Goal: Transaction & Acquisition: Subscribe to service/newsletter

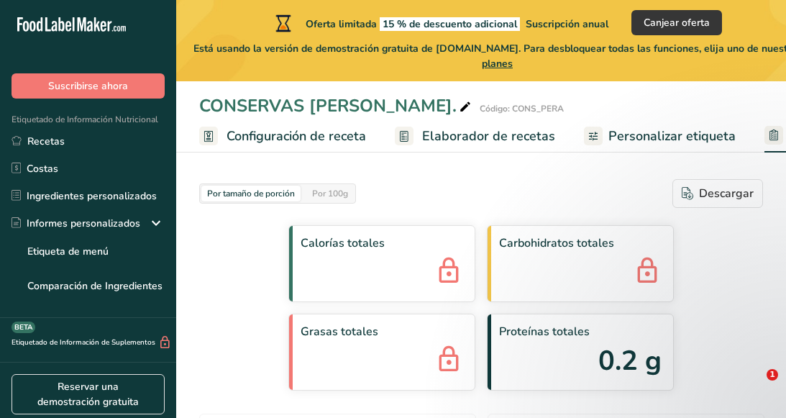
select select "Calories"
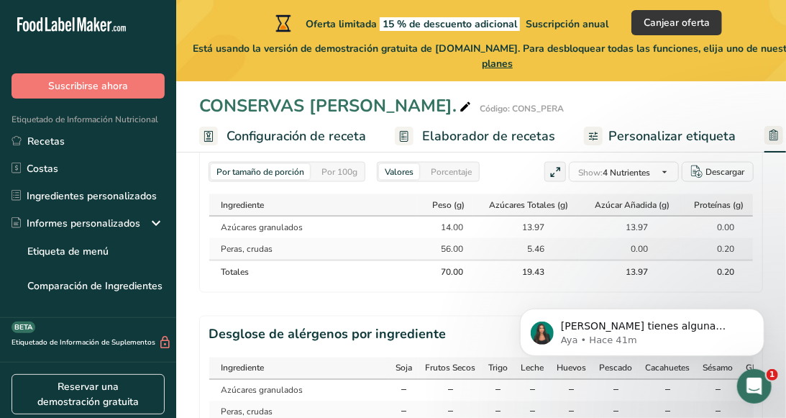
scroll to position [838, 0]
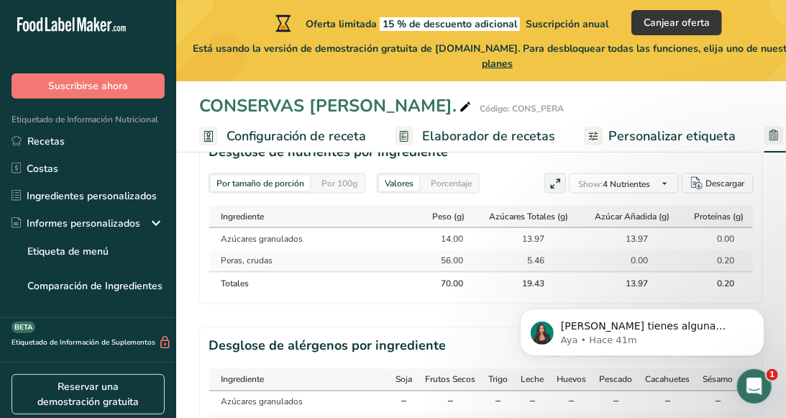
click at [343, 181] on div "Por 100g" at bounding box center [339, 184] width 47 height 16
click at [263, 178] on div "Por tamaño de porción" at bounding box center [260, 184] width 99 height 16
click at [442, 257] on div "56.00" at bounding box center [445, 260] width 36 height 13
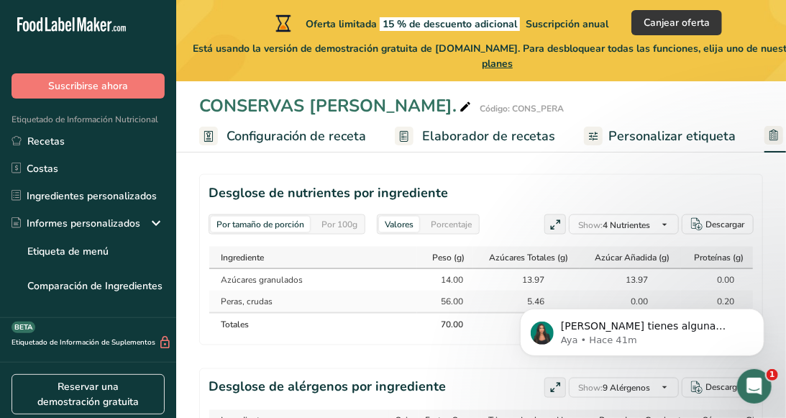
scroll to position [792, 0]
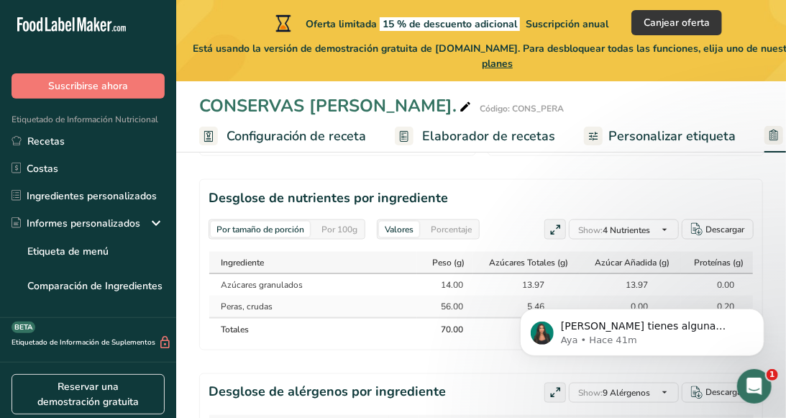
click at [276, 129] on span "Configuración de receta" at bounding box center [297, 136] width 140 height 19
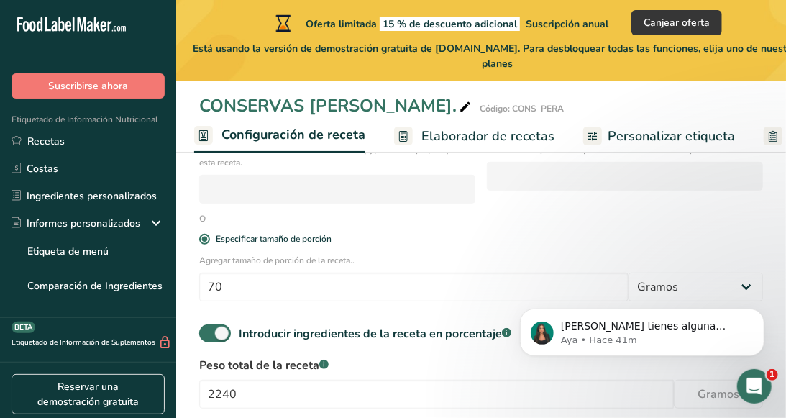
scroll to position [352, 0]
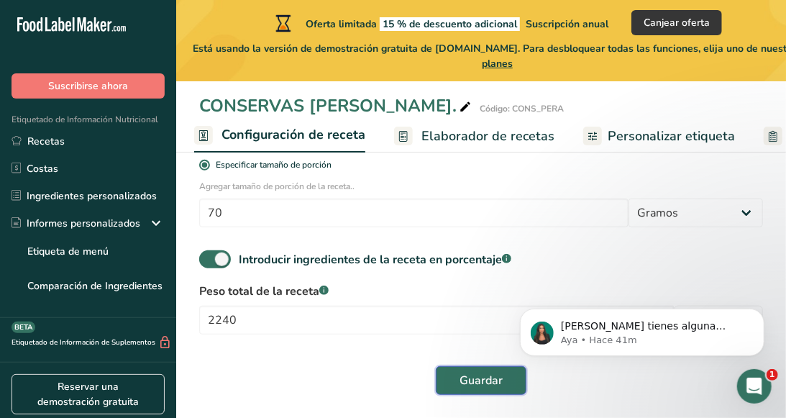
click at [481, 394] on button "Guardar" at bounding box center [481, 380] width 91 height 29
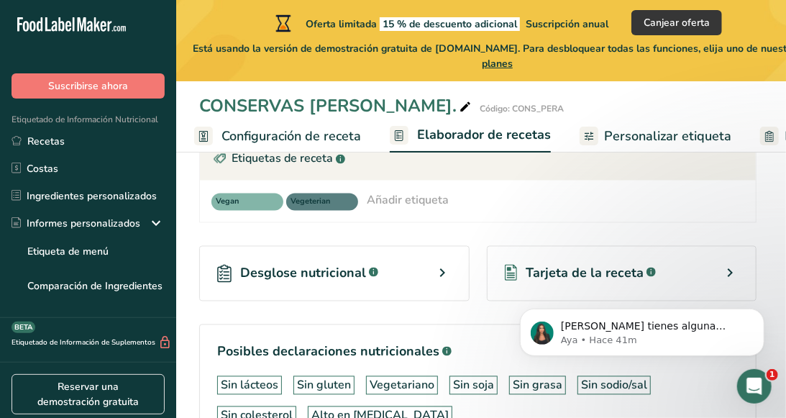
scroll to position [1018, 0]
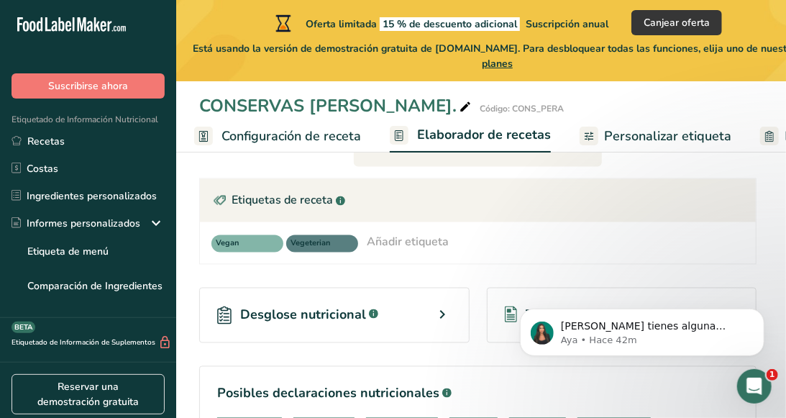
click at [362, 306] on span "Desglose nutricional" at bounding box center [303, 315] width 126 height 19
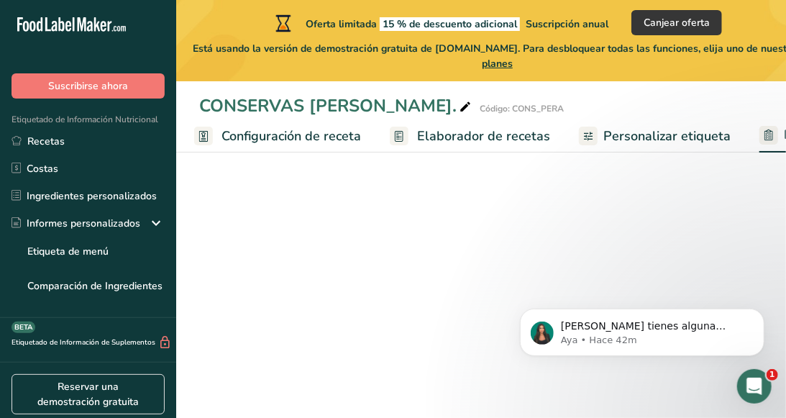
select select "Calories"
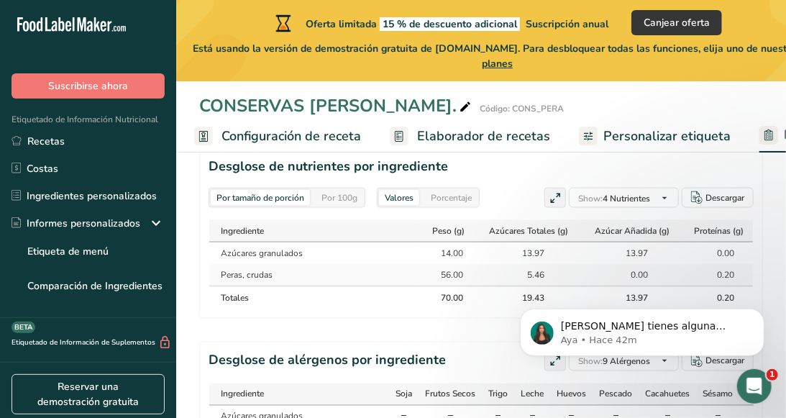
scroll to position [804, 0]
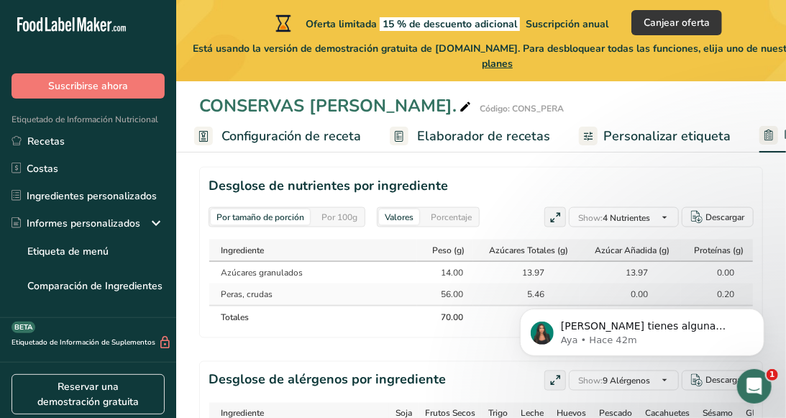
click at [455, 266] on div "14.00" at bounding box center [445, 272] width 36 height 13
click at [461, 219] on div "Porcentaje" at bounding box center [451, 217] width 53 height 16
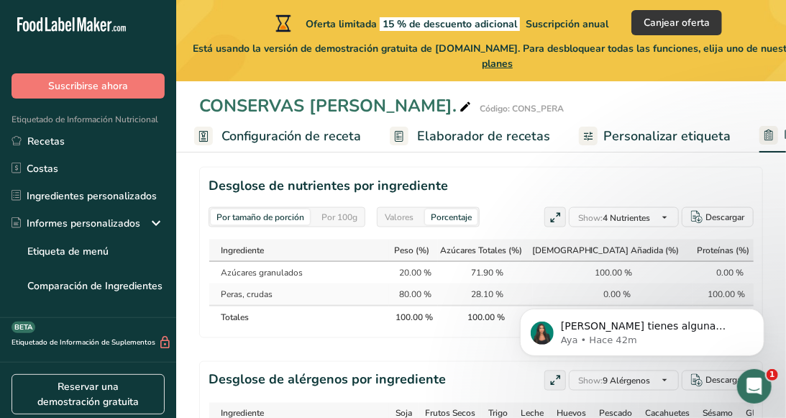
click at [393, 209] on div "Valores" at bounding box center [399, 217] width 40 height 16
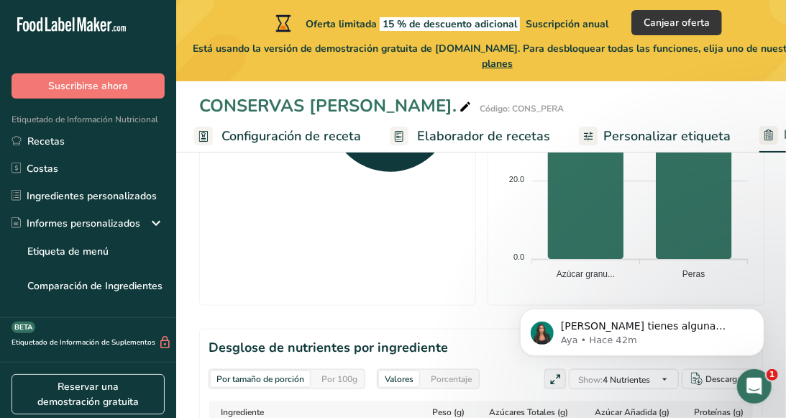
click at [648, 123] on link "Personalizar etiqueta" at bounding box center [655, 136] width 152 height 32
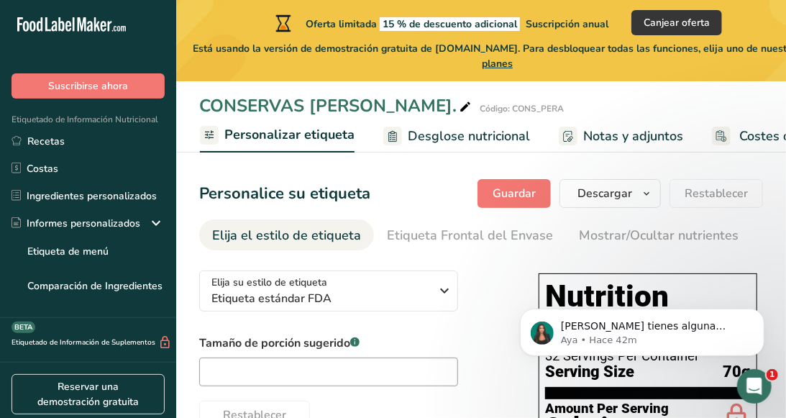
click at [278, 124] on link "Personalizar etiqueta" at bounding box center [277, 136] width 155 height 35
click at [207, 137] on icon at bounding box center [210, 135] width 12 height 18
click at [204, 134] on icon at bounding box center [210, 135] width 12 height 18
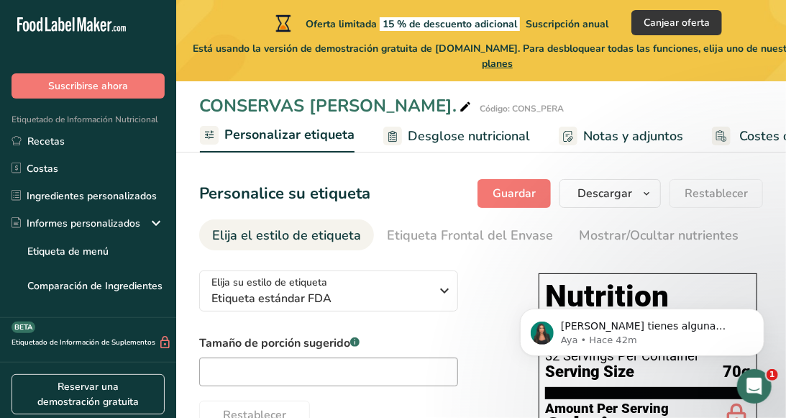
click at [204, 134] on icon at bounding box center [210, 135] width 12 height 18
click at [254, 134] on span "Personalizar etiqueta" at bounding box center [289, 134] width 130 height 19
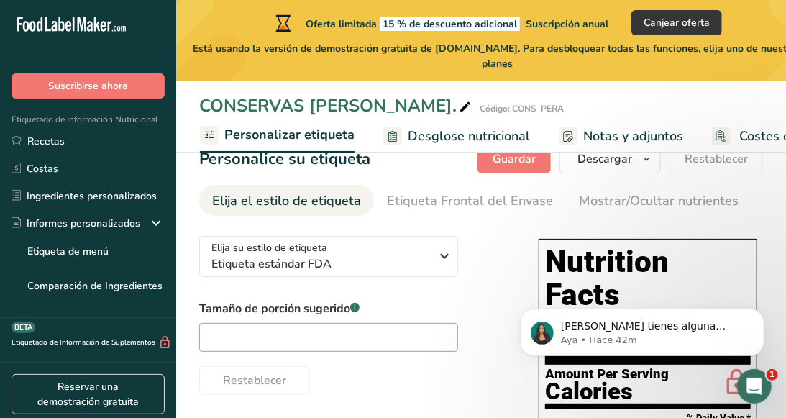
scroll to position [33, 0]
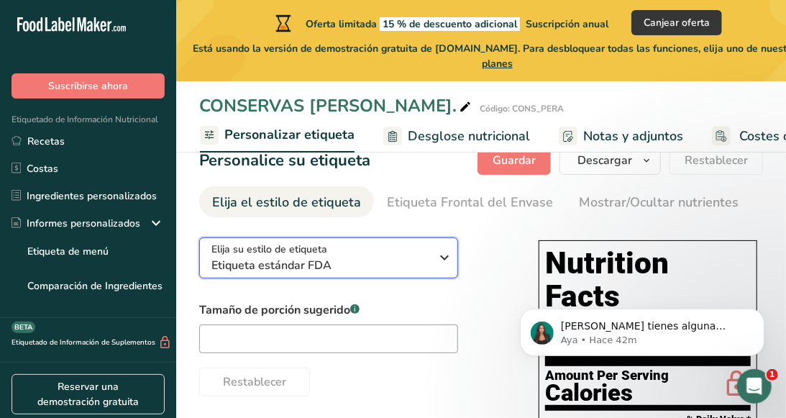
click at [366, 253] on div "Elija su estilo de etiqueta Etiqueta estándar FDA" at bounding box center [321, 258] width 219 height 32
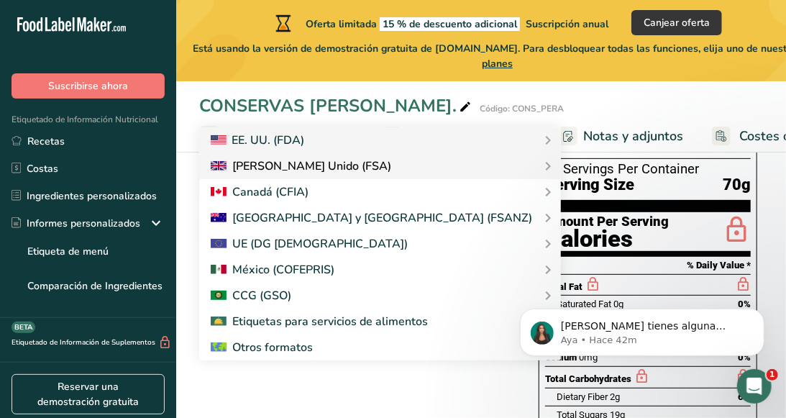
scroll to position [165, 0]
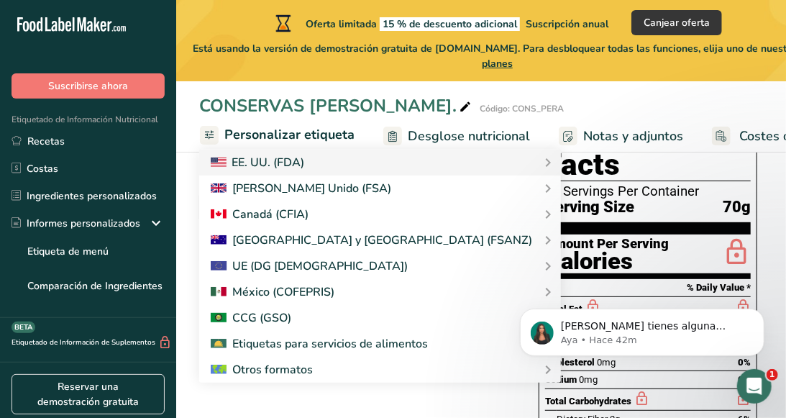
click at [483, 261] on div "Restablecer" at bounding box center [354, 247] width 311 height 35
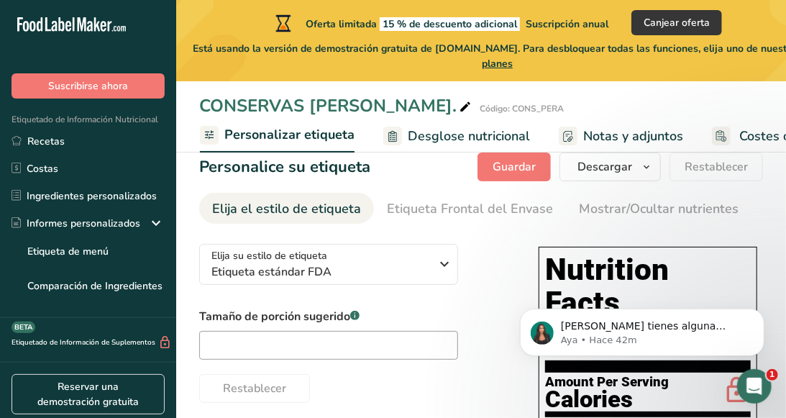
scroll to position [11, 0]
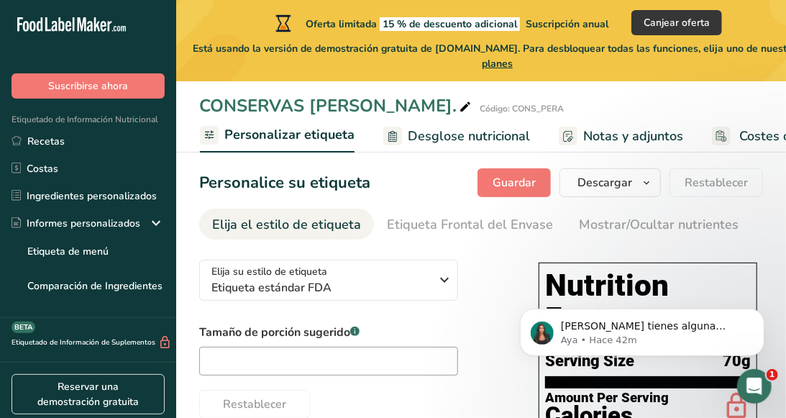
click at [286, 140] on span "Personalizar etiqueta" at bounding box center [289, 134] width 130 height 19
click at [421, 140] on span "Desglose nutricional" at bounding box center [469, 136] width 122 height 19
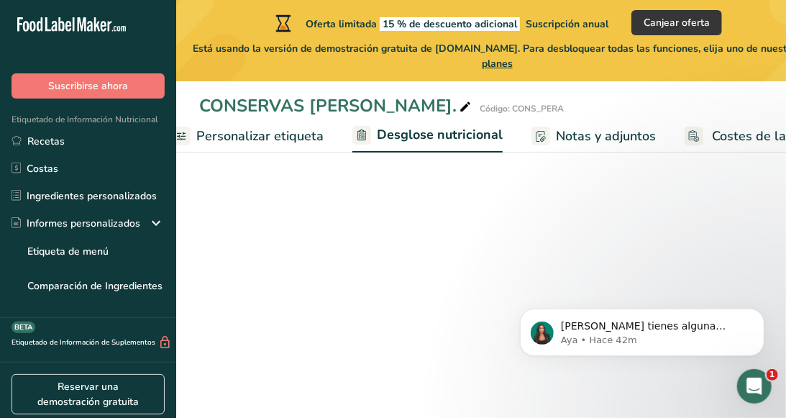
click at [421, 140] on span "Desglose nutricional" at bounding box center [440, 134] width 126 height 19
select select "Calories"
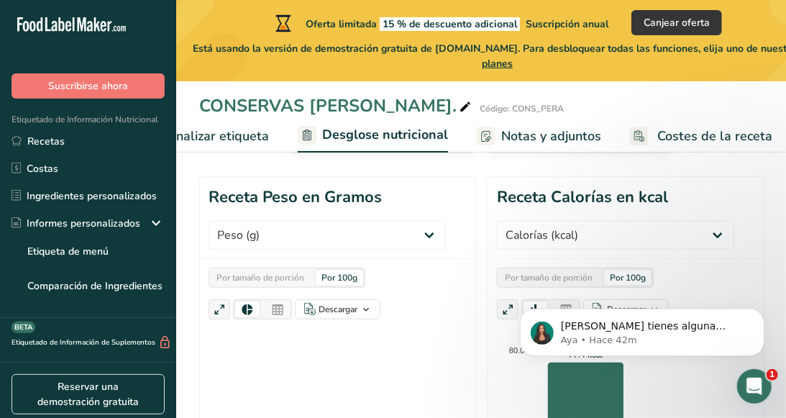
scroll to position [237, 0]
click at [339, 277] on div "Por 100g" at bounding box center [339, 278] width 47 height 16
click at [302, 240] on select "Peso (g) Calorías (kcal) Energía KJ (kj) Grasa Total (g) Grasa Saturada (g) Gra…" at bounding box center [327, 235] width 237 height 29
click at [299, 285] on div "Por tamaño de porción Por 100g Descargar Como imagen (.png) Como tabla (.xlsx)" at bounding box center [338, 294] width 258 height 52
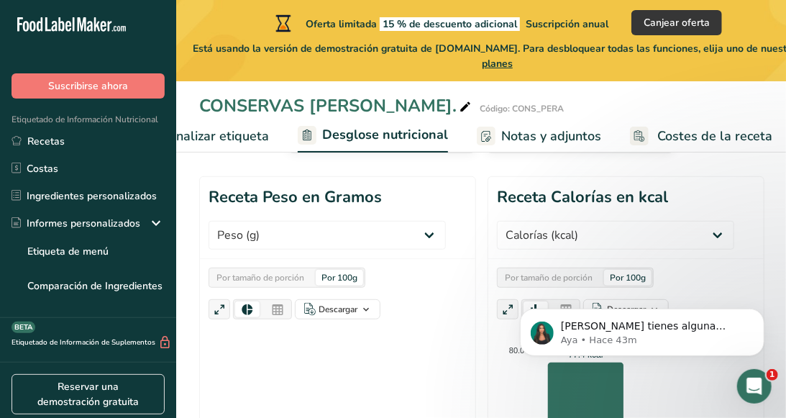
click at [332, 283] on div "Por tamaño de porción Por 100g" at bounding box center [287, 278] width 157 height 20
click at [330, 281] on div "Por 100g" at bounding box center [339, 278] width 47 height 16
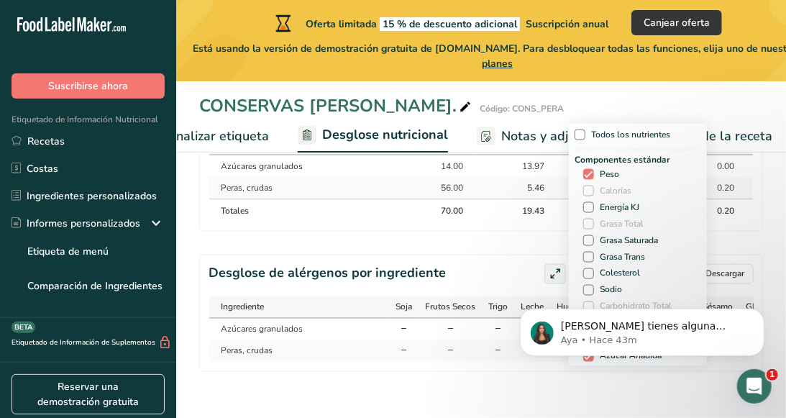
scroll to position [871, 0]
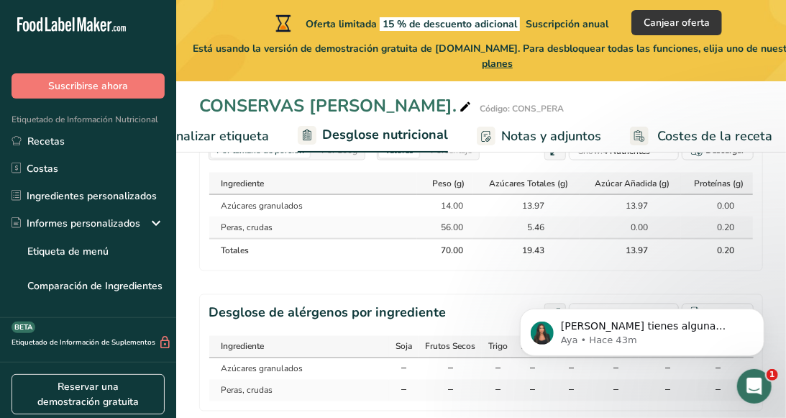
click at [490, 238] on th "19.43" at bounding box center [526, 249] width 106 height 23
click at [543, 244] on div "19.43" at bounding box center [527, 250] width 36 height 13
click at [661, 248] on th "13.97" at bounding box center [630, 249] width 101 height 23
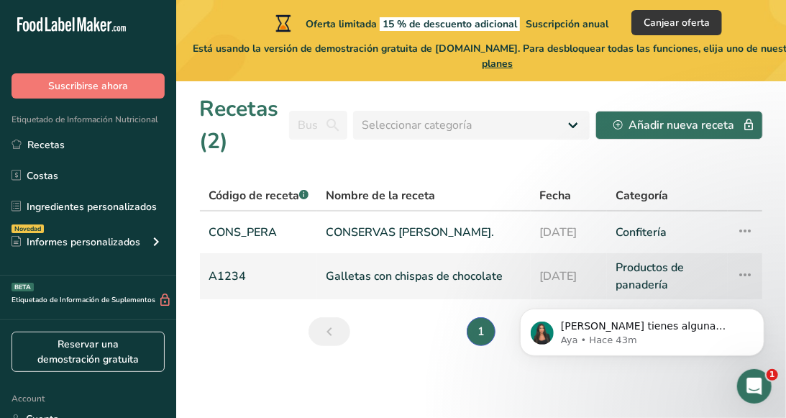
click at [750, 276] on icon at bounding box center [745, 275] width 17 height 26
click at [508, 235] on link "CONSERVAS [PERSON_NAME]." at bounding box center [424, 232] width 196 height 30
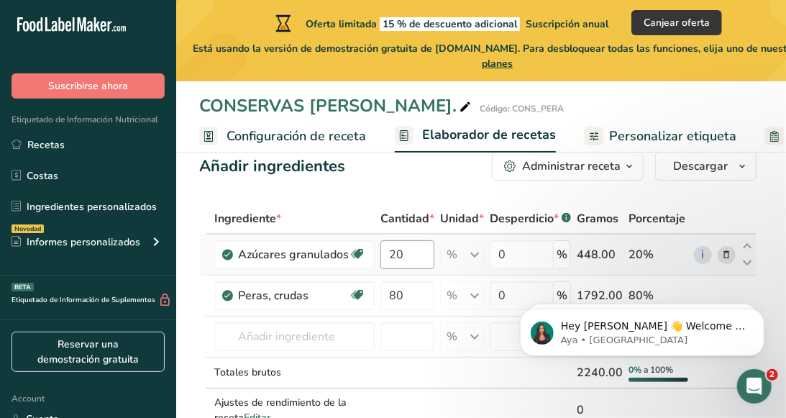
scroll to position [32, 0]
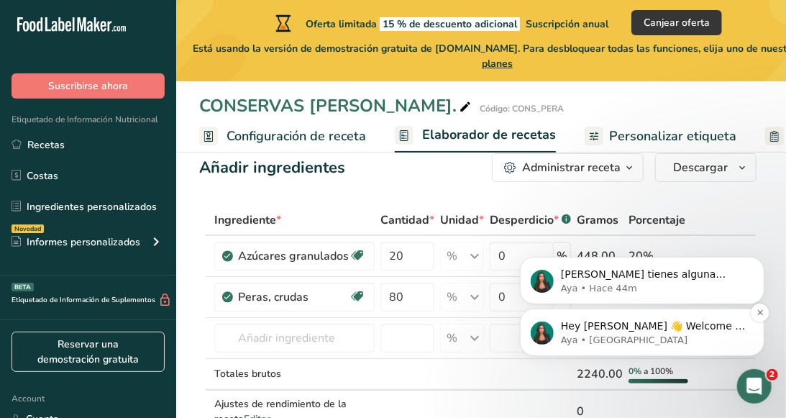
click at [630, 319] on p "Hey [PERSON_NAME] 👋 Welcome to Food Label Maker🙌 Take a look around! If you hav…" at bounding box center [654, 326] width 186 height 14
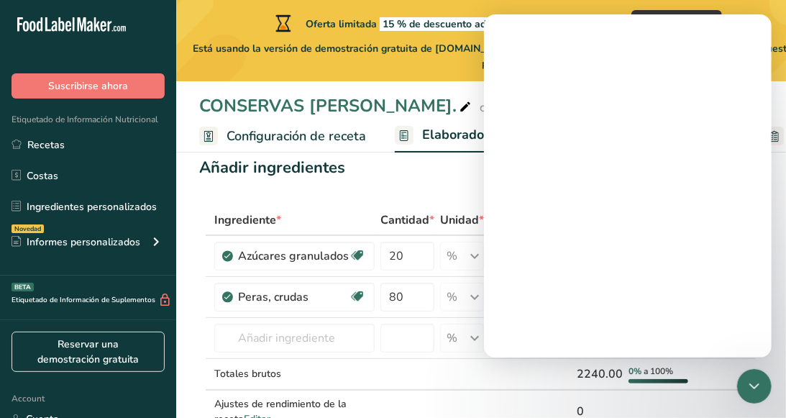
scroll to position [0, 0]
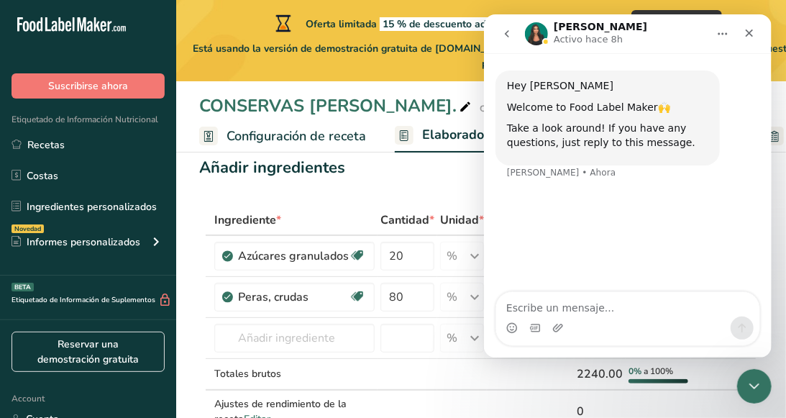
click at [573, 325] on div "Intercom Messenger" at bounding box center [627, 328] width 263 height 23
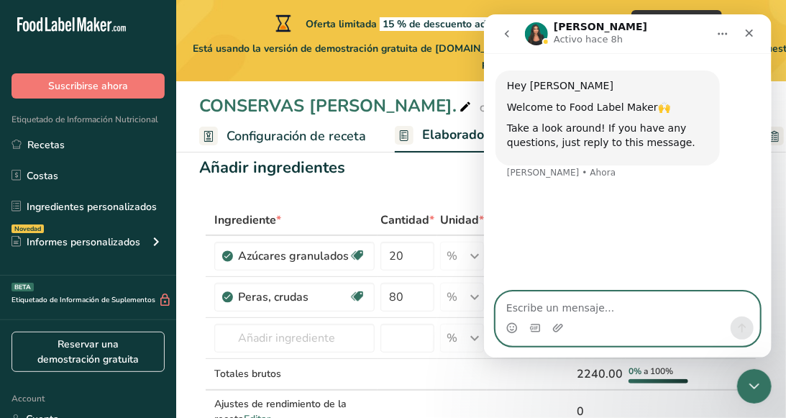
click at [557, 308] on textarea "Escribe un mensaje..." at bounding box center [627, 304] width 263 height 24
type textarea "h"
type textarea "Hey I need your help"
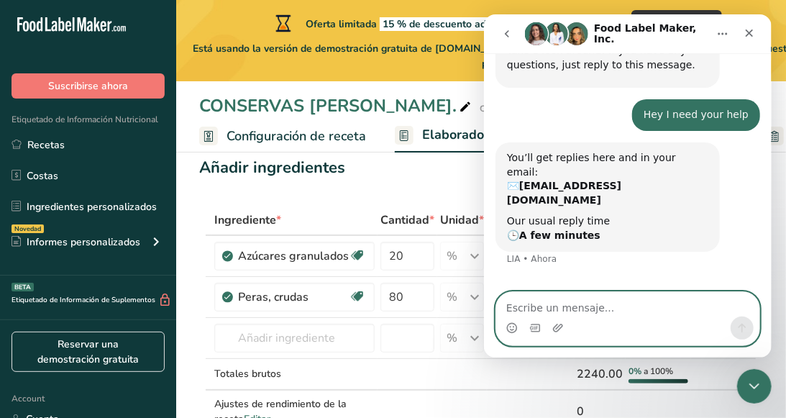
scroll to position [78, 0]
click at [600, 314] on textarea "Escribe un mensaje..." at bounding box center [627, 304] width 263 height 24
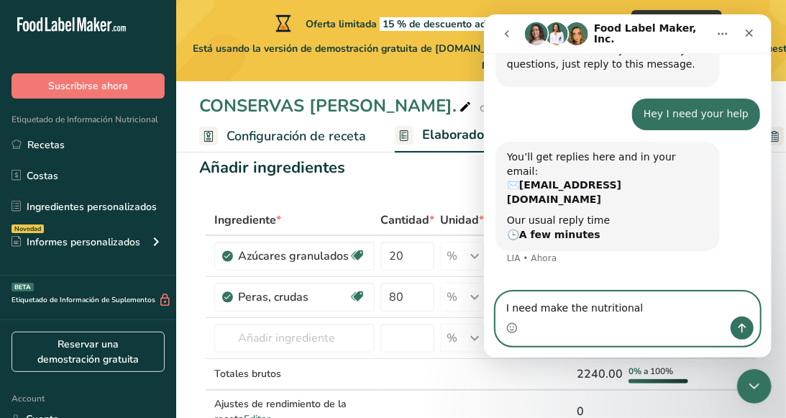
type textarea "I need make the nutritional"
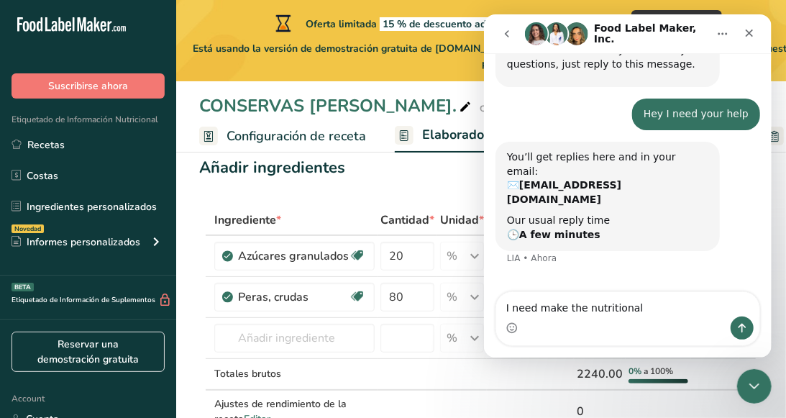
click at [504, 42] on button "go back" at bounding box center [506, 33] width 27 height 27
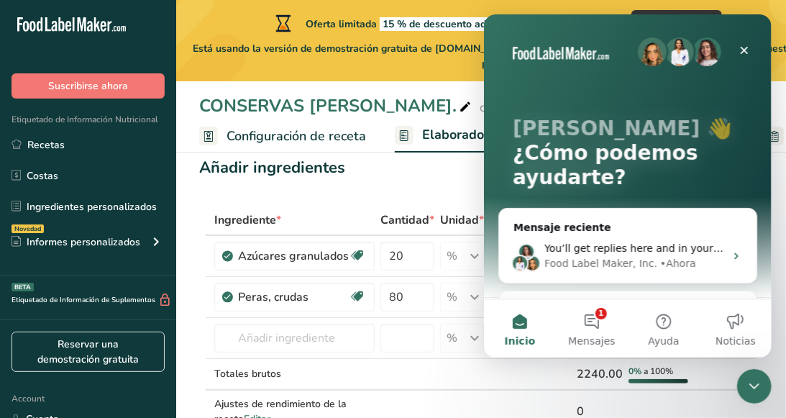
scroll to position [0, 0]
click at [419, 178] on div "Añadir ingredientes Administrar receta Eliminar receta Duplicar receta Escalar …" at bounding box center [478, 167] width 558 height 29
click at [626, 255] on div "You’ll get replies here and in your email: ✉️ [EMAIL_ADDRESS][DOMAIN_NAME] Our …" at bounding box center [634, 248] width 181 height 15
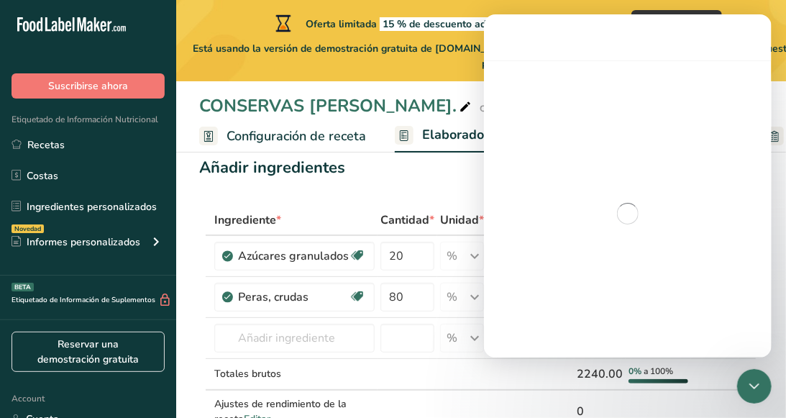
scroll to position [78, 0]
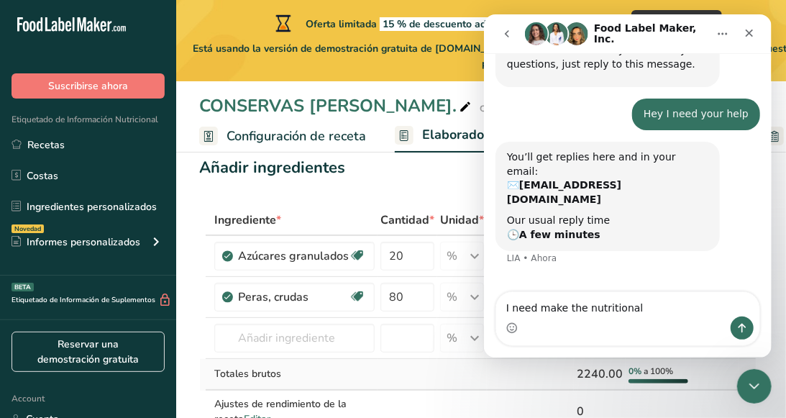
click at [425, 370] on td at bounding box center [408, 375] width 60 height 32
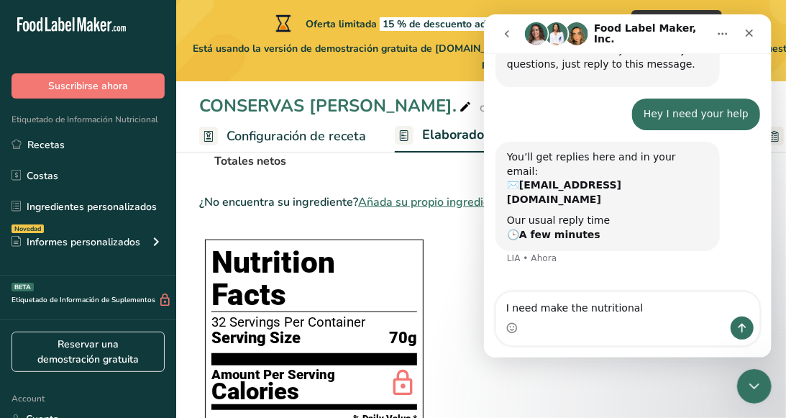
scroll to position [320, 0]
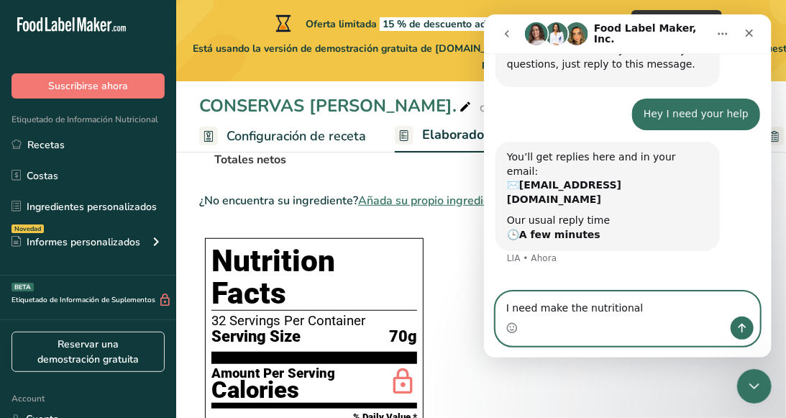
click at [634, 312] on textarea "I need make the nutritional" at bounding box center [627, 304] width 263 height 24
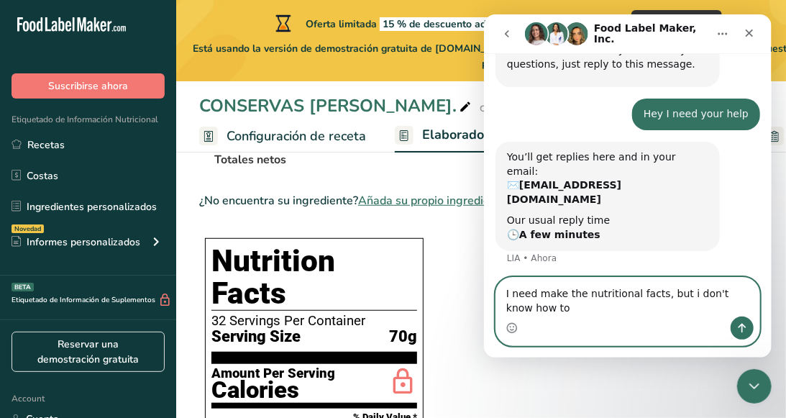
scroll to position [93, 0]
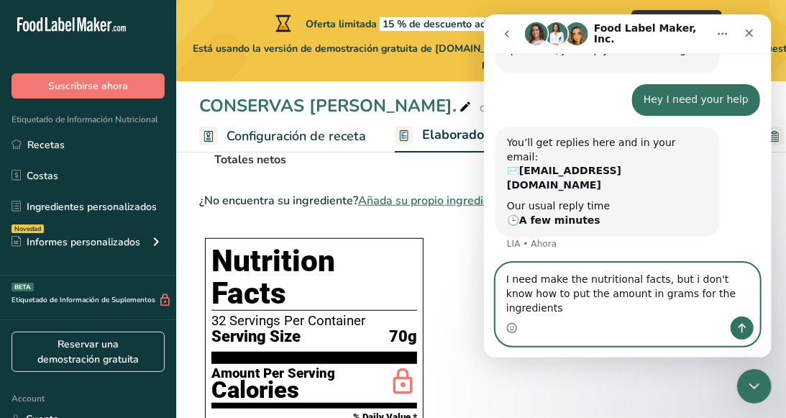
type textarea "I need make the nutritional facts, but i don't know how to put the amount in gr…"
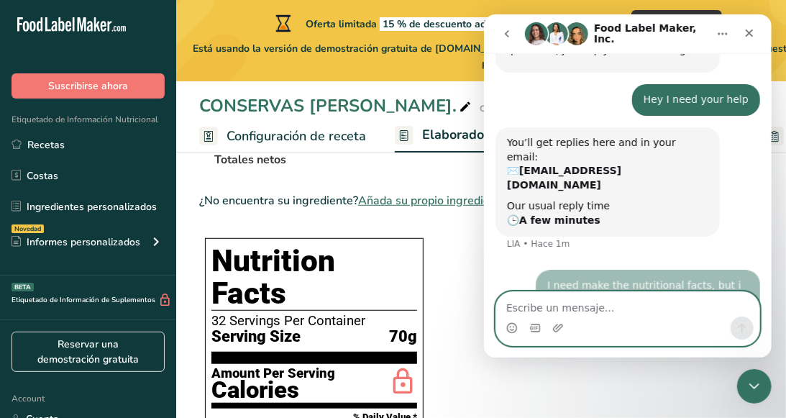
scroll to position [150, 0]
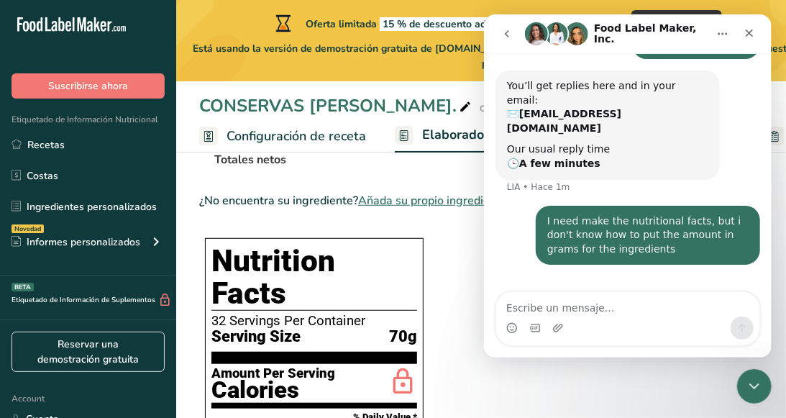
click at [712, 33] on button "Inicio" at bounding box center [722, 33] width 27 height 27
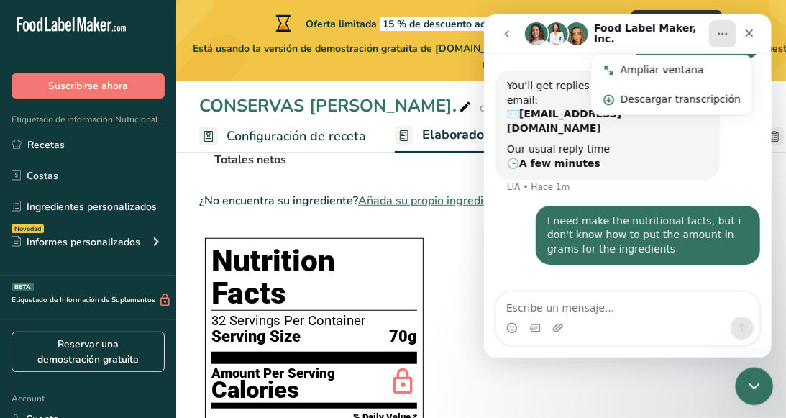
click at [744, 380] on icon "Cerrar Intercom Messenger" at bounding box center [752, 384] width 17 height 17
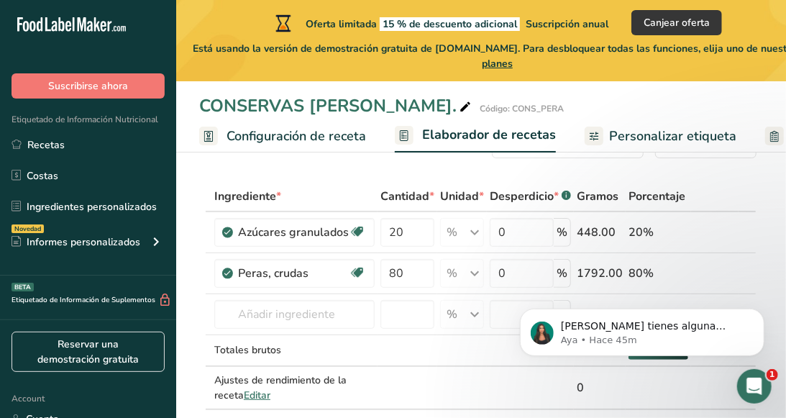
scroll to position [58, 0]
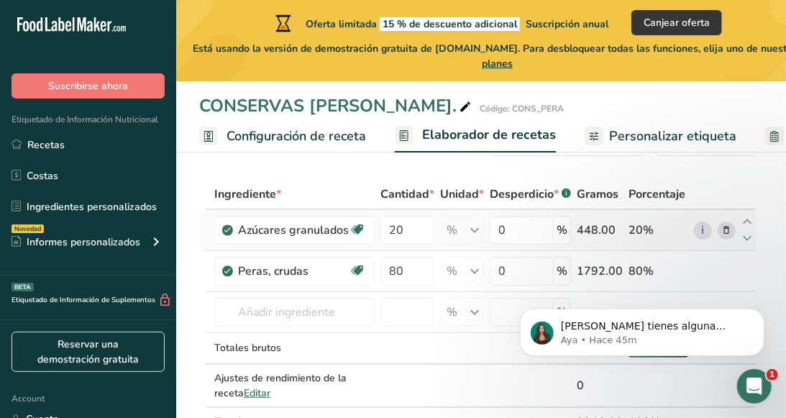
click at [475, 227] on div "% Porciones 1 serving packet 1 tsp 1 cup Ver más Unidades de peso g kg mg Ver m…" at bounding box center [462, 230] width 44 height 29
click at [527, 235] on input "0" at bounding box center [522, 230] width 64 height 29
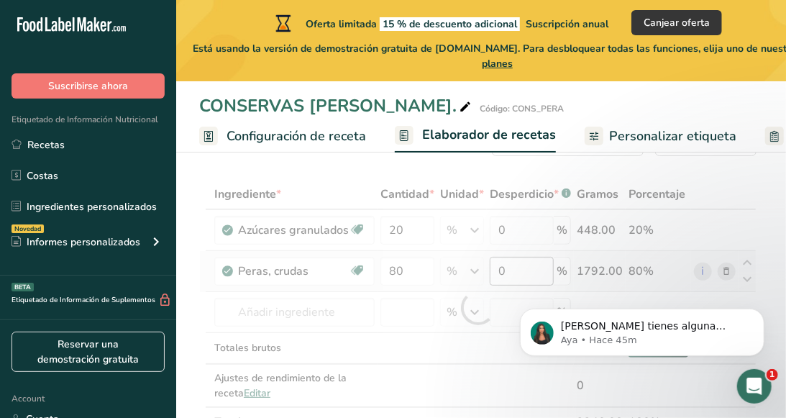
click at [530, 278] on iframe at bounding box center [643, 328] width 288 height 101
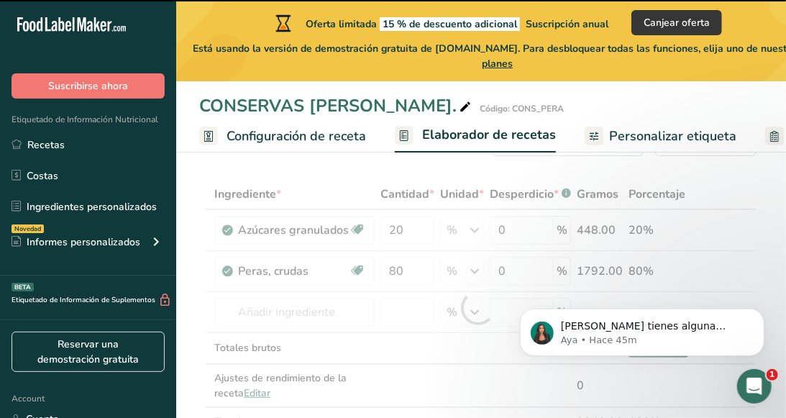
click at [412, 276] on div at bounding box center [478, 308] width 558 height 258
click at [402, 273] on div at bounding box center [478, 308] width 558 height 258
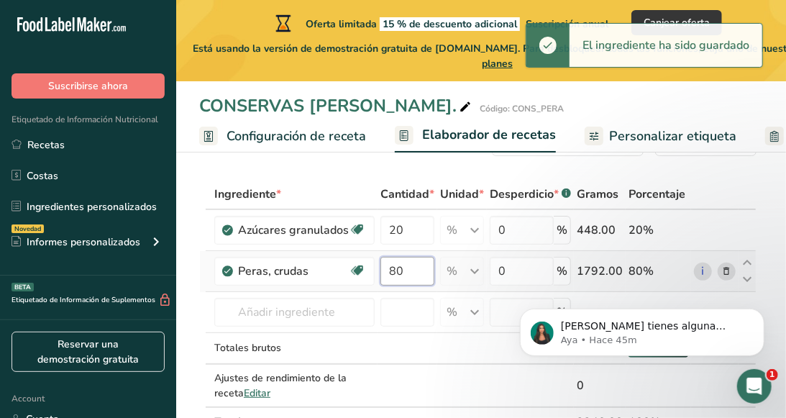
click at [409, 273] on input "80" at bounding box center [408, 271] width 54 height 29
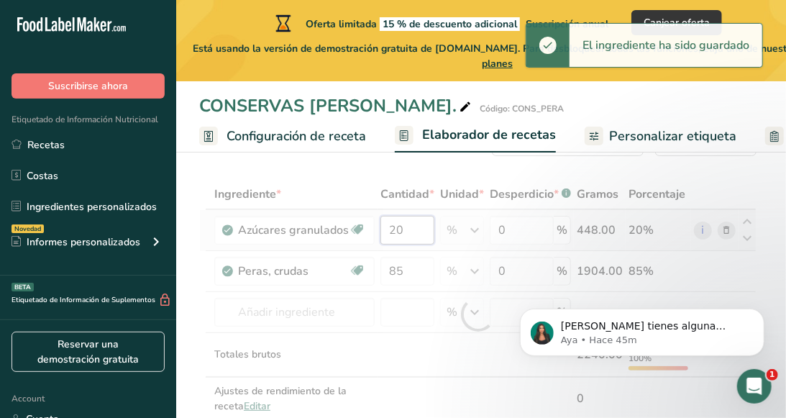
click at [409, 239] on div "Ingrediente * Cantidad * Unidad * Desperdicio * .a-a{fill:#347362;}.b-a{fill:#f…" at bounding box center [478, 314] width 558 height 271
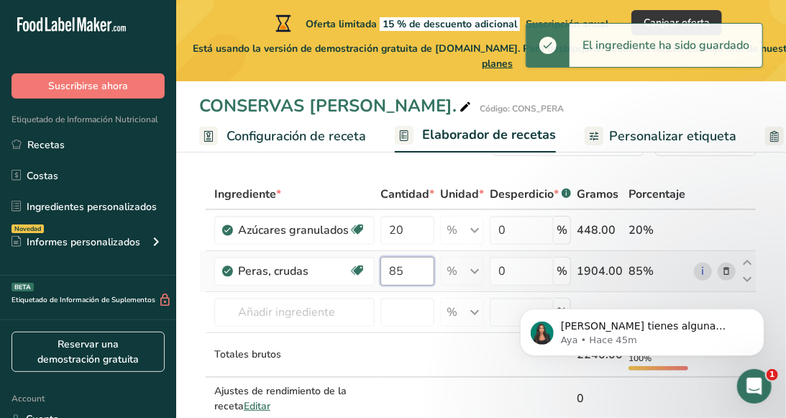
click at [407, 278] on div "Ingrediente * Cantidad * Unidad * Desperdicio * .a-a{fill:#347362;}.b-a{fill:#f…" at bounding box center [478, 314] width 558 height 271
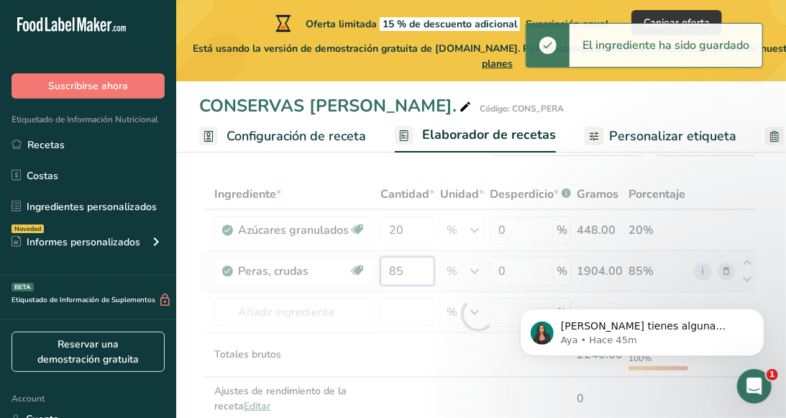
type input "8"
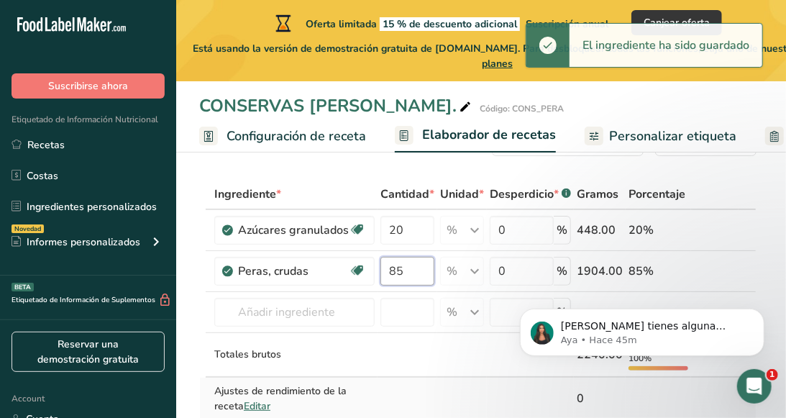
type input "8"
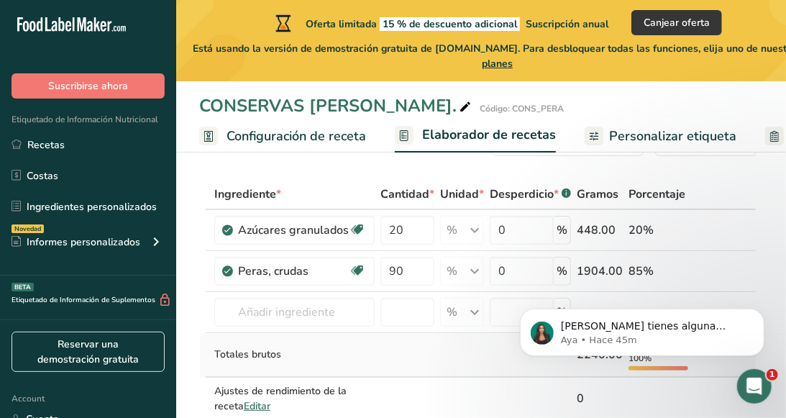
click at [351, 355] on div "Ingrediente * Cantidad * Unidad * Desperdicio * .a-a{fill:#347362;}.b-a{fill:#f…" at bounding box center [478, 314] width 558 height 271
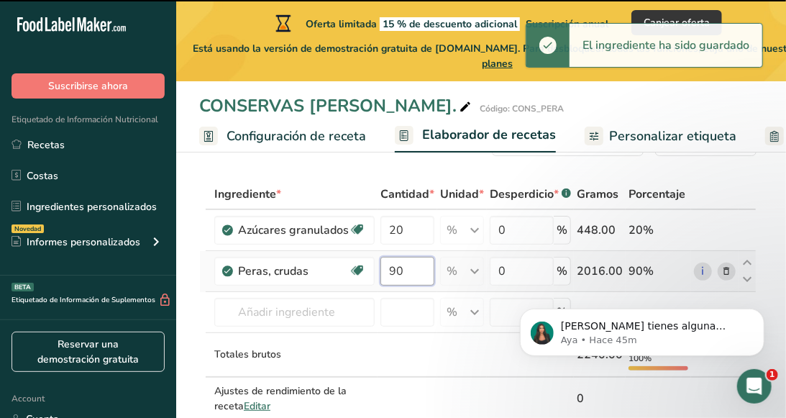
click at [408, 273] on input "90" at bounding box center [408, 271] width 54 height 29
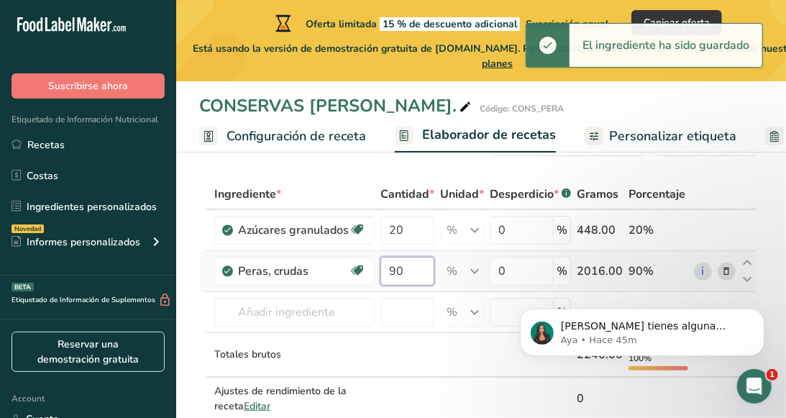
type input "9"
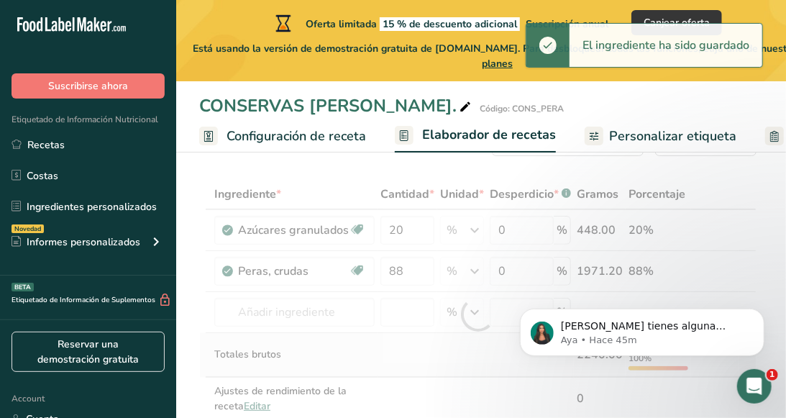
click at [413, 362] on div "Ingrediente * Cantidad * Unidad * Desperdicio * .a-a{fill:#347362;}.b-a{fill:#f…" at bounding box center [478, 314] width 558 height 271
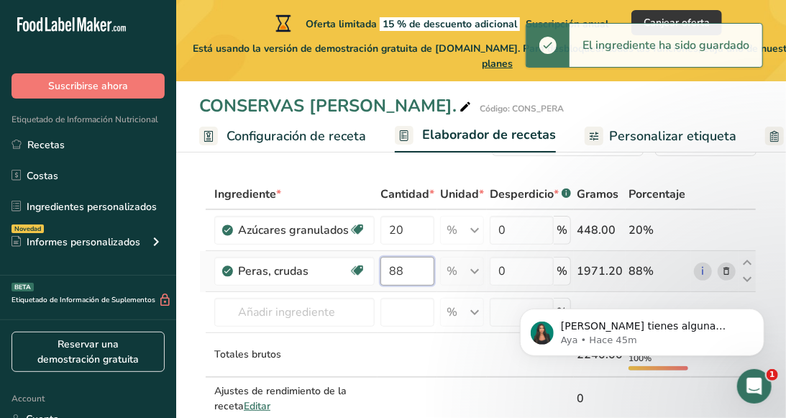
click at [409, 278] on input "88" at bounding box center [408, 271] width 54 height 29
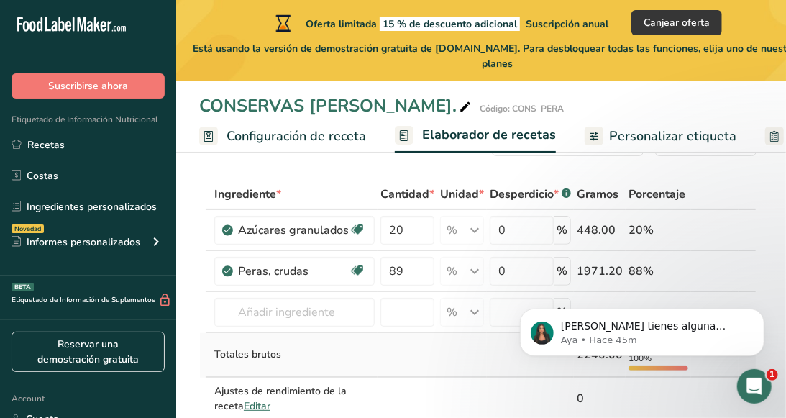
click at [419, 363] on div "Ingrediente * Cantidad * Unidad * Desperdicio * .a-a{fill:#347362;}.b-a{fill:#f…" at bounding box center [478, 314] width 558 height 271
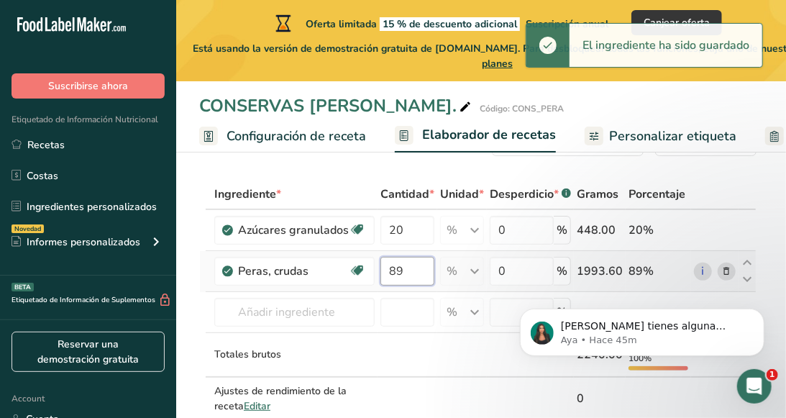
click at [408, 267] on input "89" at bounding box center [408, 271] width 54 height 29
type input "8"
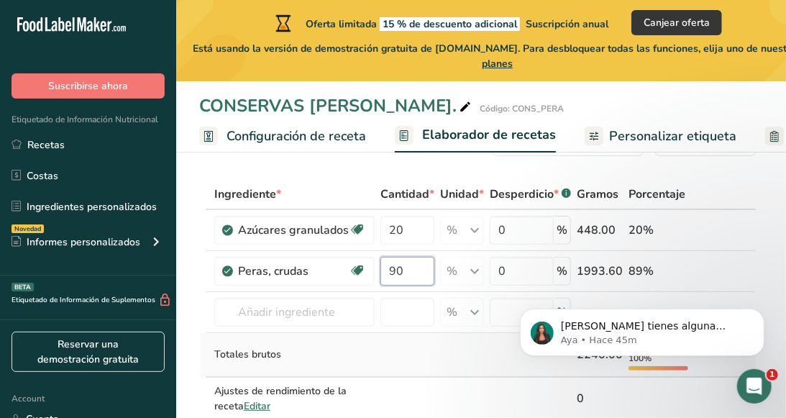
type input "90"
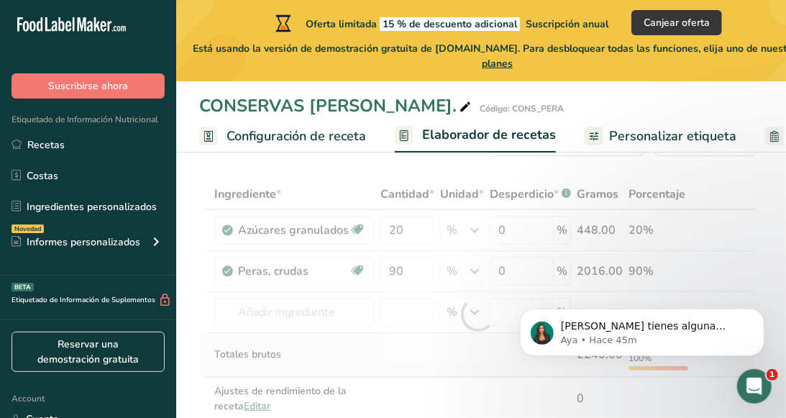
click at [408, 346] on div "Ingrediente * Cantidad * Unidad * Desperdicio * .a-a{fill:#347362;}.b-a{fill:#f…" at bounding box center [478, 314] width 558 height 271
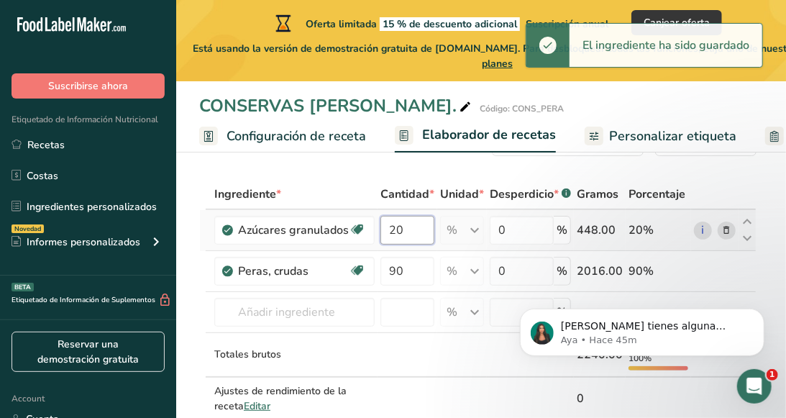
click at [412, 238] on input "20" at bounding box center [408, 230] width 54 height 29
type input "2"
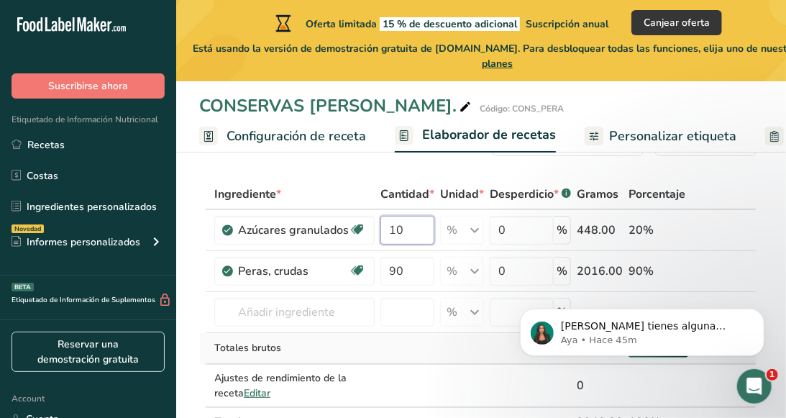
type input "10"
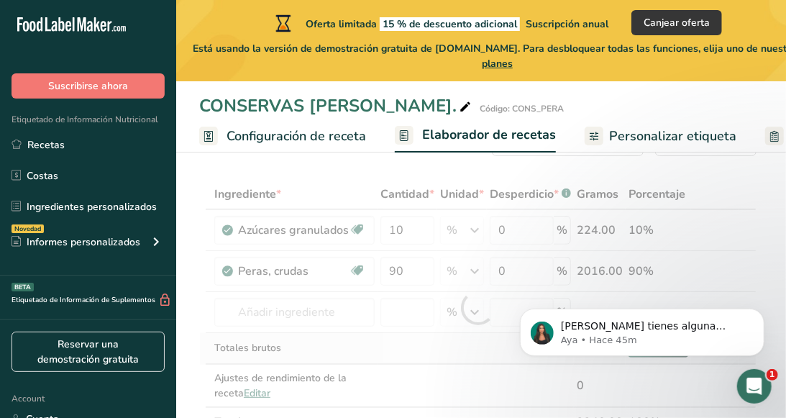
click at [417, 345] on div "Ingrediente * Cantidad * Unidad * Desperdicio * .a-a{fill:#347362;}.b-a{fill:#f…" at bounding box center [478, 308] width 558 height 258
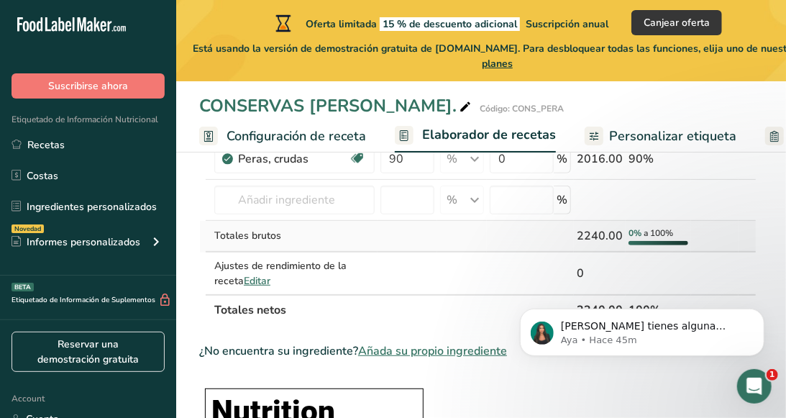
scroll to position [160, 0]
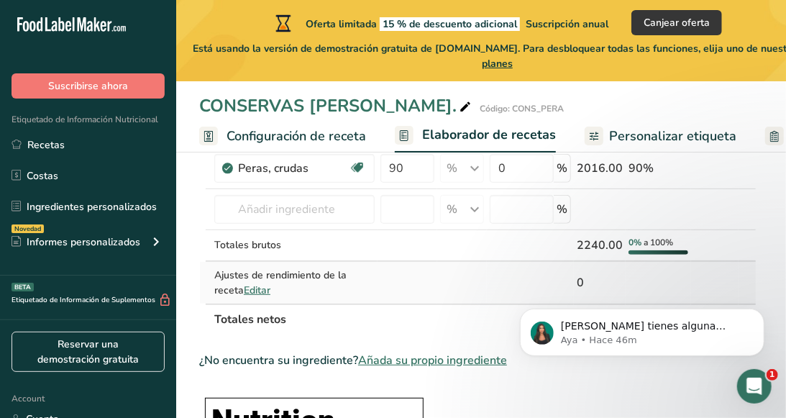
click at [266, 289] on span "Editar" at bounding box center [257, 290] width 27 height 14
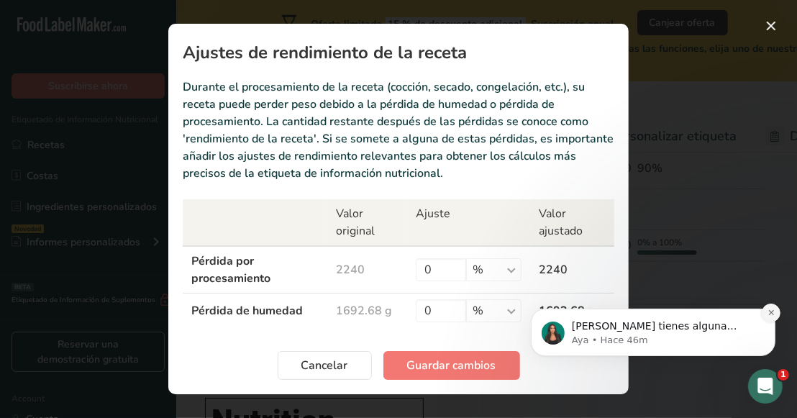
click at [771, 316] on icon "Dismiss notification" at bounding box center [771, 312] width 8 height 8
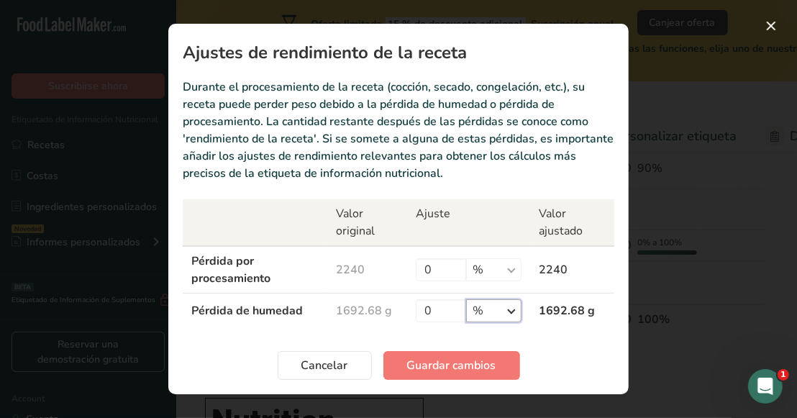
click at [513, 314] on select "% g kg mg mcg libras onza" at bounding box center [493, 310] width 55 height 23
select select "0"
click at [466, 299] on select "% g kg mg mcg libras onza" at bounding box center [493, 310] width 55 height 23
click at [499, 273] on select "% g kg mg mcg libras onza" at bounding box center [493, 269] width 55 height 23
select select "0"
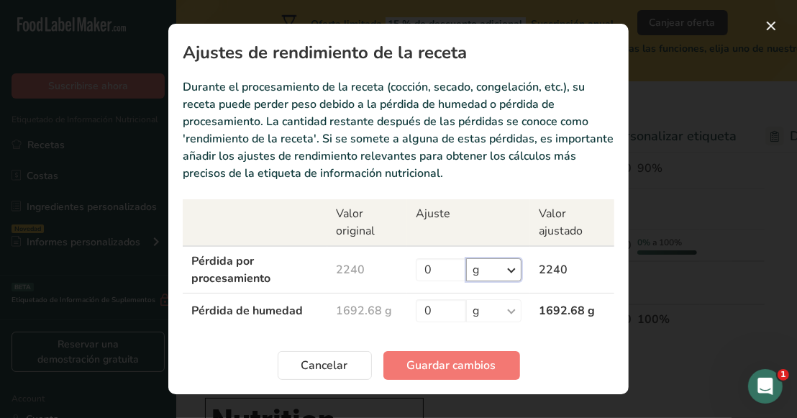
click at [466, 258] on select "% g kg mg mcg libras onza" at bounding box center [493, 269] width 55 height 23
click at [387, 308] on td "1692.68 g" at bounding box center [367, 311] width 80 height 35
click at [443, 312] on input "0" at bounding box center [441, 310] width 50 height 23
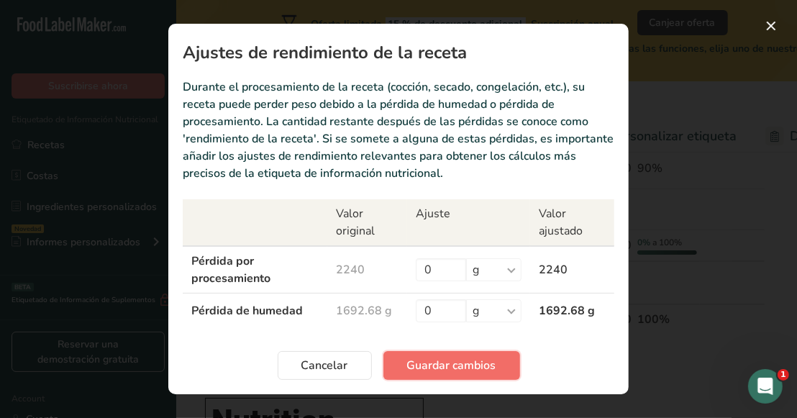
click at [436, 365] on span "Guardar cambios" at bounding box center [451, 365] width 89 height 17
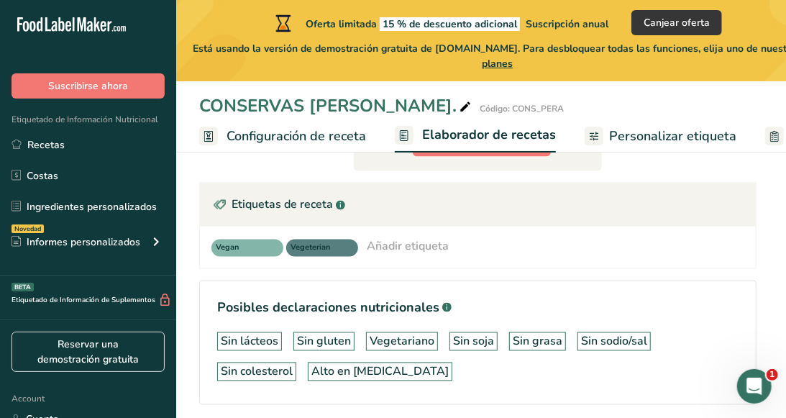
scroll to position [1013, 0]
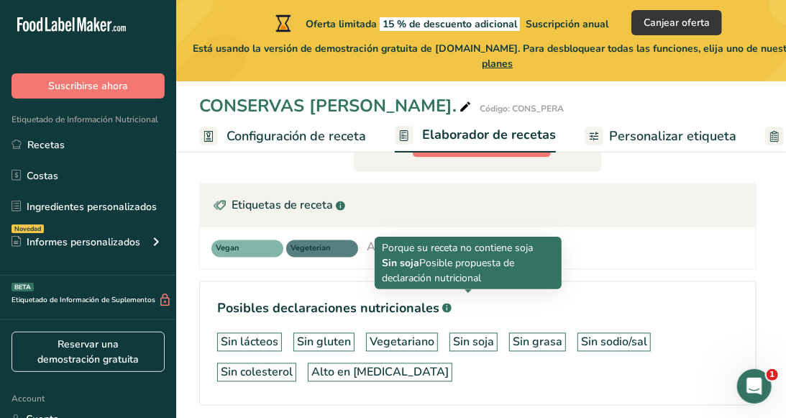
click at [461, 334] on div "Sin soja" at bounding box center [473, 342] width 41 height 17
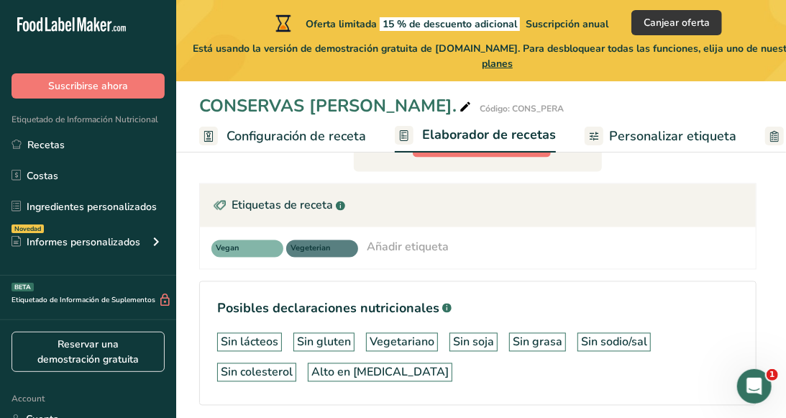
click at [460, 334] on div "Sin soja" at bounding box center [473, 342] width 41 height 17
click at [417, 239] on div "Añadir etiqueta" at bounding box center [408, 247] width 82 height 17
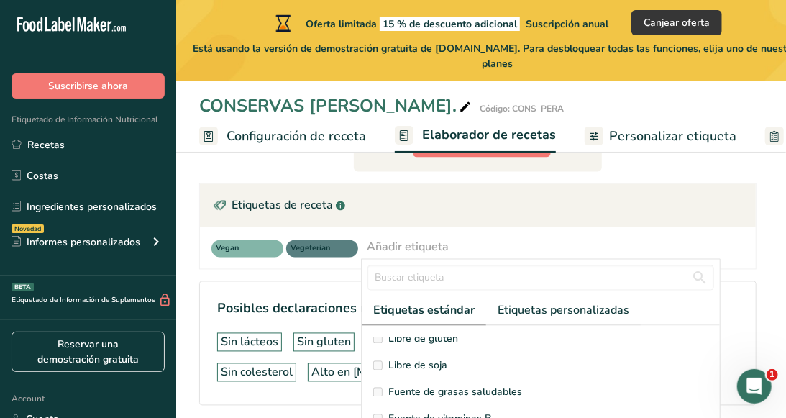
scroll to position [137, 0]
click at [385, 360] on label "Libre de soja" at bounding box center [540, 367] width 335 height 15
click at [393, 360] on span "Libre de soja" at bounding box center [418, 367] width 59 height 15
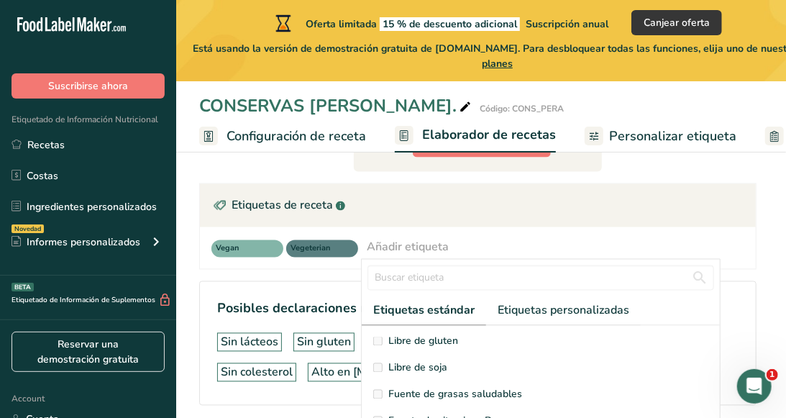
click at [393, 360] on span "Libre de soja" at bounding box center [418, 367] width 59 height 15
drag, startPoint x: 393, startPoint y: 328, endPoint x: 399, endPoint y: 309, distance: 19.6
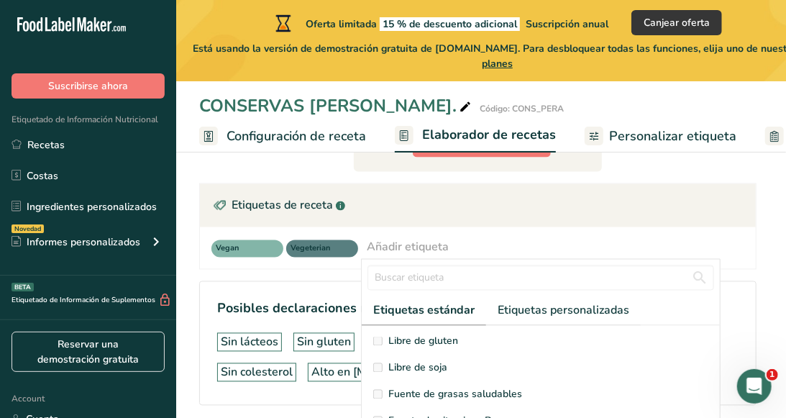
click at [406, 360] on span "Libre de soja" at bounding box center [418, 367] width 59 height 15
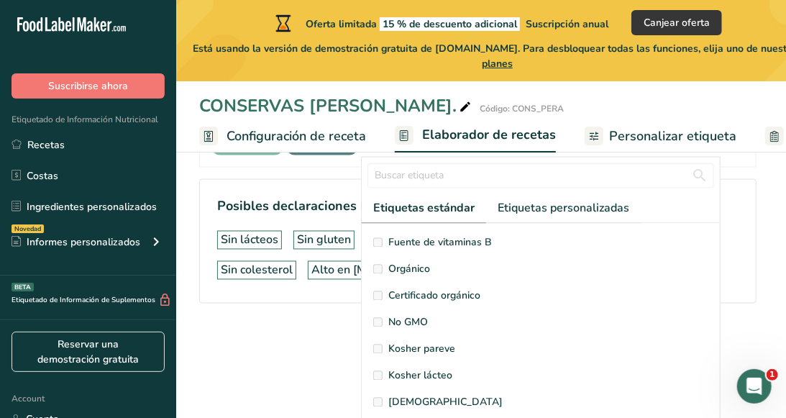
scroll to position [210, 0]
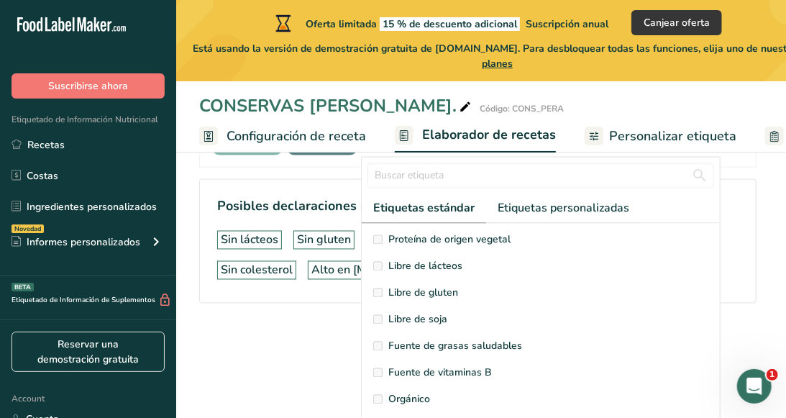
scroll to position [82, 0]
click at [417, 313] on span "Libre de soja" at bounding box center [418, 320] width 59 height 15
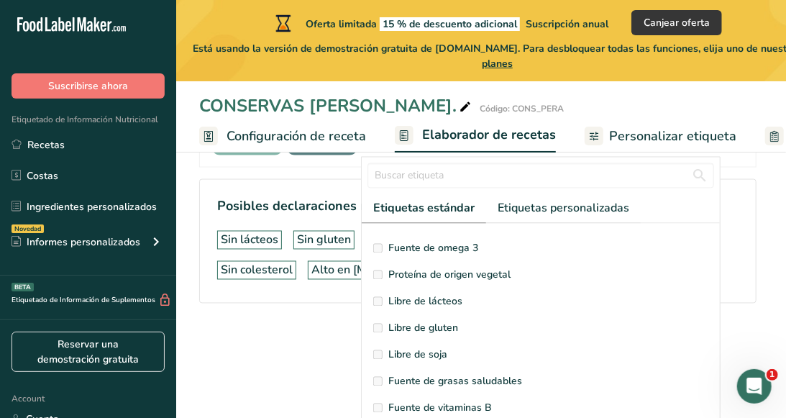
scroll to position [43, 0]
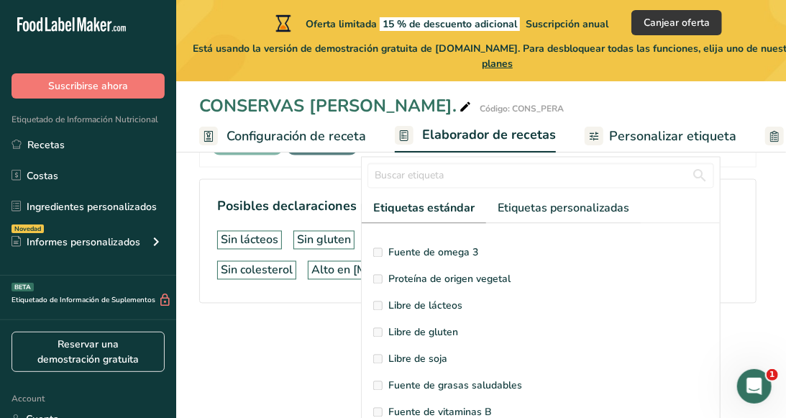
click at [419, 325] on span "Libre de gluten" at bounding box center [424, 332] width 70 height 15
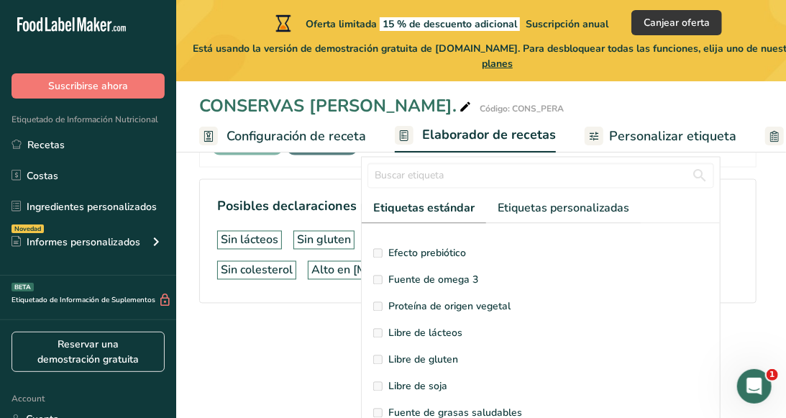
scroll to position [10, 0]
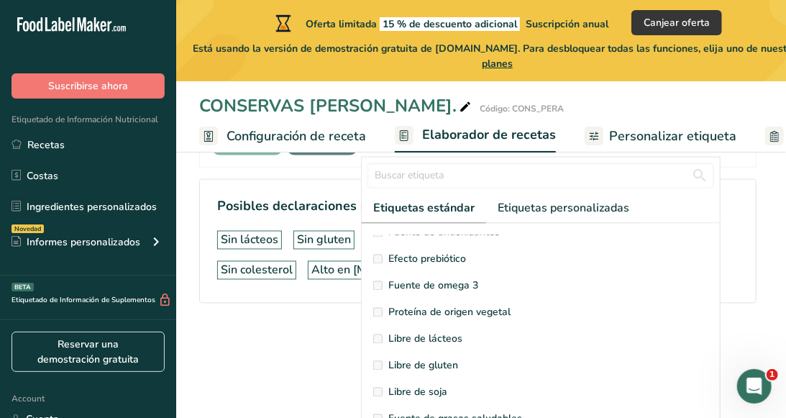
click at [419, 332] on span "Libre de lácteos" at bounding box center [426, 339] width 74 height 15
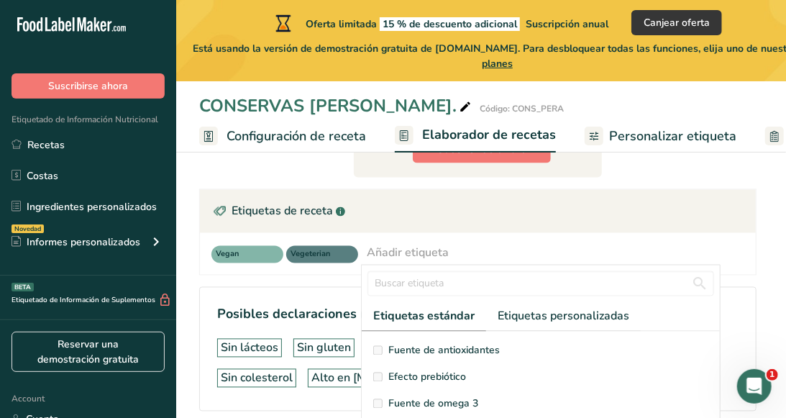
scroll to position [0, 0]
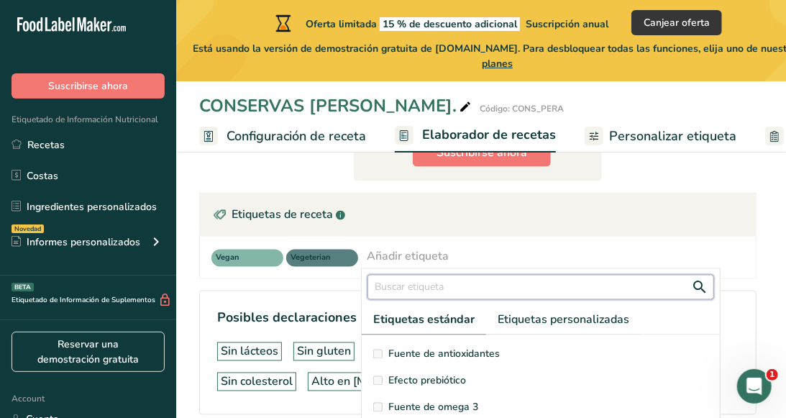
click at [421, 275] on input "text" at bounding box center [541, 287] width 347 height 25
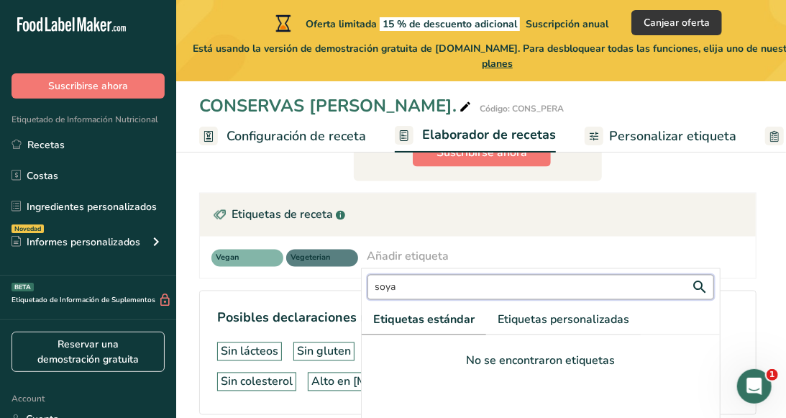
click at [694, 275] on input "soya" at bounding box center [541, 287] width 347 height 25
click at [704, 275] on input "soya" at bounding box center [541, 287] width 347 height 25
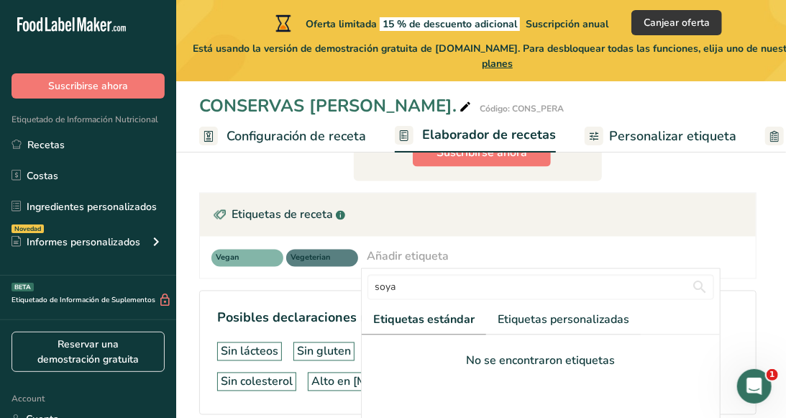
click at [745, 237] on div "Vegan Vegeterian Añadir etiqueta soya Etiquetas estándar Etiquetas personalizad…" at bounding box center [478, 258] width 556 height 42
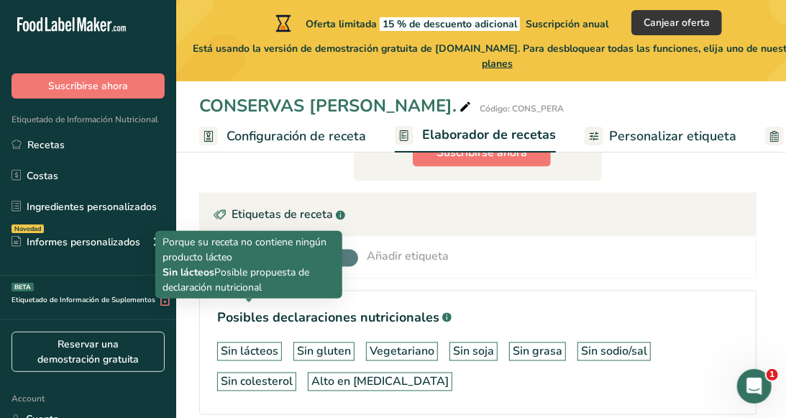
click at [261, 343] on div "Sin lácteos" at bounding box center [250, 351] width 58 height 17
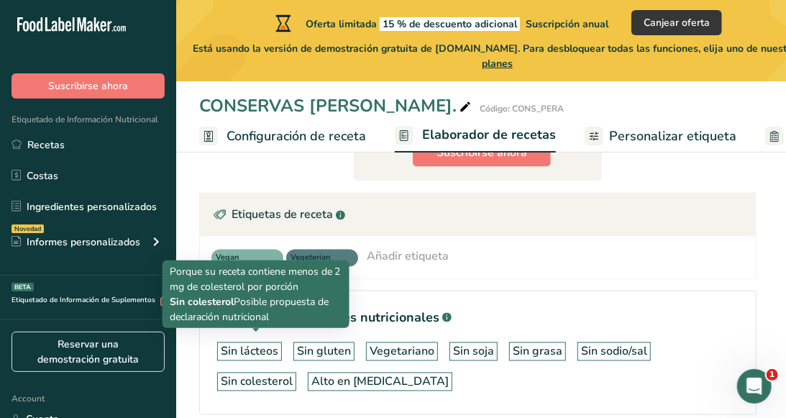
click at [267, 373] on div "Sin colesterol" at bounding box center [257, 381] width 72 height 17
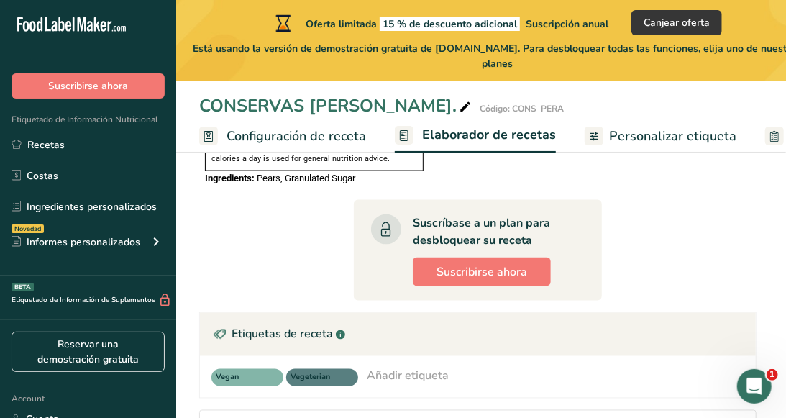
scroll to position [888, 0]
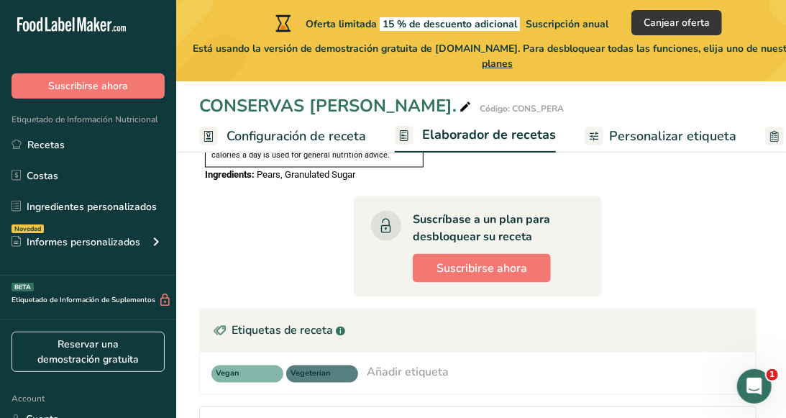
click at [358, 309] on div "Etiquetas de receta .a-a{fill:#347362;}.b-a{fill:#fff;}" at bounding box center [478, 330] width 556 height 43
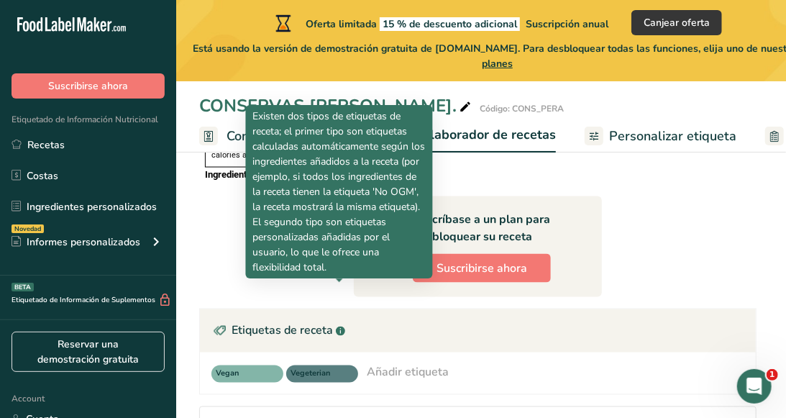
click at [332, 309] on div "Etiquetas de receta .a-a{fill:#347362;}.b-a{fill:#fff;}" at bounding box center [478, 330] width 556 height 43
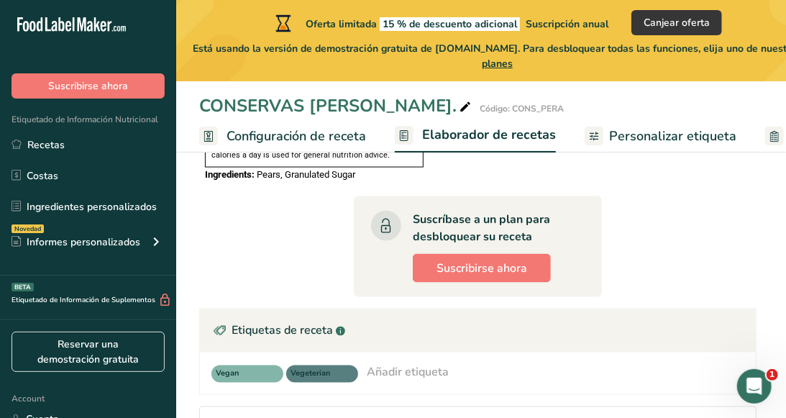
click at [336, 327] on rect at bounding box center [340, 331] width 9 height 9
click at [414, 364] on div "Añadir etiqueta" at bounding box center [408, 372] width 82 height 17
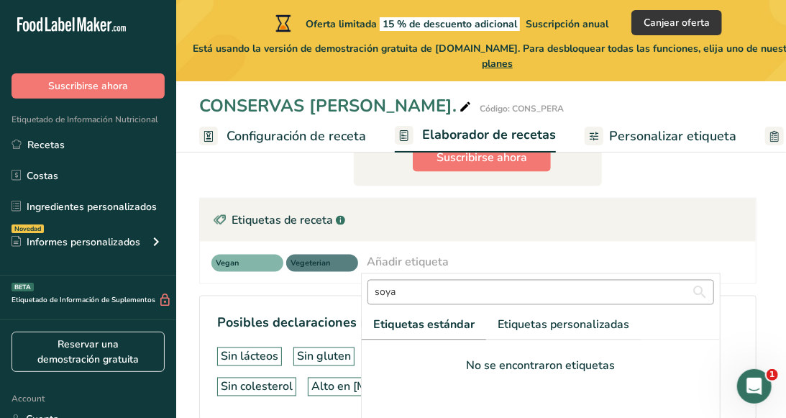
scroll to position [113, 0]
click at [523, 316] on span "Etiquetas personalizadas" at bounding box center [564, 324] width 132 height 17
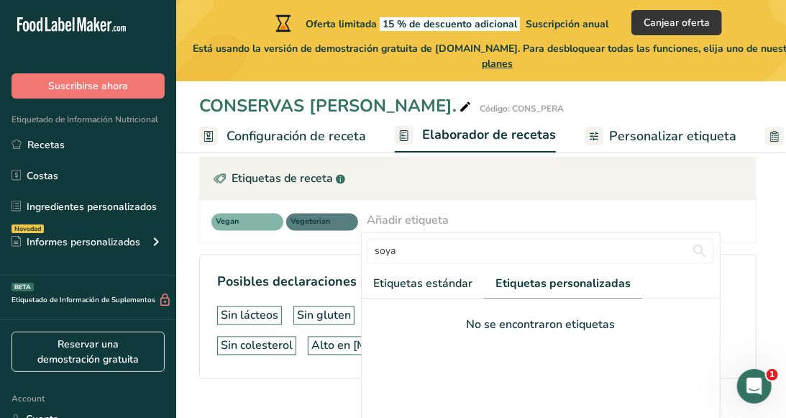
scroll to position [52, 0]
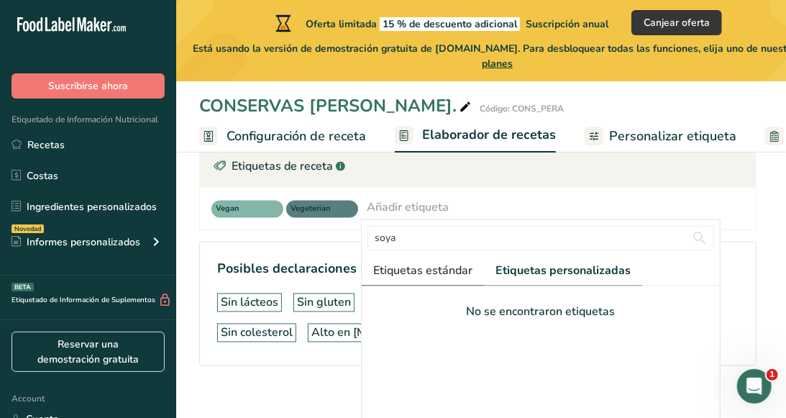
click at [433, 263] on span "Etiquetas estándar" at bounding box center [422, 271] width 99 height 17
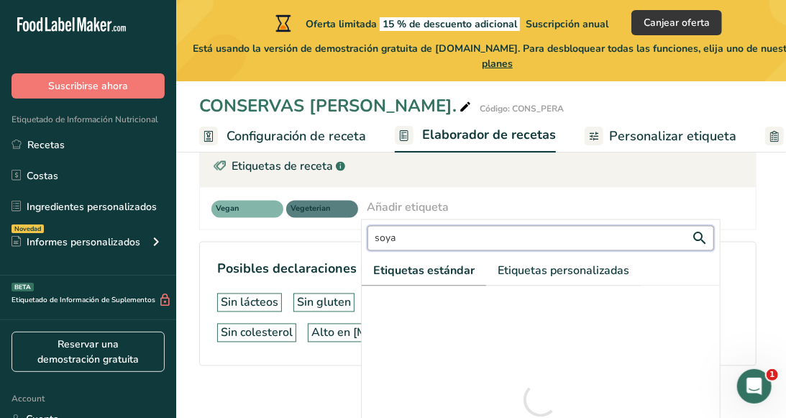
click at [437, 226] on input "soya" at bounding box center [541, 238] width 347 height 25
type input "s"
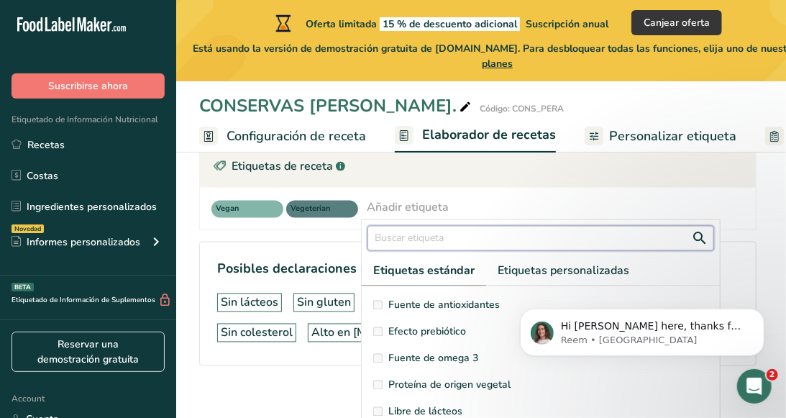
scroll to position [235, 0]
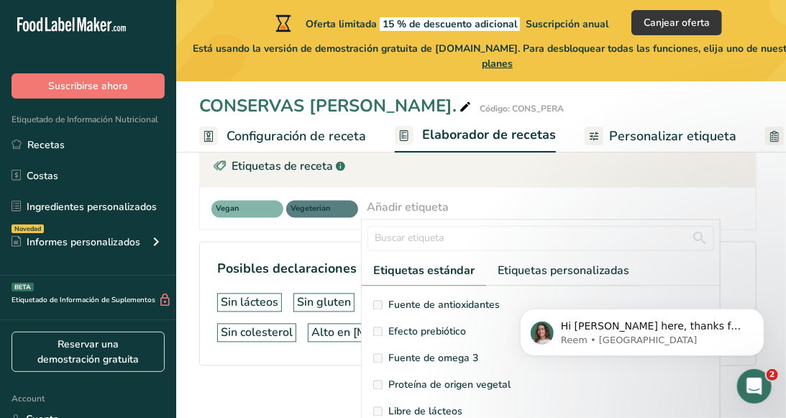
click at [404, 351] on span "Fuente de omega 3" at bounding box center [434, 358] width 90 height 15
click at [637, 339] on p "Reem • [GEOGRAPHIC_DATA]" at bounding box center [654, 339] width 186 height 13
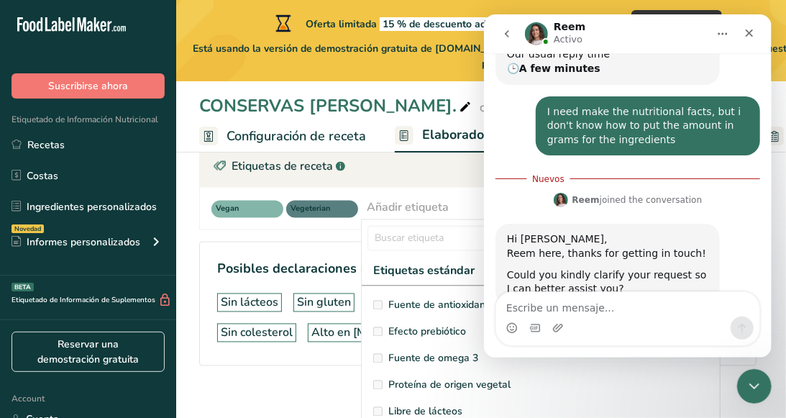
scroll to position [258, 0]
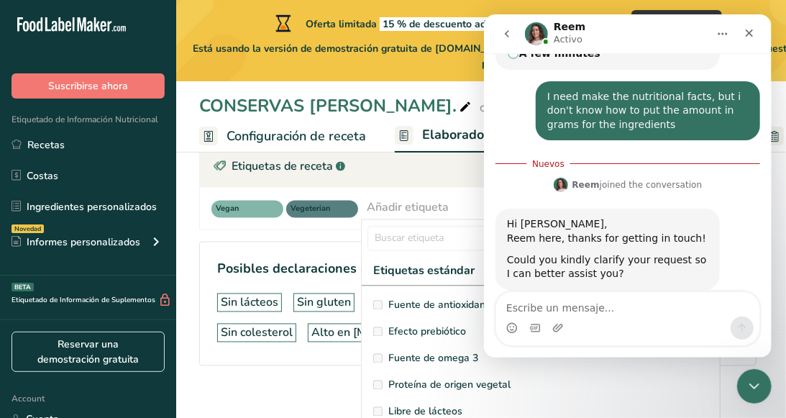
click at [591, 312] on textarea "Escribe un mensaje..." at bounding box center [627, 304] width 263 height 24
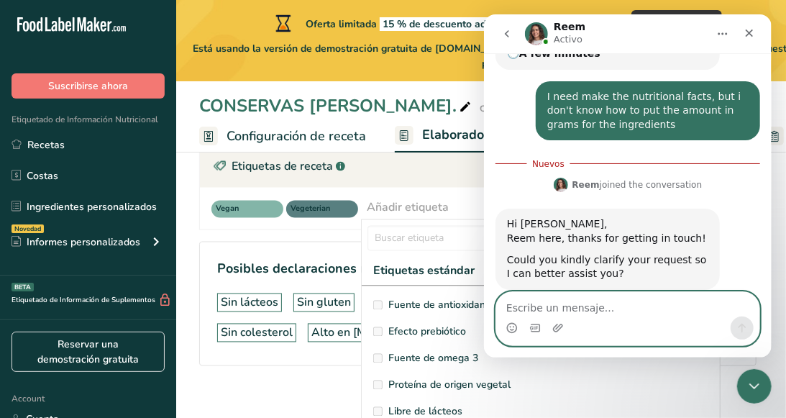
paste textarea "I need to enter the exact quantities in grams of the product made to make the l…"
type textarea "I need to enter the exact quantities in grams of the product made to make the l…"
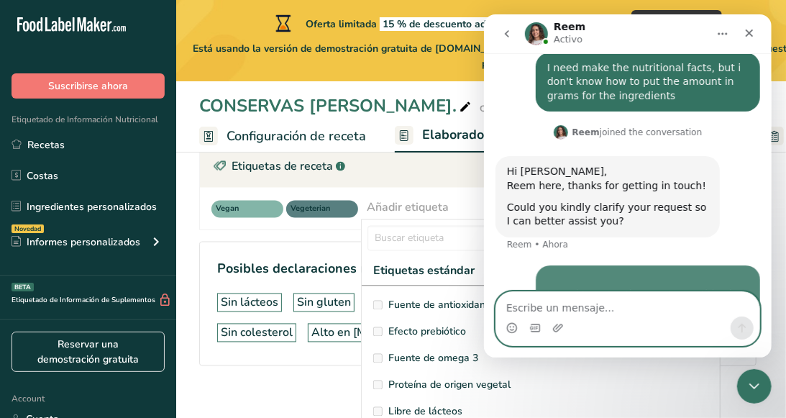
scroll to position [306, 0]
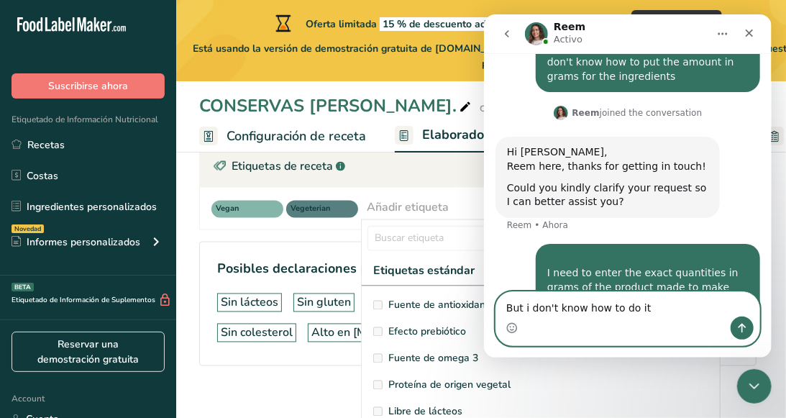
type textarea "But i don't know how to do it"
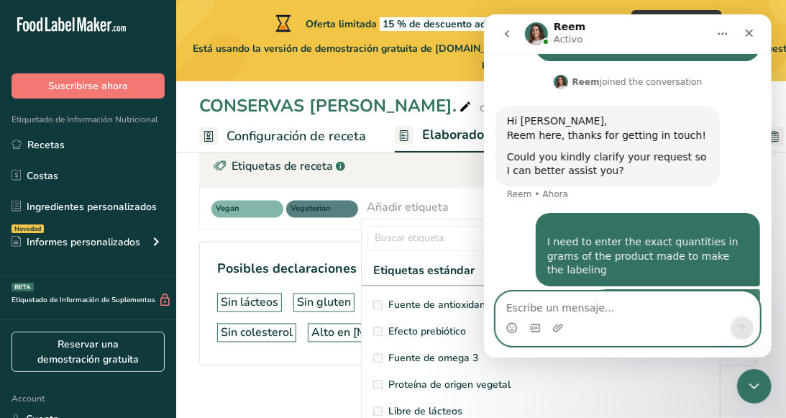
scroll to position [338, 0]
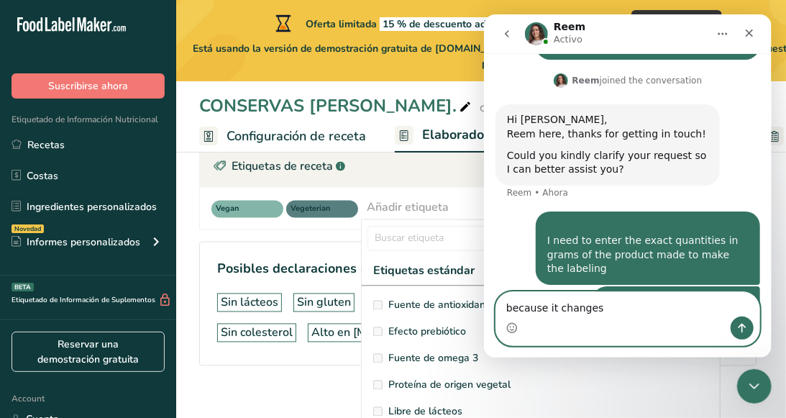
type textarea "because it changes"
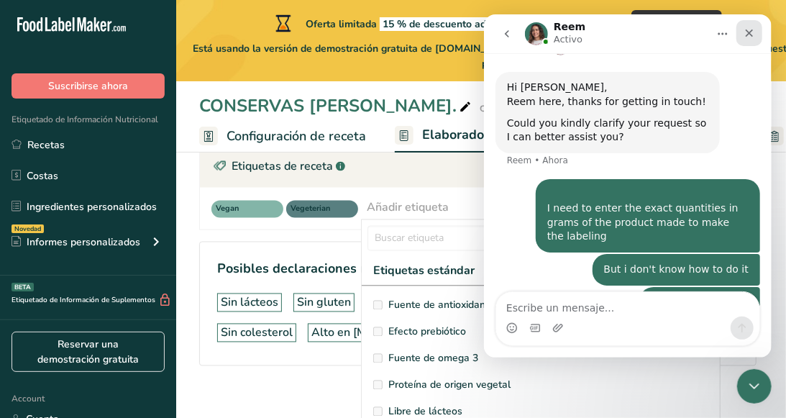
click at [752, 32] on icon "Cerrar" at bounding box center [749, 33] width 12 height 12
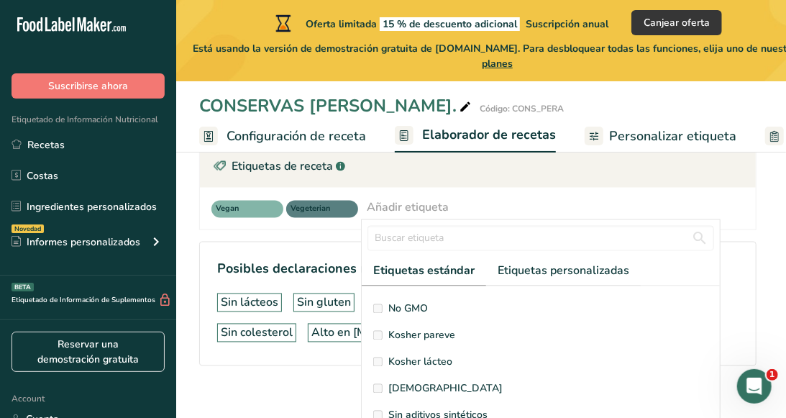
scroll to position [113, 0]
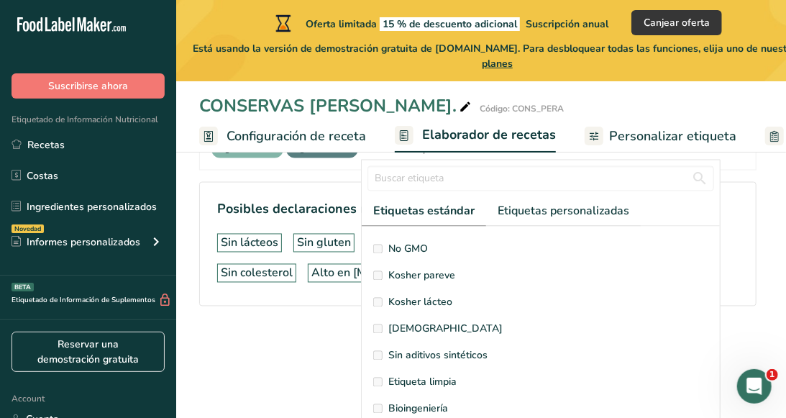
click at [391, 348] on span "Sin aditivos sintéticos" at bounding box center [438, 355] width 99 height 15
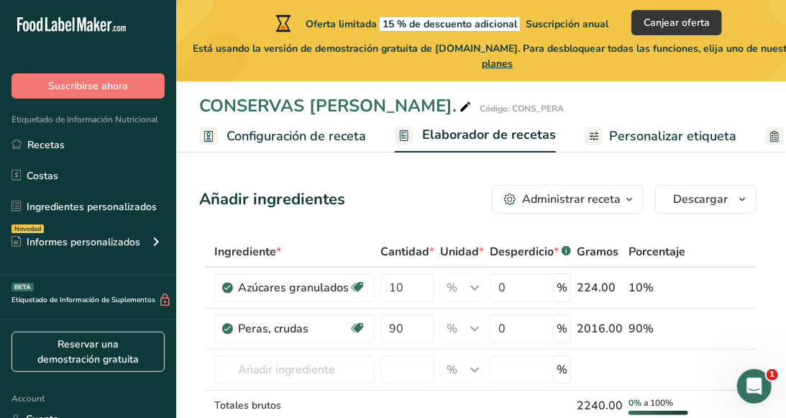
scroll to position [427, 0]
click at [623, 201] on span "button" at bounding box center [629, 199] width 17 height 17
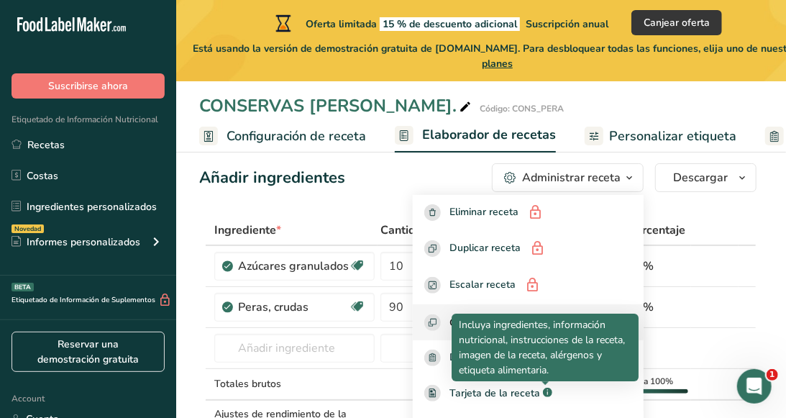
scroll to position [0, 0]
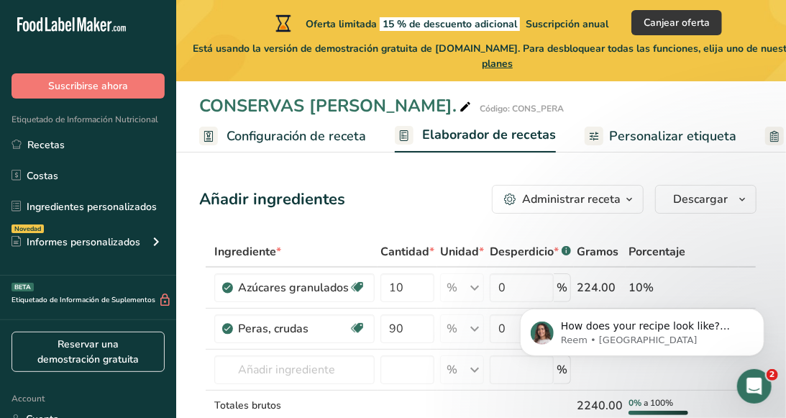
scroll to position [428, 0]
click at [608, 341] on p "Reem • [GEOGRAPHIC_DATA]" at bounding box center [654, 339] width 186 height 13
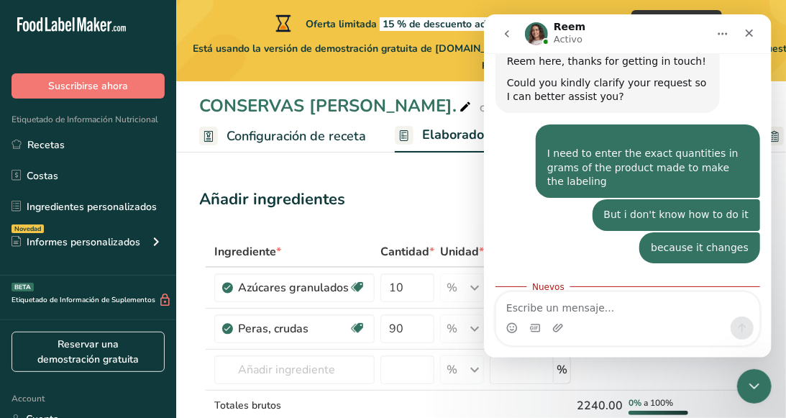
scroll to position [452, 0]
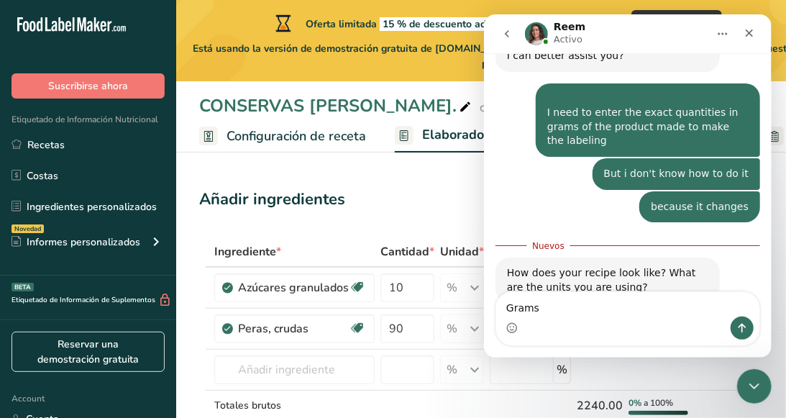
type textarea "Grams"
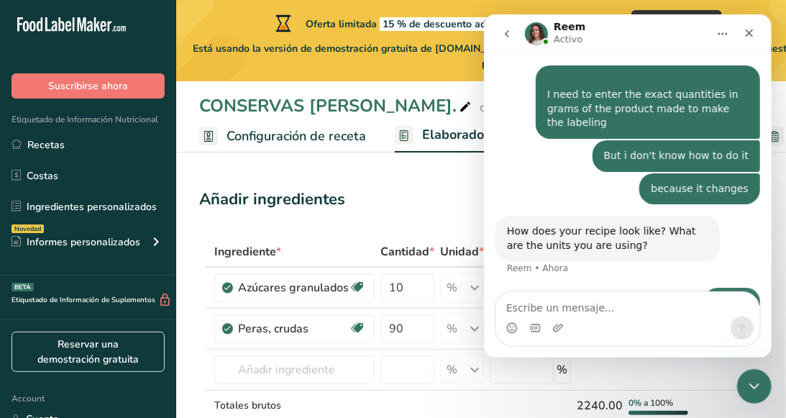
scroll to position [471, 0]
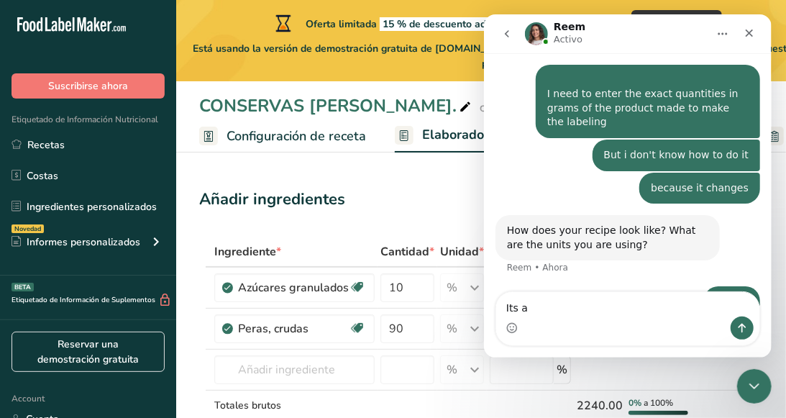
type textarea "Its a"
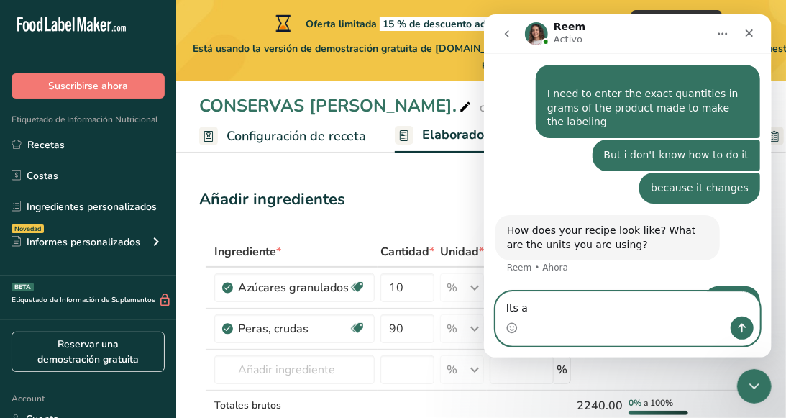
drag, startPoint x: 561, startPoint y: 312, endPoint x: 372, endPoint y: 360, distance: 195.3
click html "Reem Activo Hey [PERSON_NAME] 👋 Welcome to Food Label Maker🙌 Take a look around…"
paste textarea "It is a preserve that weighs 280 grams in total, of which 250 grams correspond …"
type textarea "It is a preserve that weighs 280 grams in total, of which 250 grams correspond …"
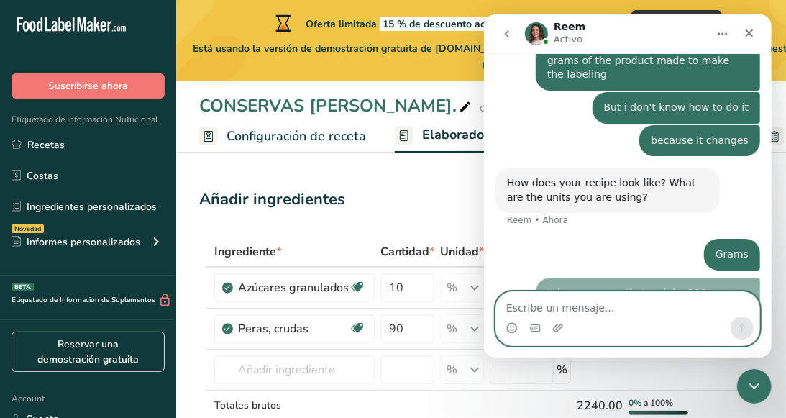
scroll to position [532, 0]
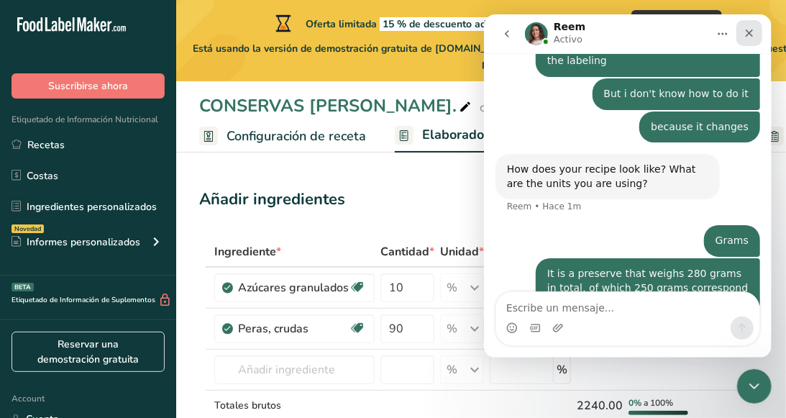
click at [744, 40] on div "Cerrar" at bounding box center [749, 33] width 26 height 26
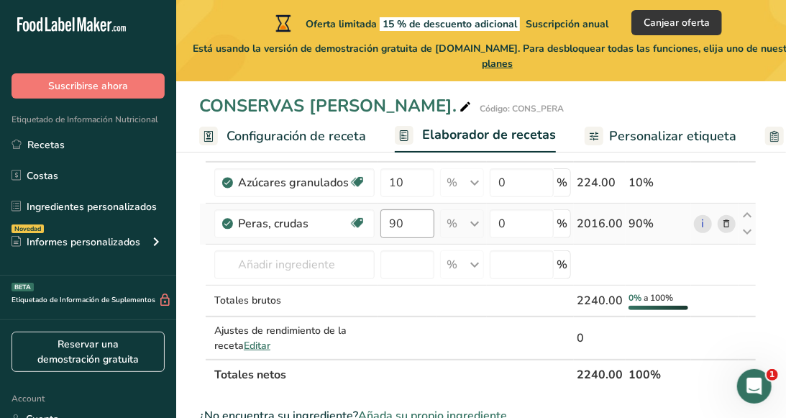
scroll to position [45, 0]
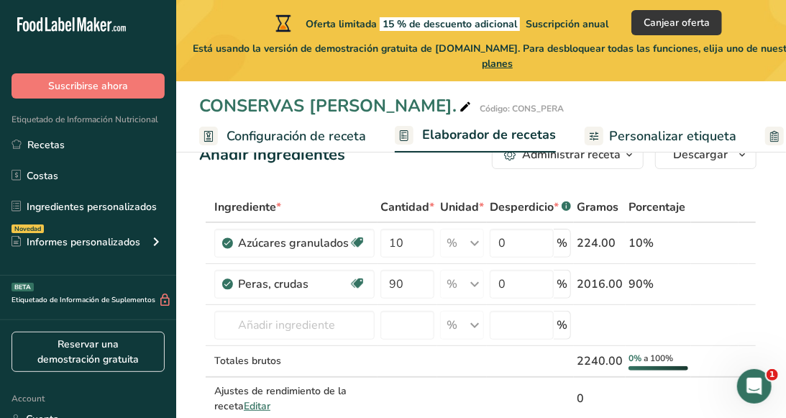
click at [771, 135] on icon at bounding box center [775, 136] width 9 height 18
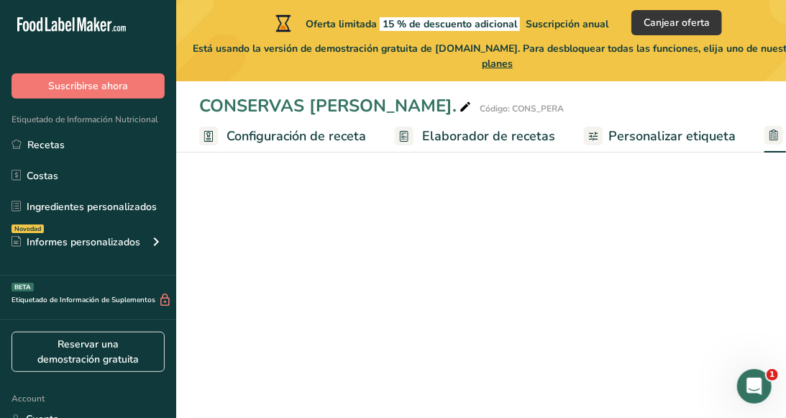
scroll to position [0, 130]
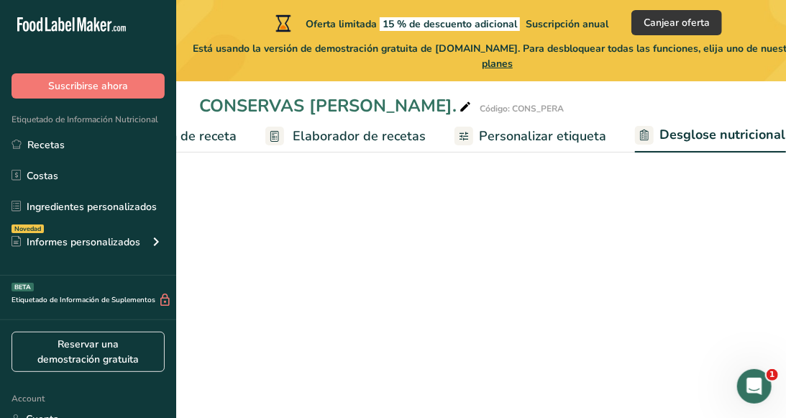
select select "Calories"
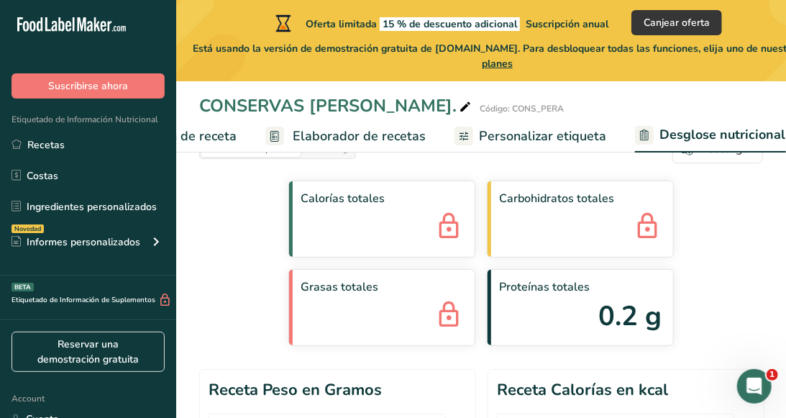
scroll to position [0, 480]
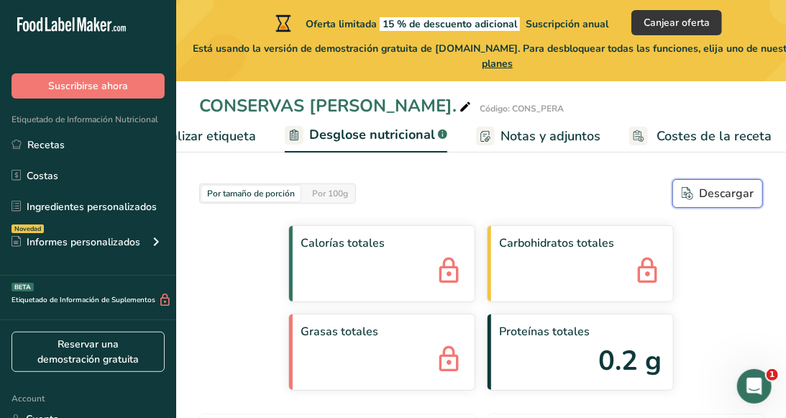
click at [716, 197] on div "Descargar" at bounding box center [718, 193] width 72 height 17
click at [230, 139] on span "Personalizar etiqueta" at bounding box center [192, 136] width 127 height 19
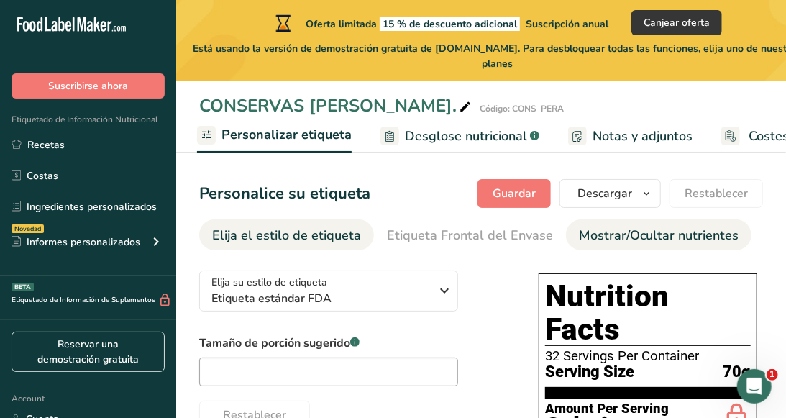
scroll to position [0, 384]
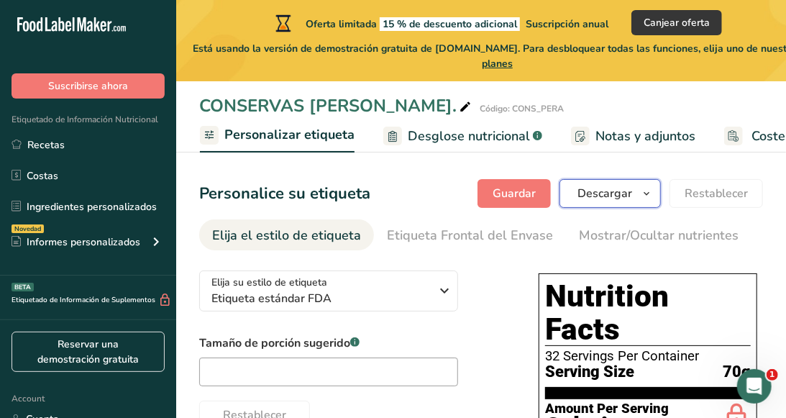
click at [645, 201] on icon "button" at bounding box center [647, 194] width 12 height 18
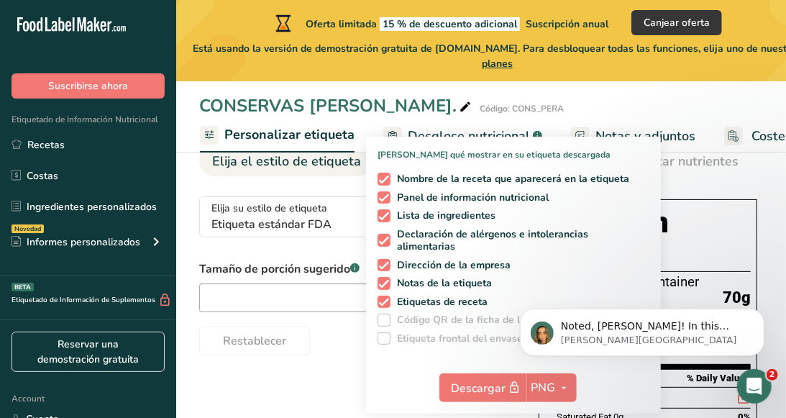
scroll to position [720, 0]
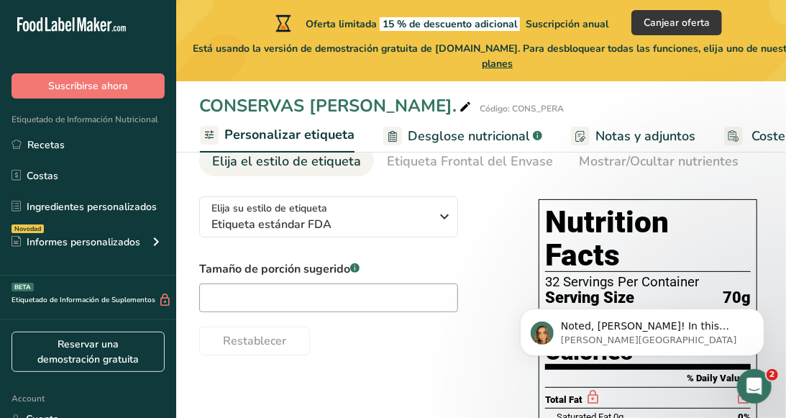
drag, startPoint x: 376, startPoint y: 296, endPoint x: 422, endPoint y: 350, distance: 70.4
click at [422, 350] on div "Restablecer" at bounding box center [354, 338] width 311 height 35
click at [321, 307] on input "text" at bounding box center [328, 297] width 259 height 29
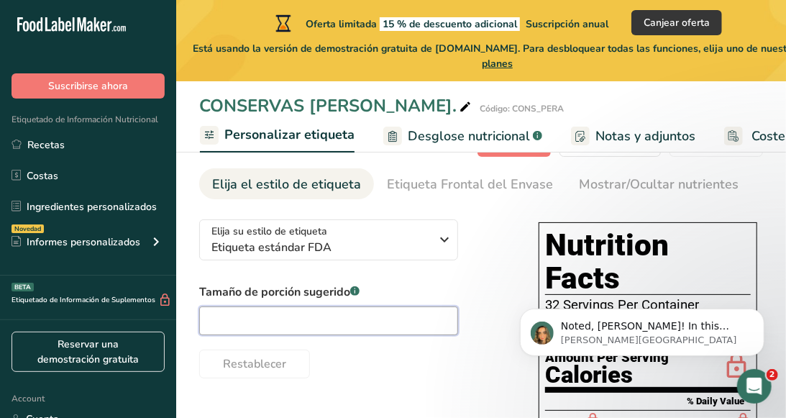
scroll to position [52, 0]
type input "8"
type input "70 gr"
click at [463, 364] on div "Restablecer" at bounding box center [354, 360] width 311 height 35
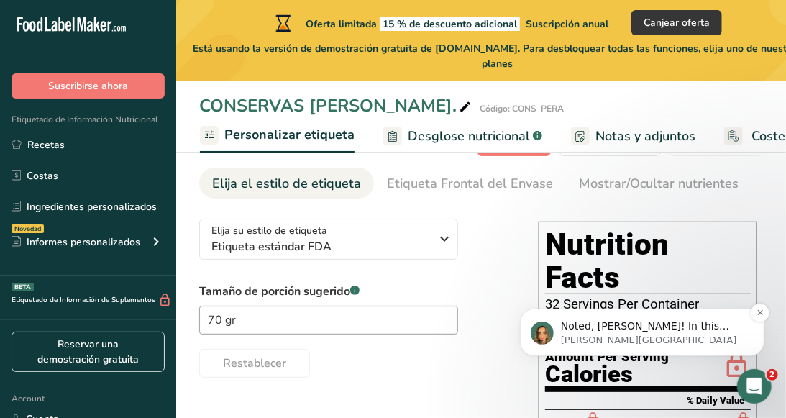
click at [651, 335] on p "[PERSON_NAME][GEOGRAPHIC_DATA]" at bounding box center [654, 339] width 186 height 13
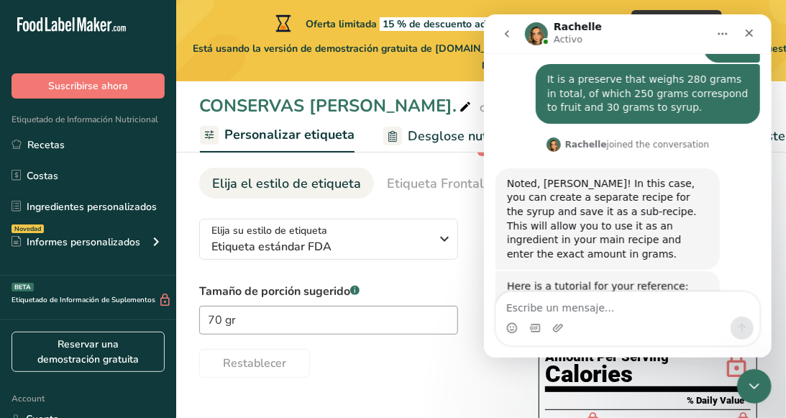
scroll to position [712, 0]
click at [609, 313] on textarea "Escribe un mensaje..." at bounding box center [627, 304] width 263 height 24
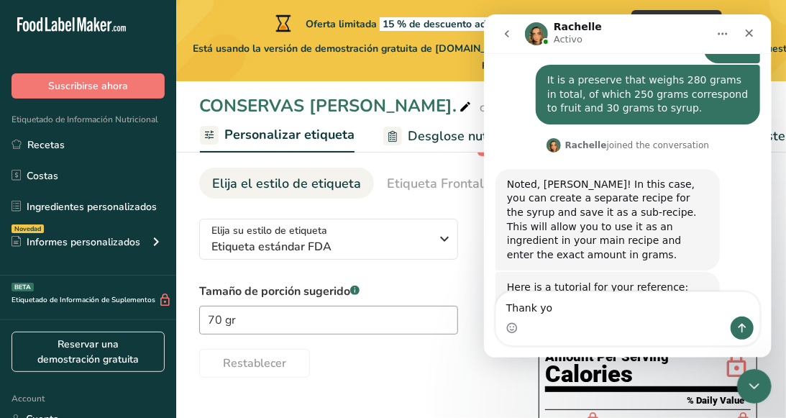
type textarea "Thank you"
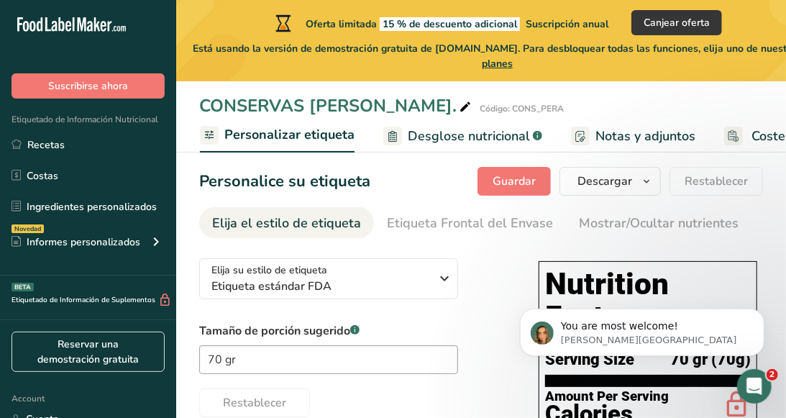
scroll to position [0, 0]
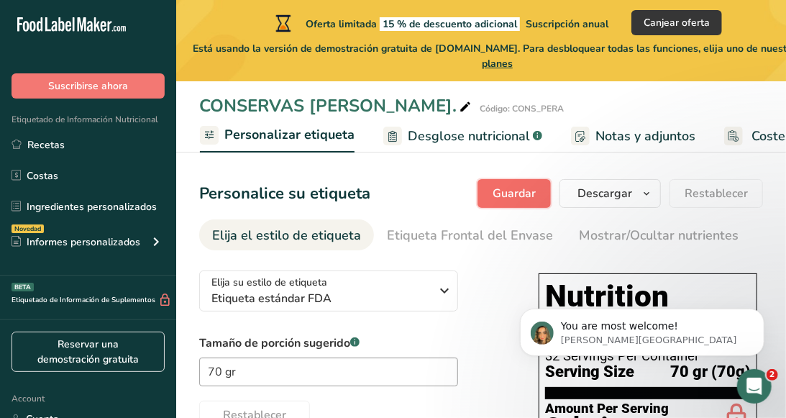
click at [512, 204] on button "Guardar" at bounding box center [514, 193] width 73 height 29
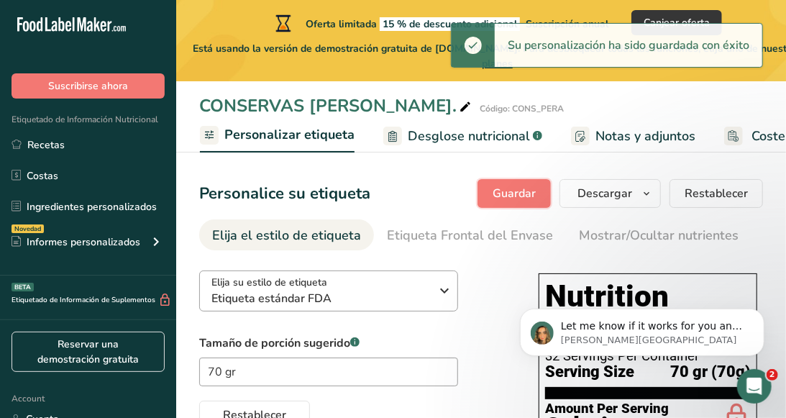
scroll to position [844, 0]
click at [441, 290] on icon "button" at bounding box center [445, 291] width 17 height 26
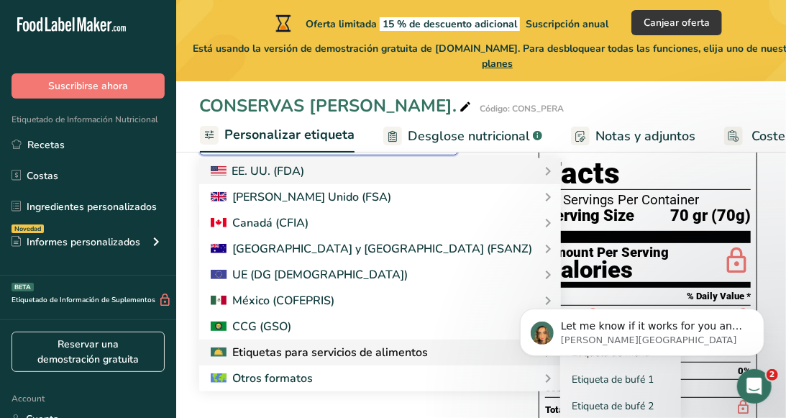
scroll to position [155, 0]
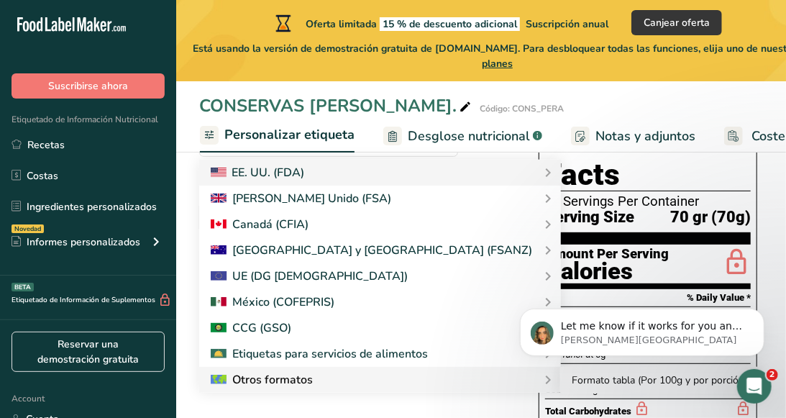
click at [561, 390] on link "Formato tabla (Por 100g y por porción)" at bounding box center [660, 380] width 199 height 27
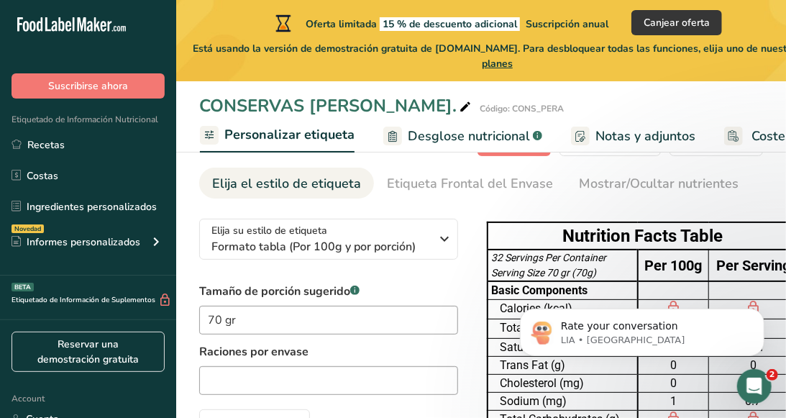
scroll to position [0, 0]
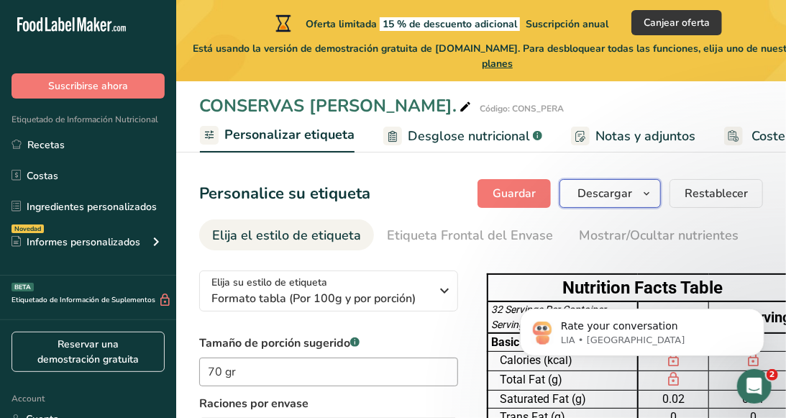
click at [628, 196] on span "Descargar" at bounding box center [605, 193] width 55 height 17
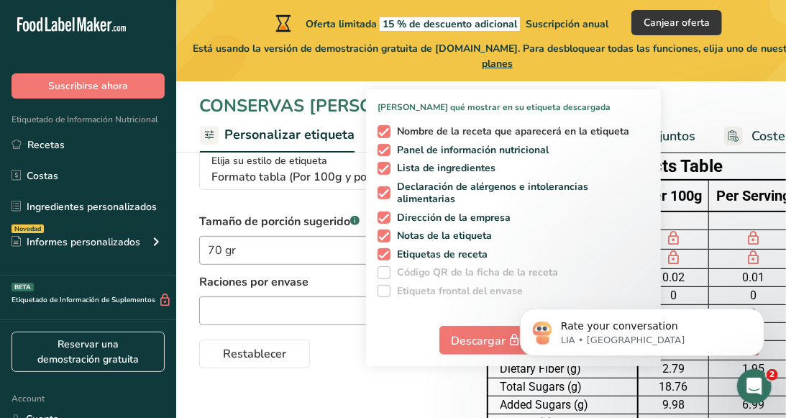
scroll to position [124, 0]
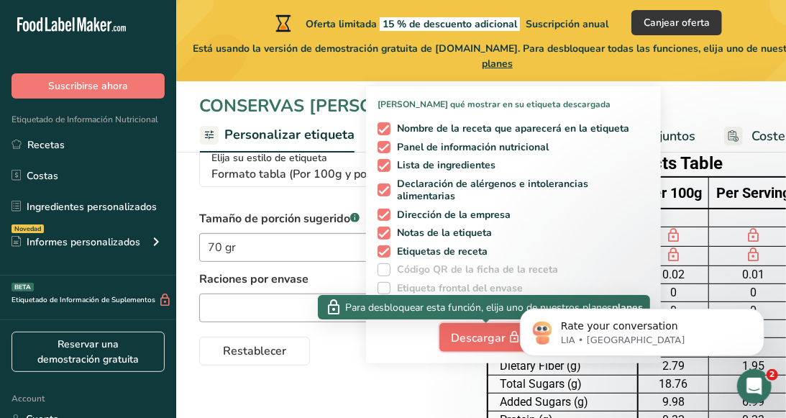
click at [493, 332] on span "Descargar" at bounding box center [488, 338] width 72 height 18
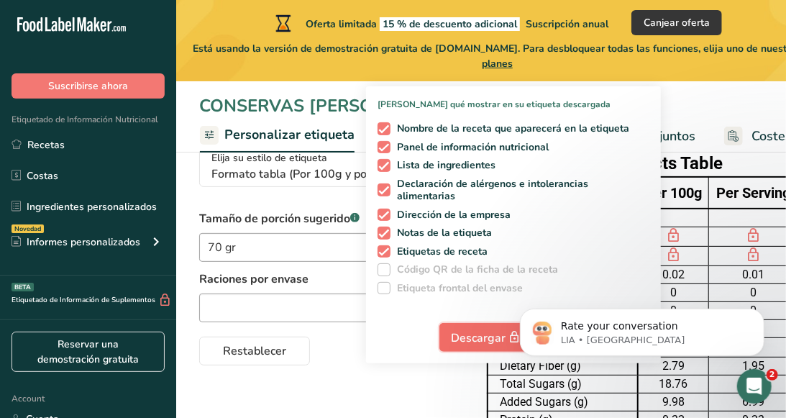
click at [486, 337] on span "Descargar" at bounding box center [488, 338] width 72 height 18
click at [763, 307] on button "Dismiss notification" at bounding box center [759, 312] width 19 height 19
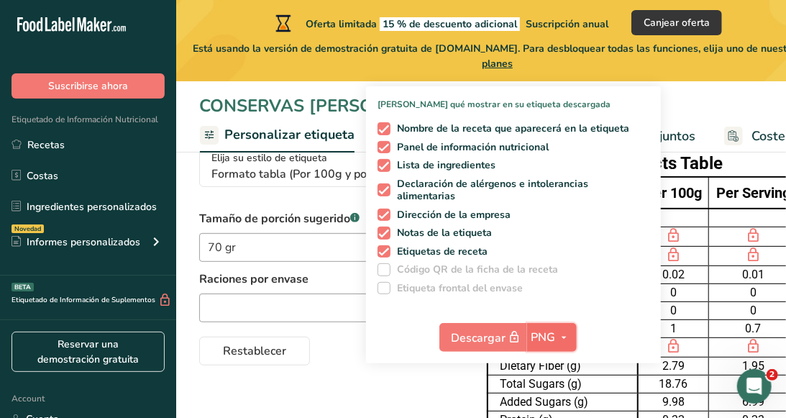
click at [567, 341] on icon "button" at bounding box center [565, 338] width 12 height 18
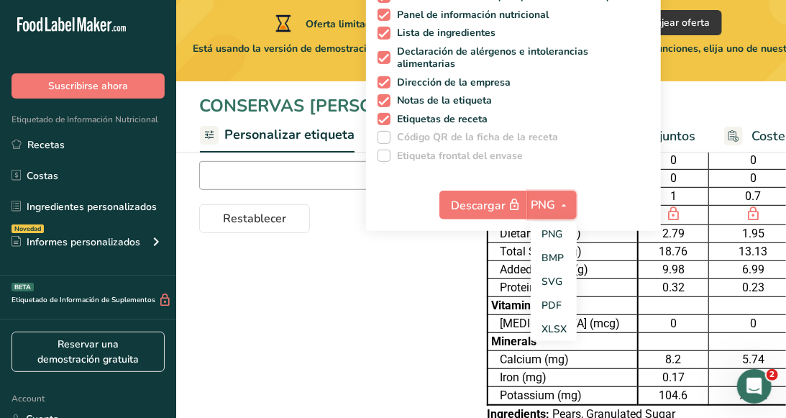
scroll to position [280, 0]
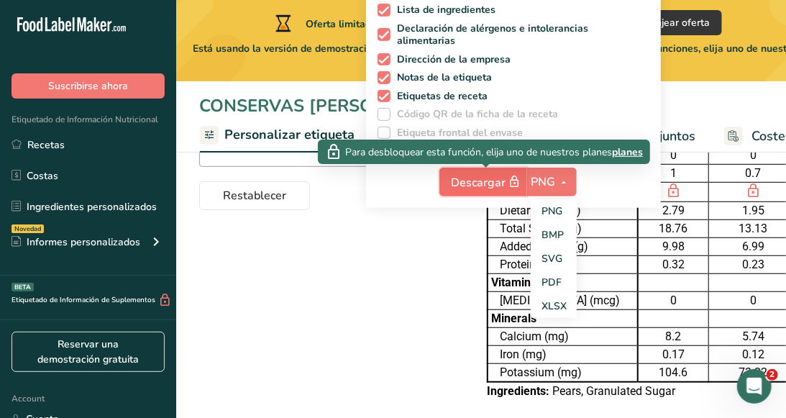
click at [491, 175] on span "Descargar" at bounding box center [488, 182] width 72 height 18
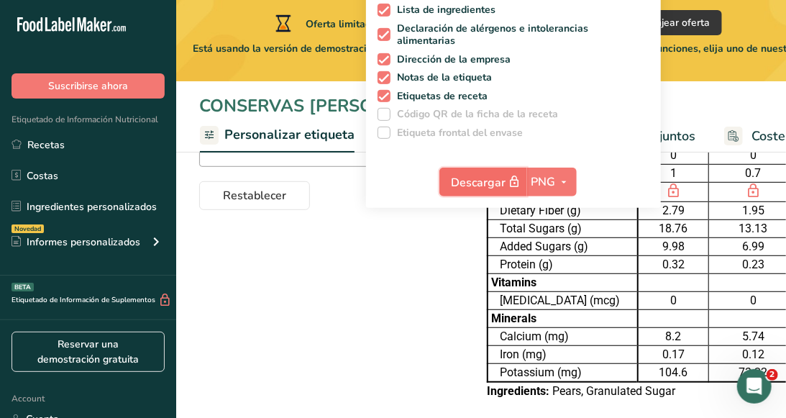
click at [491, 178] on span "Descargar" at bounding box center [488, 182] width 72 height 18
click at [566, 181] on icon "button" at bounding box center [565, 182] width 12 height 18
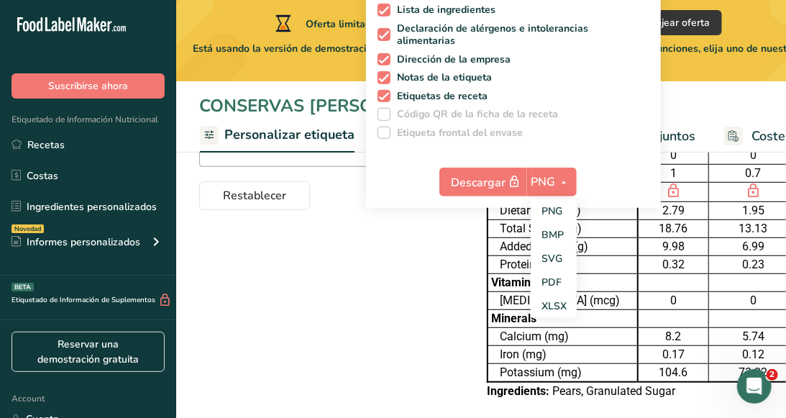
click at [393, 343] on div "Elija su estilo de etiqueta Formato tabla (Por 100g y por porción) [GEOGRAPHIC_…" at bounding box center [481, 196] width 564 height 435
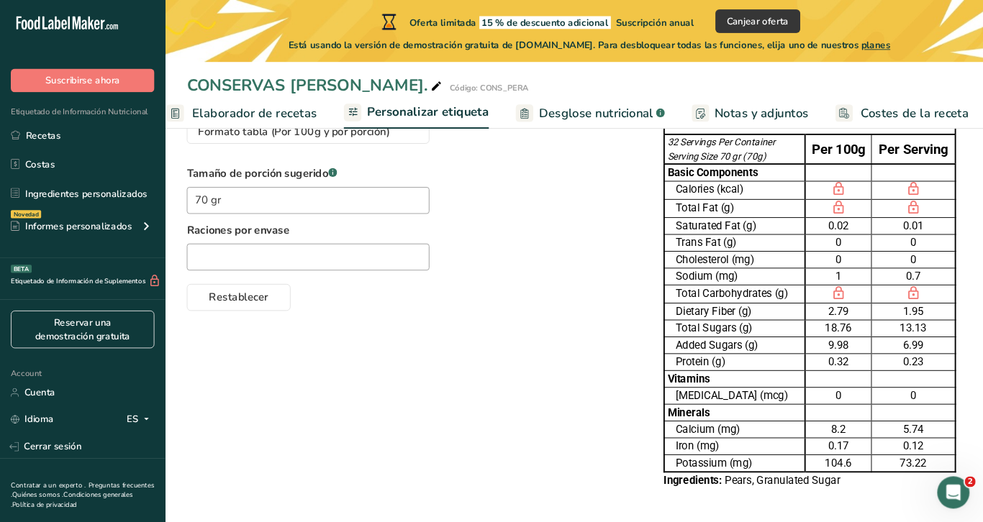
scroll to position [735, 0]
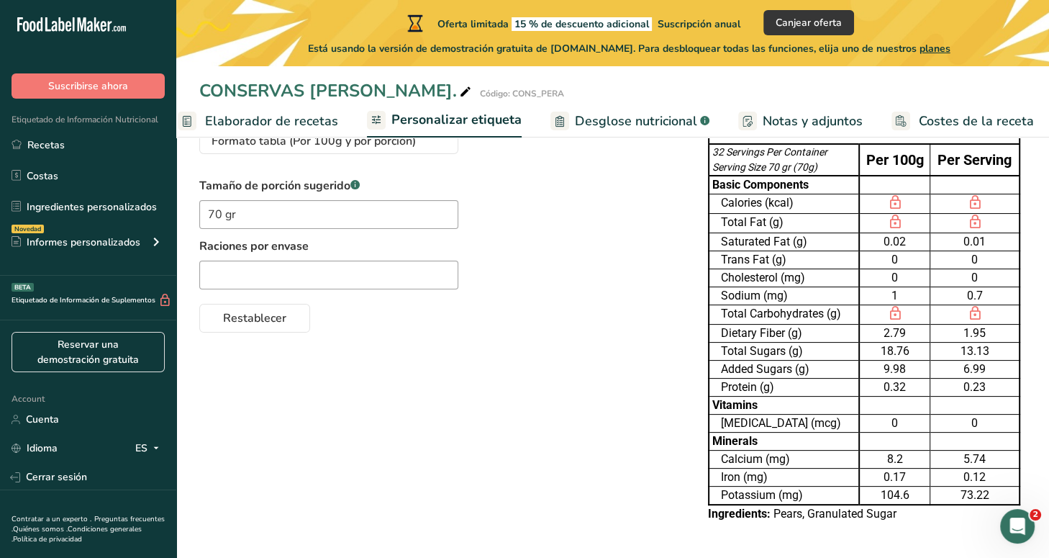
drag, startPoint x: 778, startPoint y: 0, endPoint x: 622, endPoint y: 350, distance: 382.7
click at [622, 350] on div "Elija su estilo de etiqueta Formato tabla (Por 100g y por porción) [GEOGRAPHIC_…" at bounding box center [612, 318] width 827 height 435
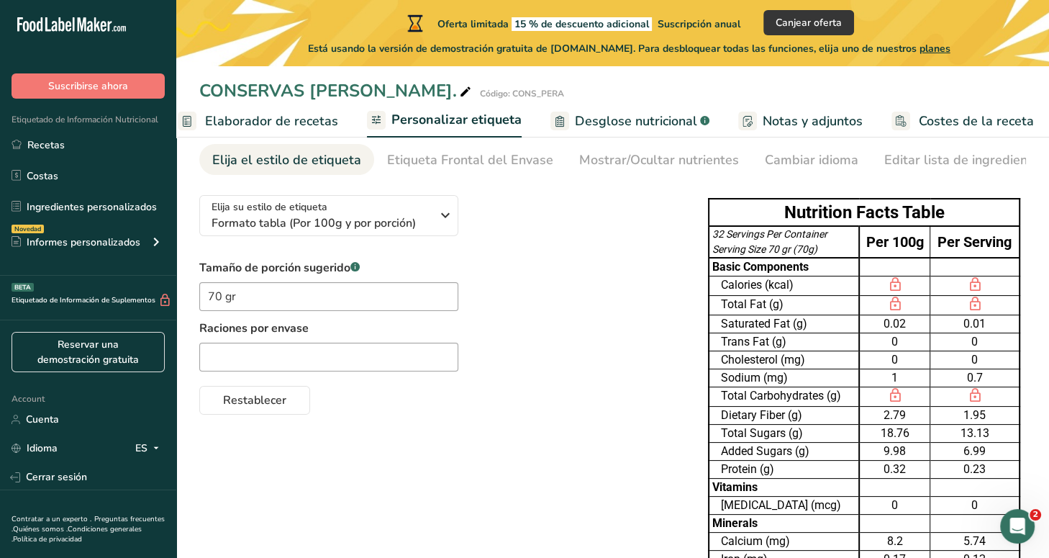
scroll to position [0, 0]
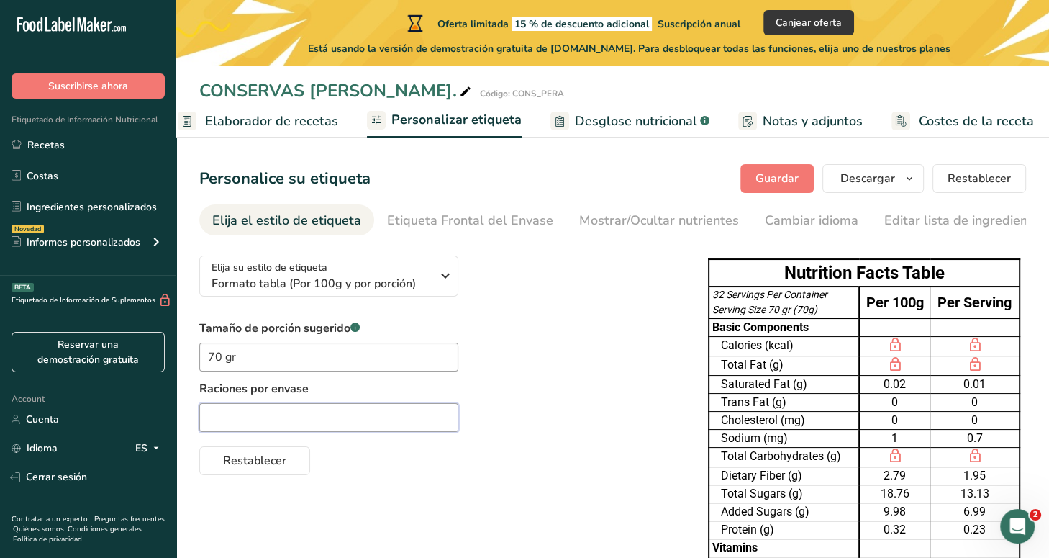
click at [337, 417] on input "text" at bounding box center [328, 417] width 259 height 29
type input "4"
click at [273, 417] on button "Restablecer" at bounding box center [254, 460] width 111 height 29
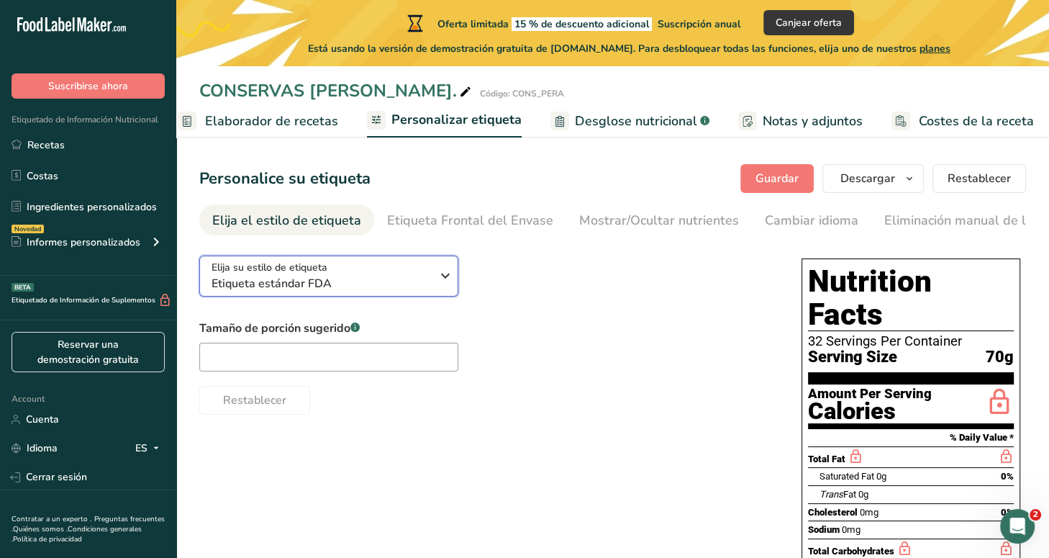
click at [428, 292] on span "Etiqueta estándar FDA" at bounding box center [321, 283] width 219 height 17
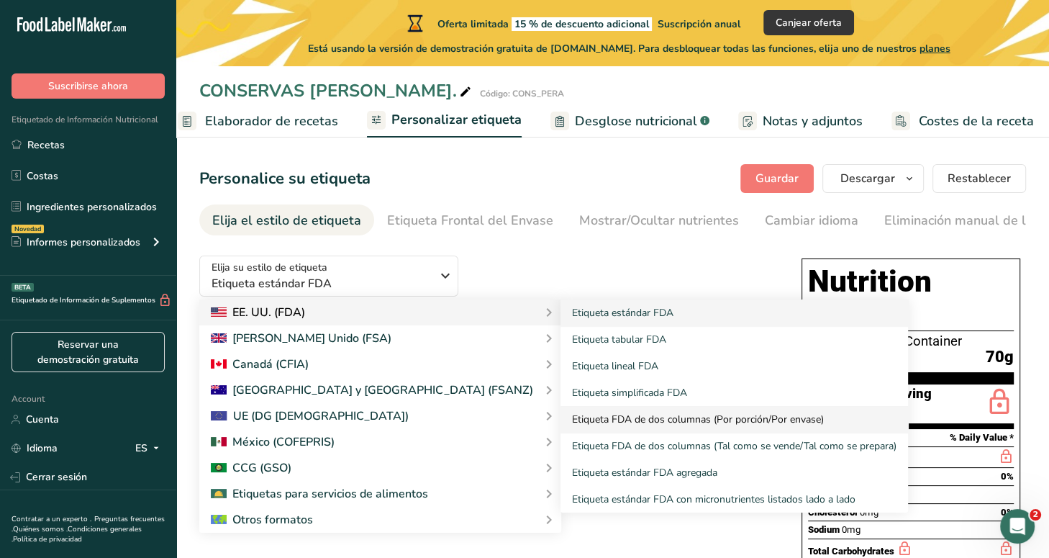
click at [591, 417] on link "Etiqueta FDA de dos columnas (Por porción/Por envase)" at bounding box center [735, 419] width 348 height 27
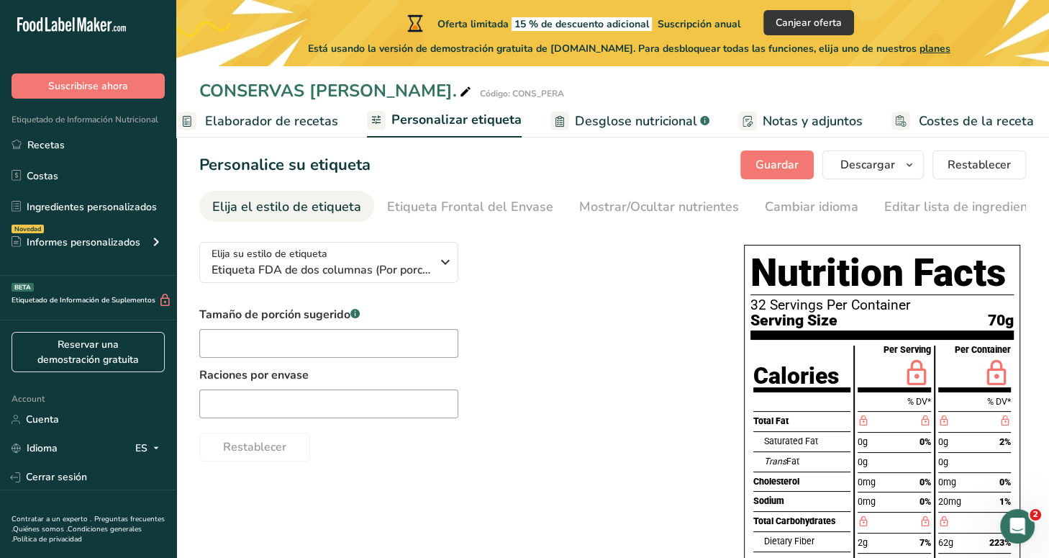
scroll to position [16, 0]
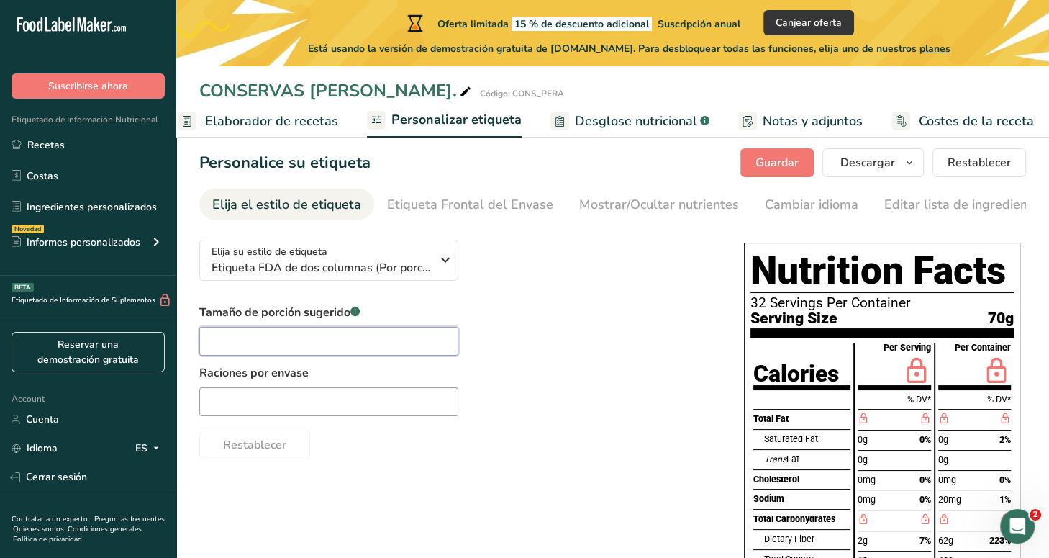
click at [278, 351] on input "text" at bounding box center [328, 341] width 259 height 29
type input "70 gr"
type input "4"
click at [451, 417] on div "Elija su estilo de etiqueta Etiqueta FDA de dos columnas (Por porción/Por envas…" at bounding box center [612, 503] width 827 height 550
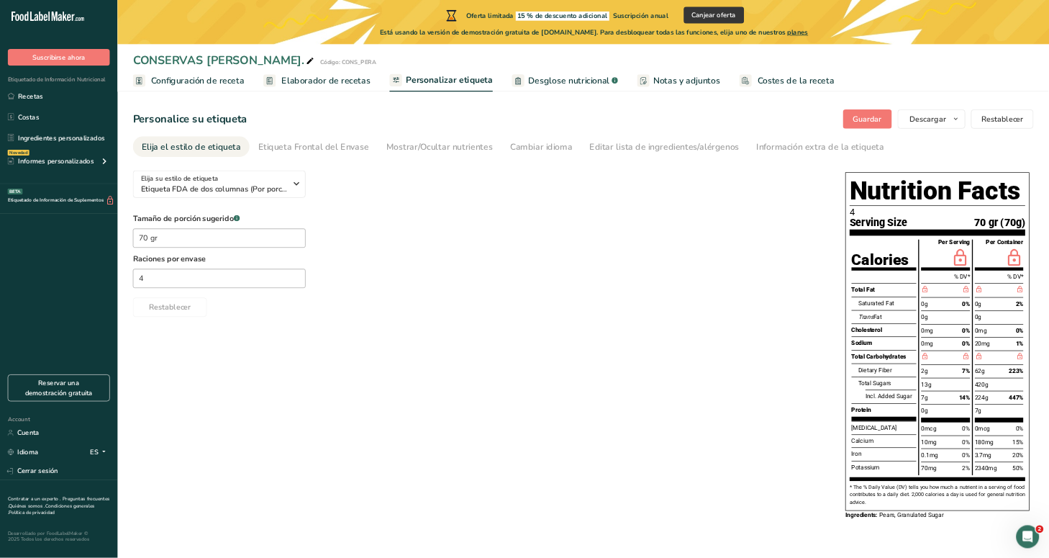
scroll to position [2, 0]
drag, startPoint x: 936, startPoint y: 0, endPoint x: 875, endPoint y: 620, distance: 623.3
click at [786, 417] on div "Elija su estilo de etiqueta Etiqueta FDA de dos columnas (Por porción/Por envas…" at bounding box center [874, 519] width 1351 height 550
click at [786, 235] on link "Cambiar idioma" at bounding box center [812, 220] width 94 height 32
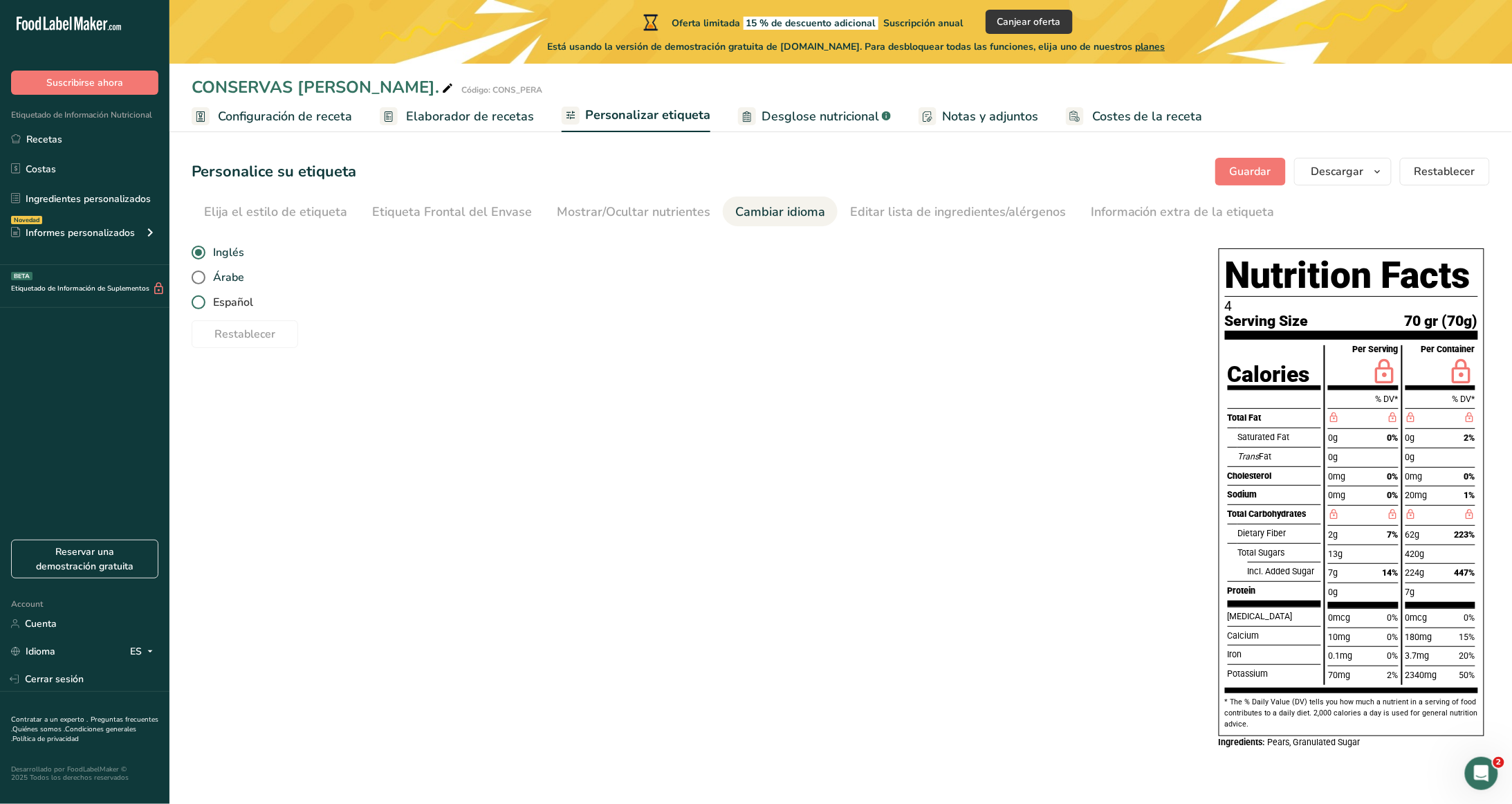
click at [203, 307] on span at bounding box center [198, 302] width 13 height 13
click at [201, 307] on input "Español" at bounding box center [195, 302] width 9 height 9
radio input "true"
click at [199, 303] on span at bounding box center [198, 302] width 13 height 13
click at [199, 303] on input "Español" at bounding box center [195, 302] width 9 height 9
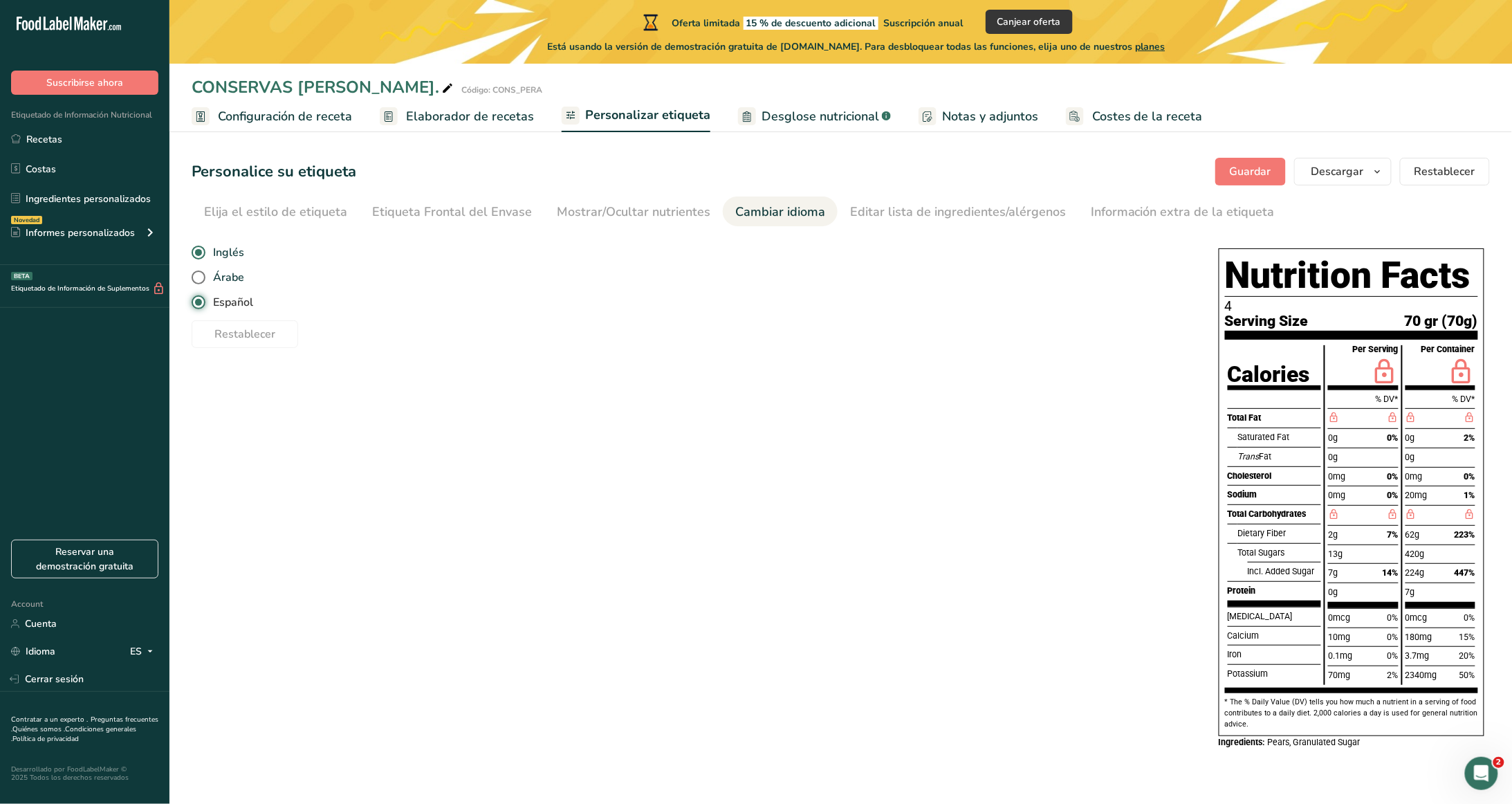
radio input "false"
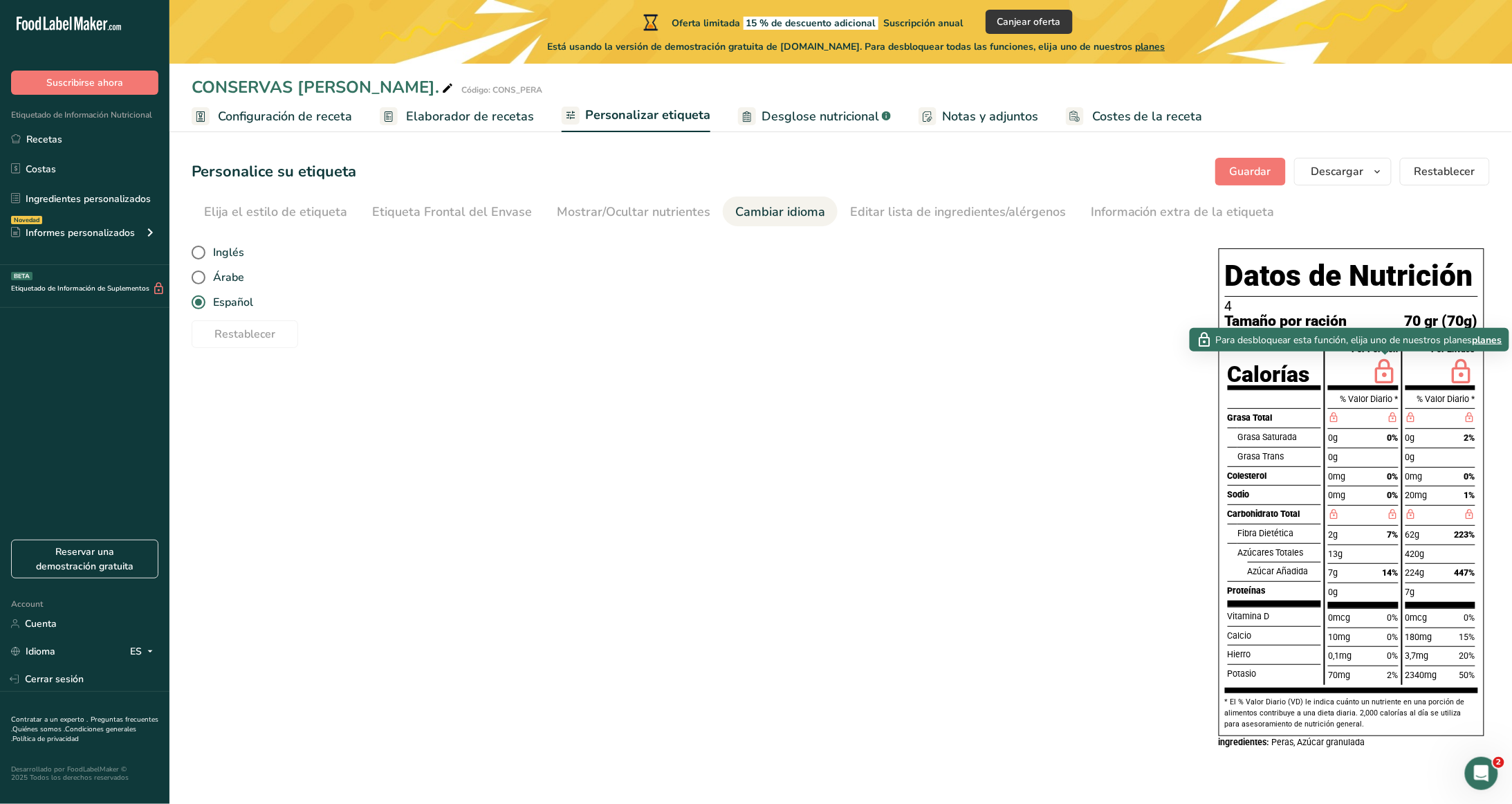
click at [756, 374] on icon at bounding box center [1384, 373] width 28 height 33
click at [756, 372] on icon at bounding box center [1461, 373] width 28 height 33
click at [756, 341] on span "planes" at bounding box center [1487, 339] width 30 height 14
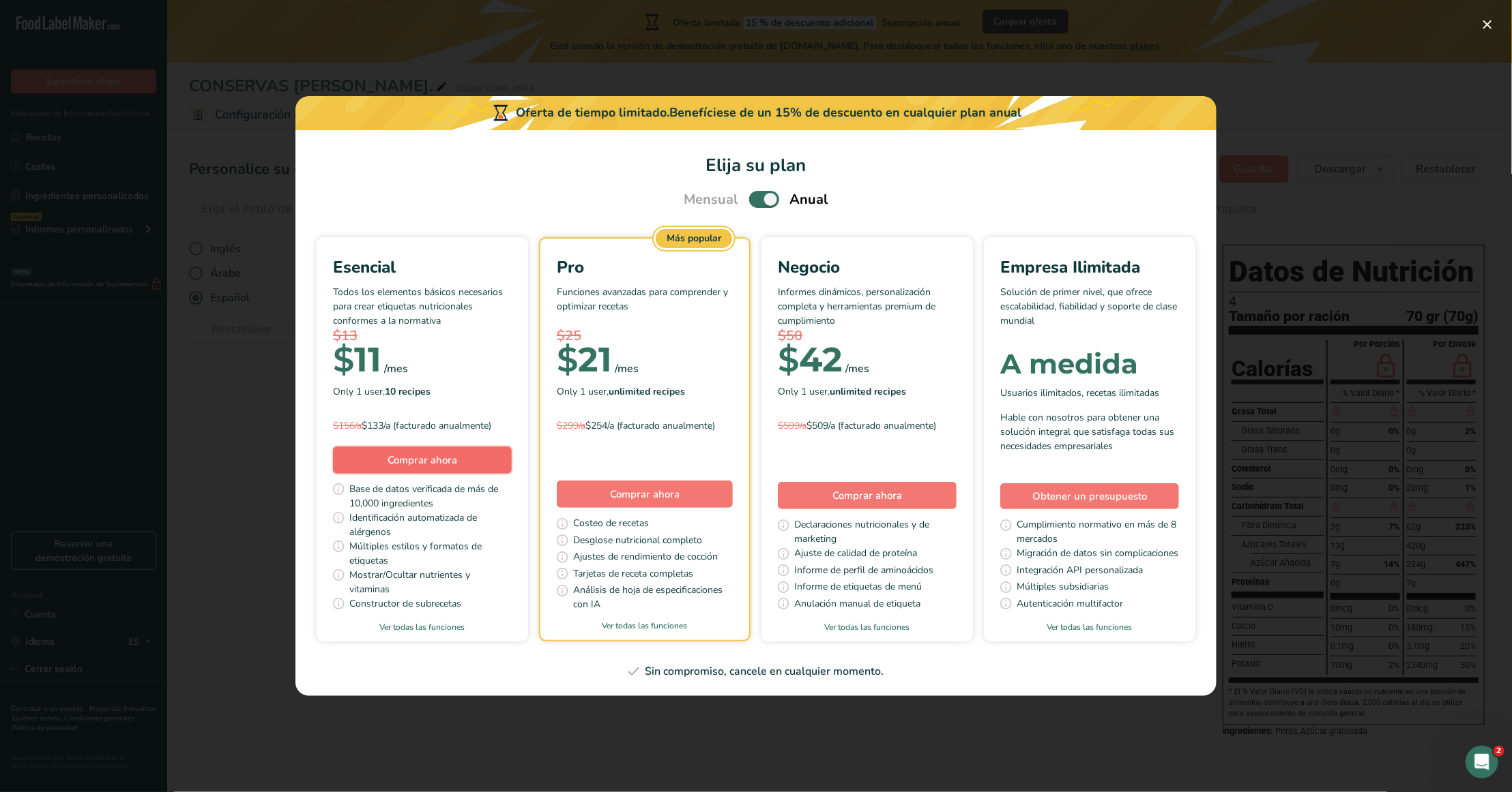
click at [412, 395] on span "Comprar ahora" at bounding box center [422, 459] width 69 height 13
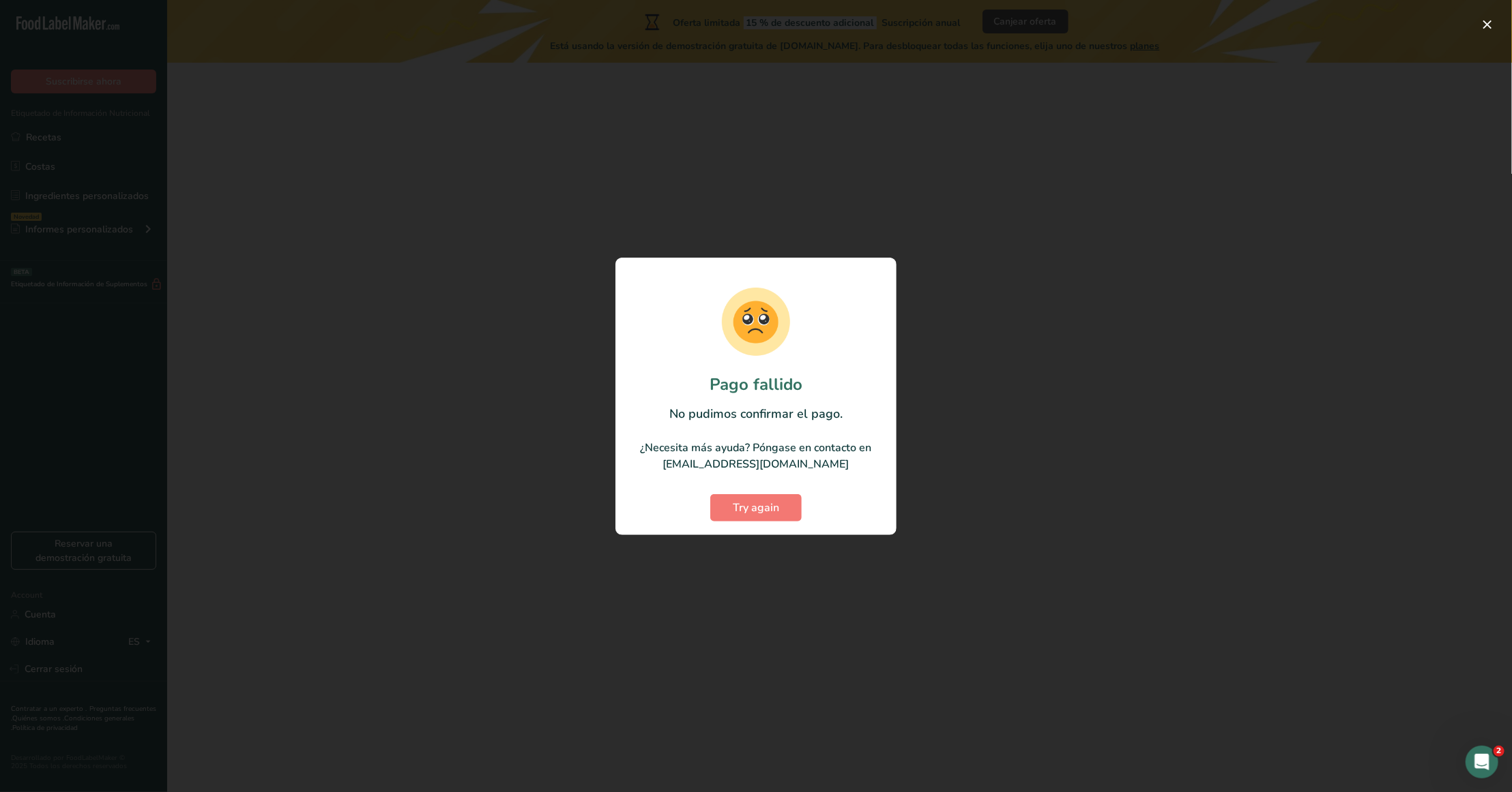
click at [944, 329] on div at bounding box center [756, 396] width 1512 height 792
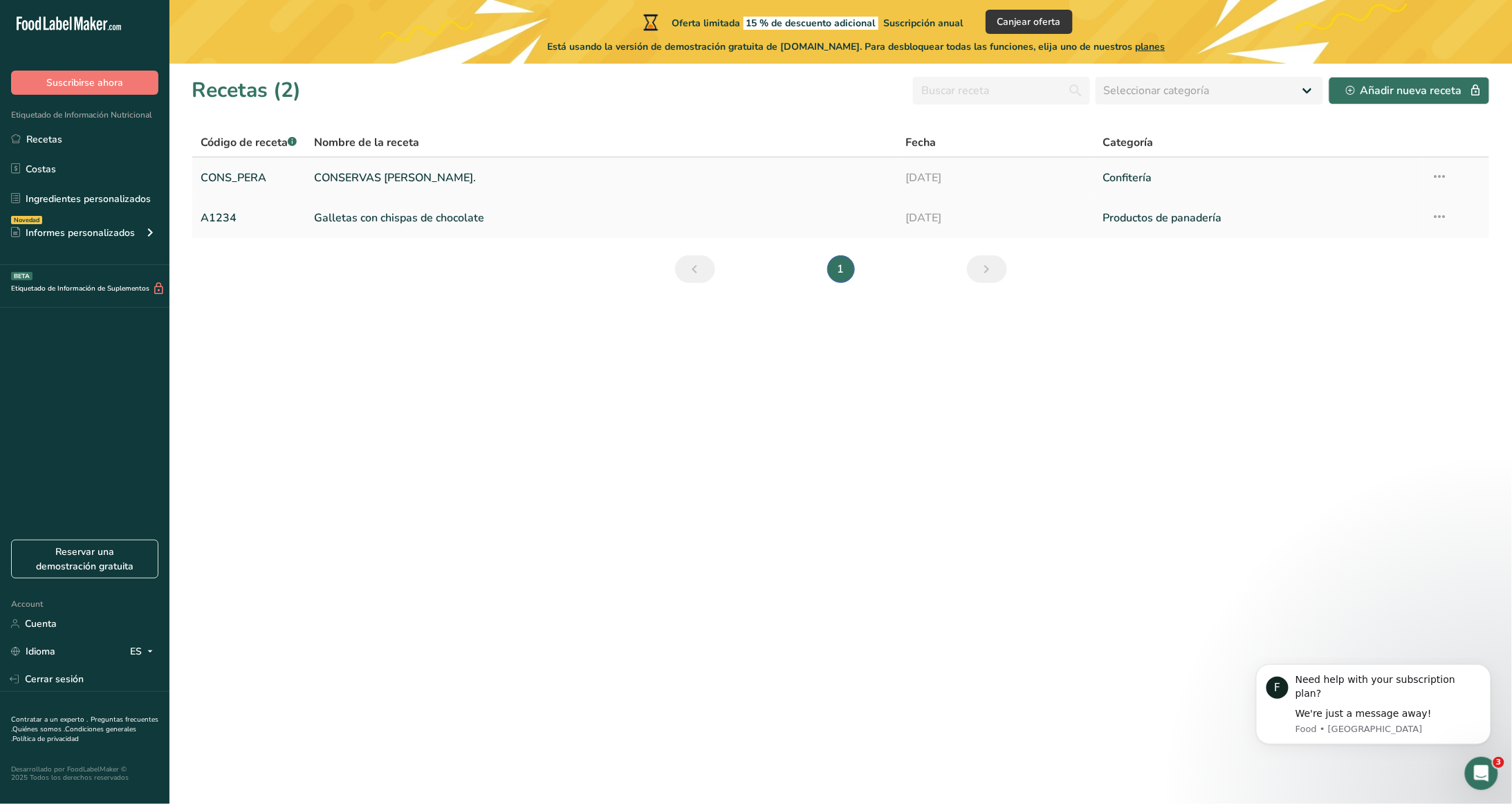
click at [738, 176] on link "CONSERVAS DE PERA." at bounding box center [602, 178] width 575 height 29
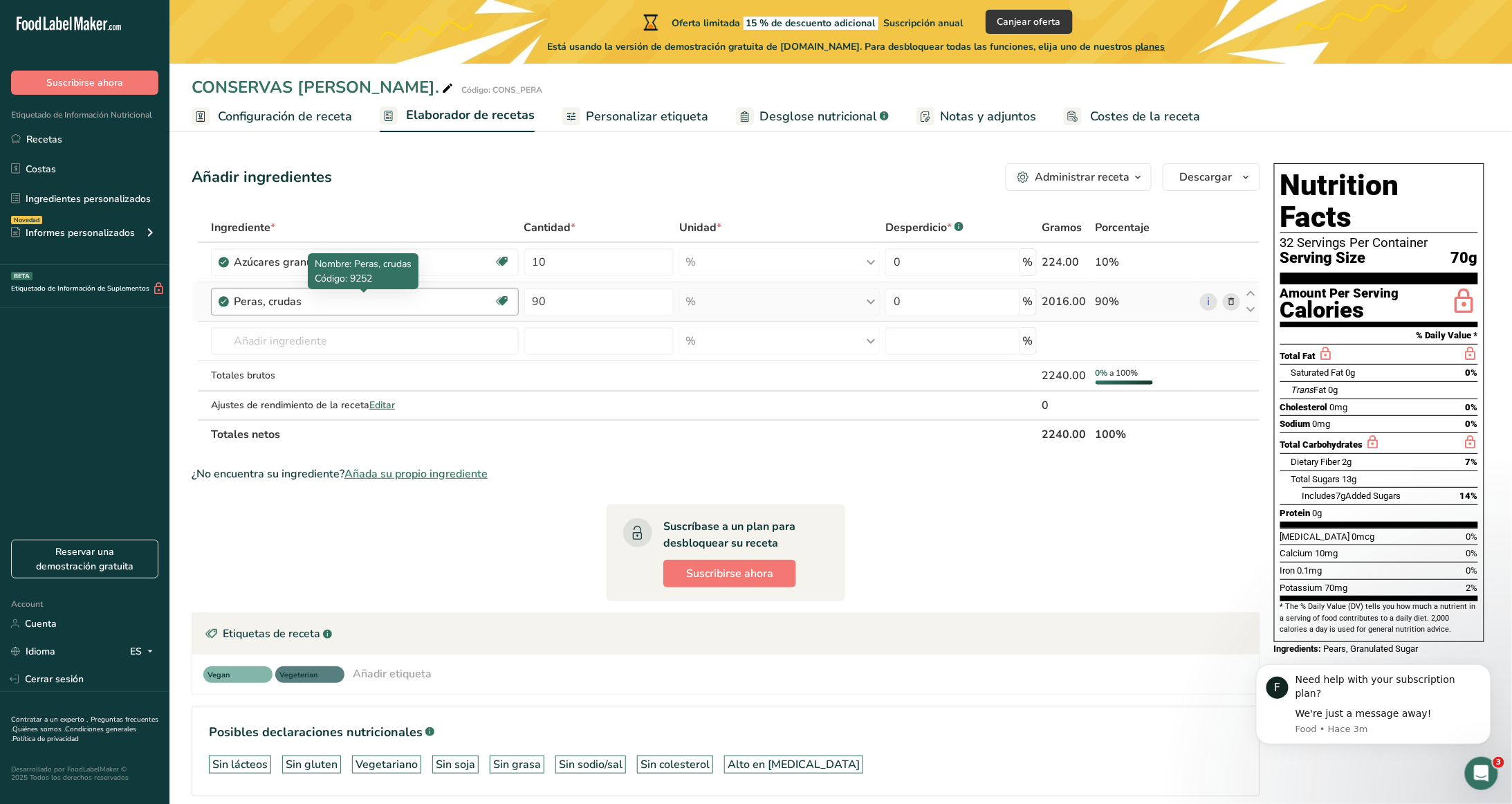
click at [388, 302] on div "Peras, crudas" at bounding box center [320, 301] width 173 height 16
click at [267, 300] on div "Peras, crudas" at bounding box center [320, 301] width 173 height 16
click at [467, 549] on section "Ingrediente * Cantidad * Unidad * Desperdicio * .a-a{fill:#347362;}.b-a{fill:#f…" at bounding box center [726, 516] width 1069 height 606
click at [75, 150] on link "Recetas" at bounding box center [85, 138] width 169 height 26
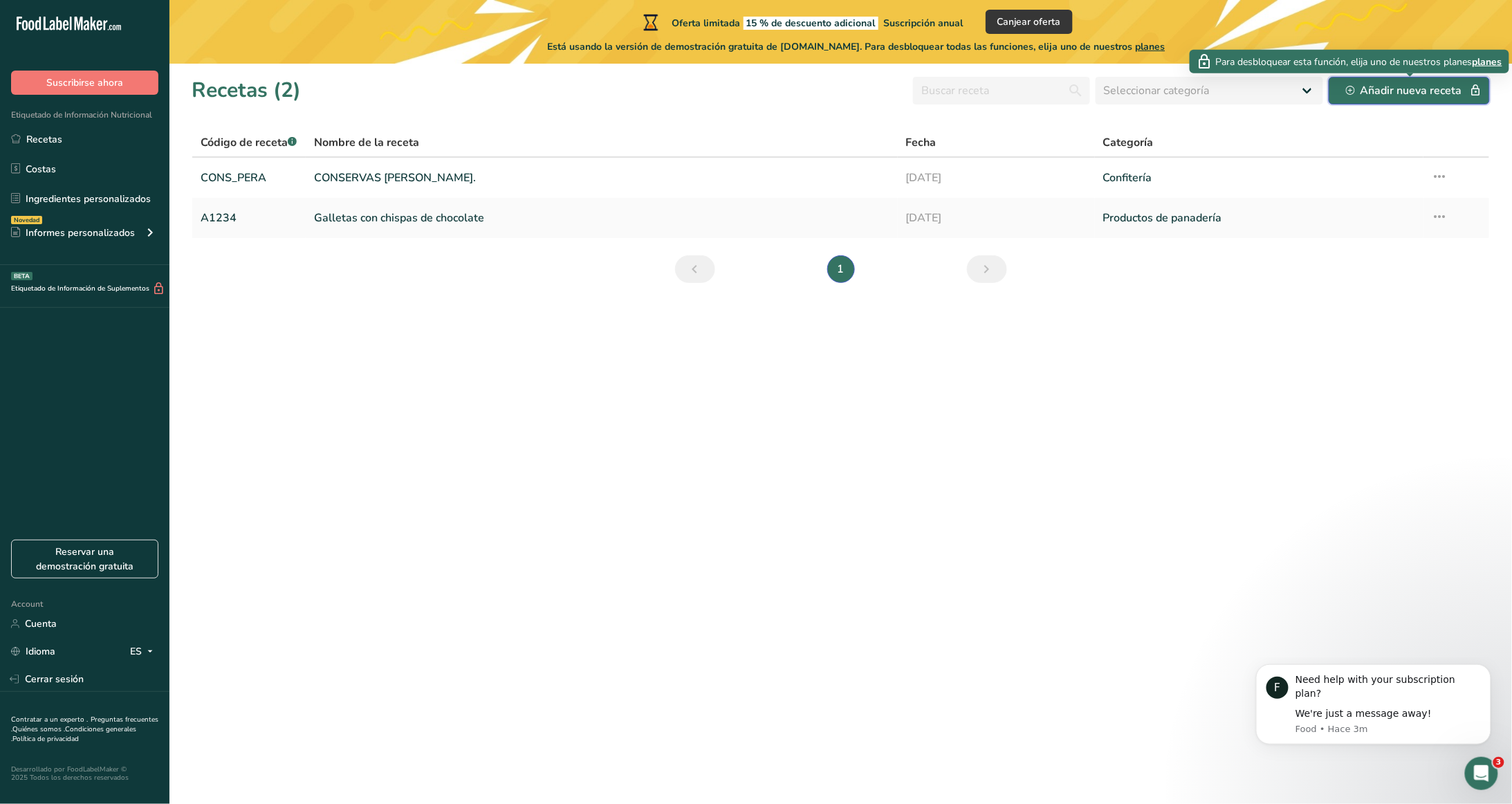
click at [1411, 95] on div "Añadir nueva receta" at bounding box center [1409, 90] width 127 height 16
click at [1359, 96] on div "Añadir nueva receta" at bounding box center [1409, 90] width 127 height 16
click at [1355, 95] on div "Añadir nueva receta" at bounding box center [1409, 90] width 127 height 16
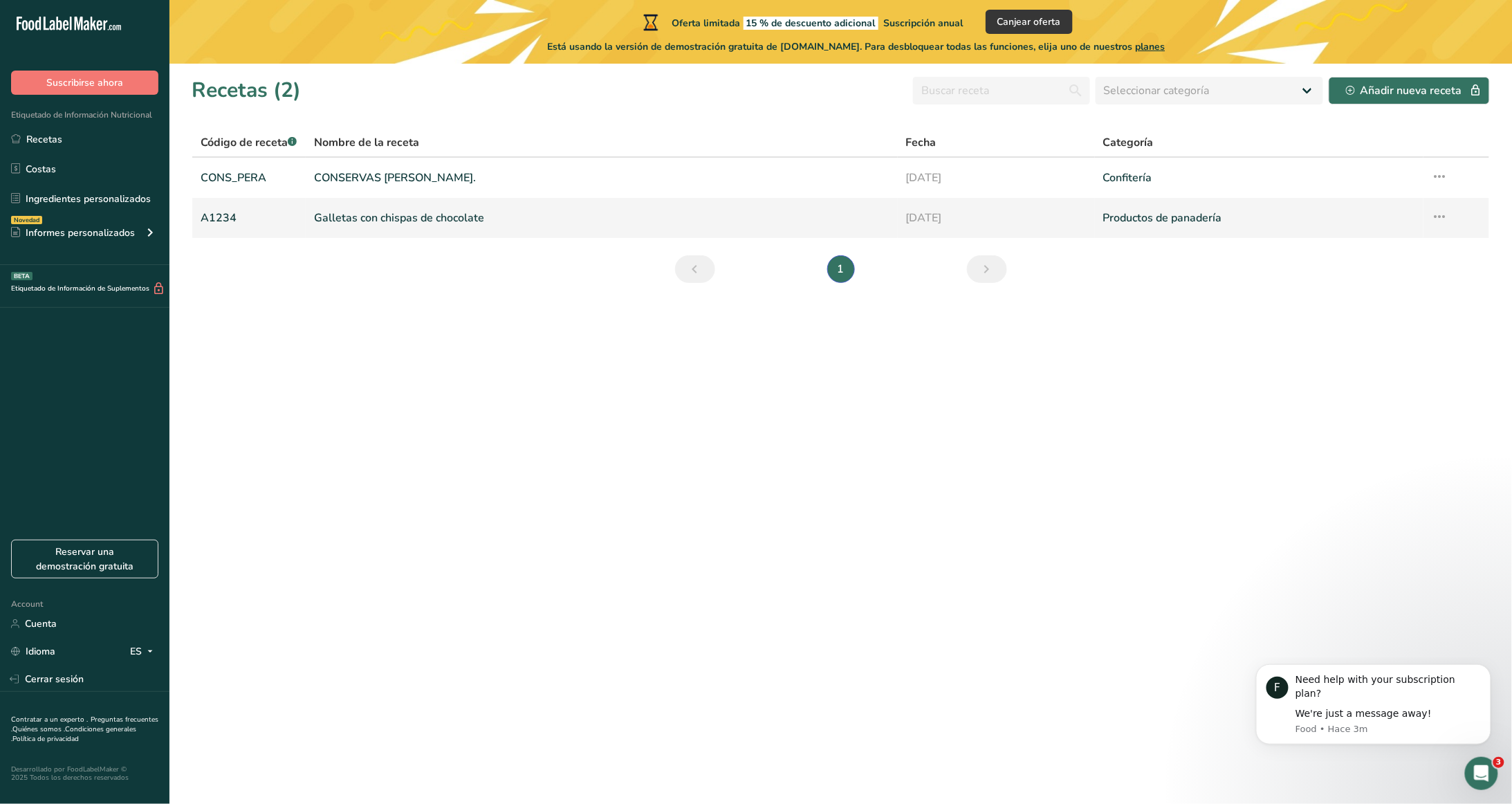
click at [699, 216] on link "Galletas con chispas de chocolate" at bounding box center [602, 218] width 575 height 29
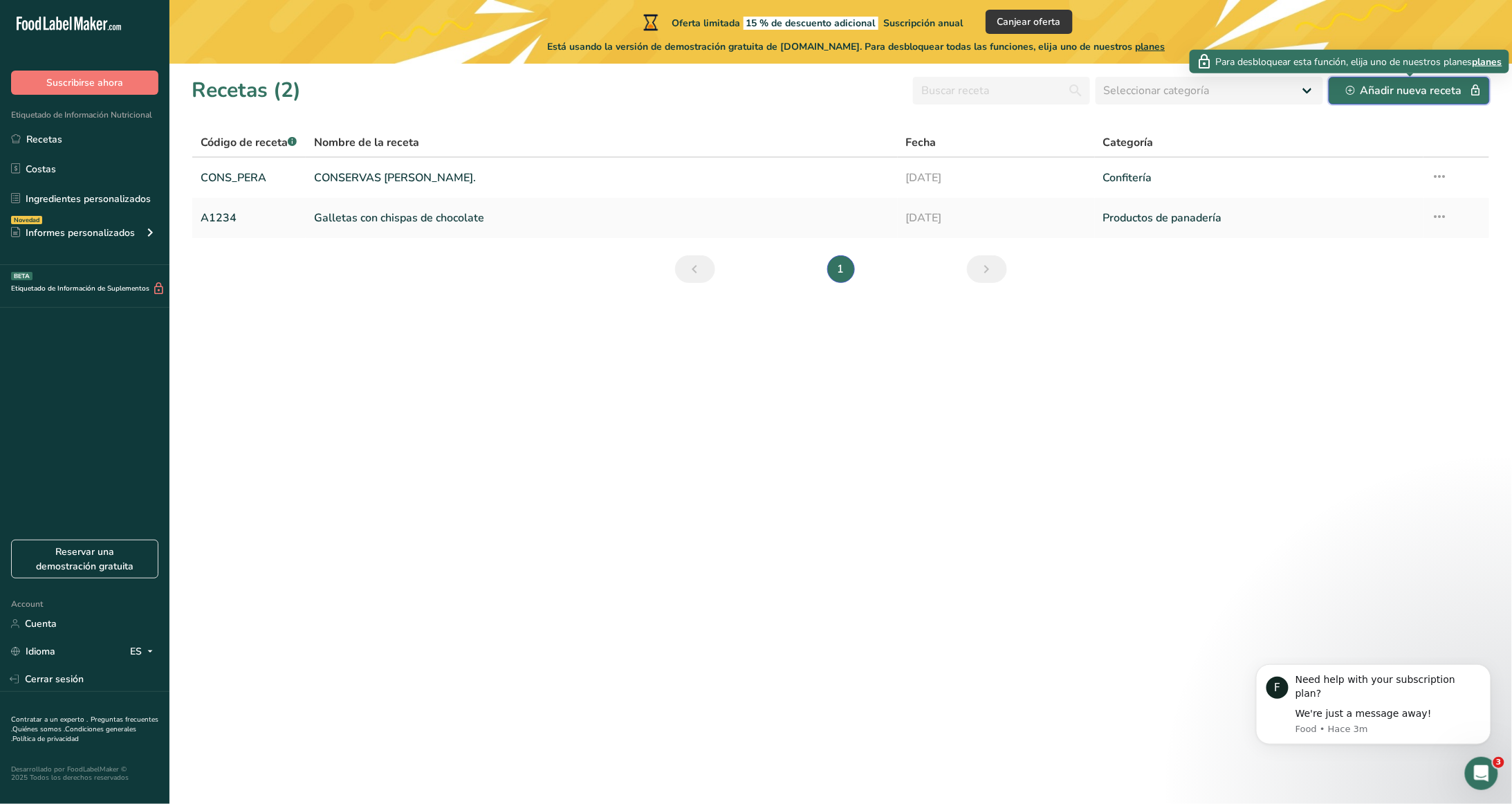
click at [1419, 93] on div "Añadir nueva receta" at bounding box center [1409, 90] width 127 height 16
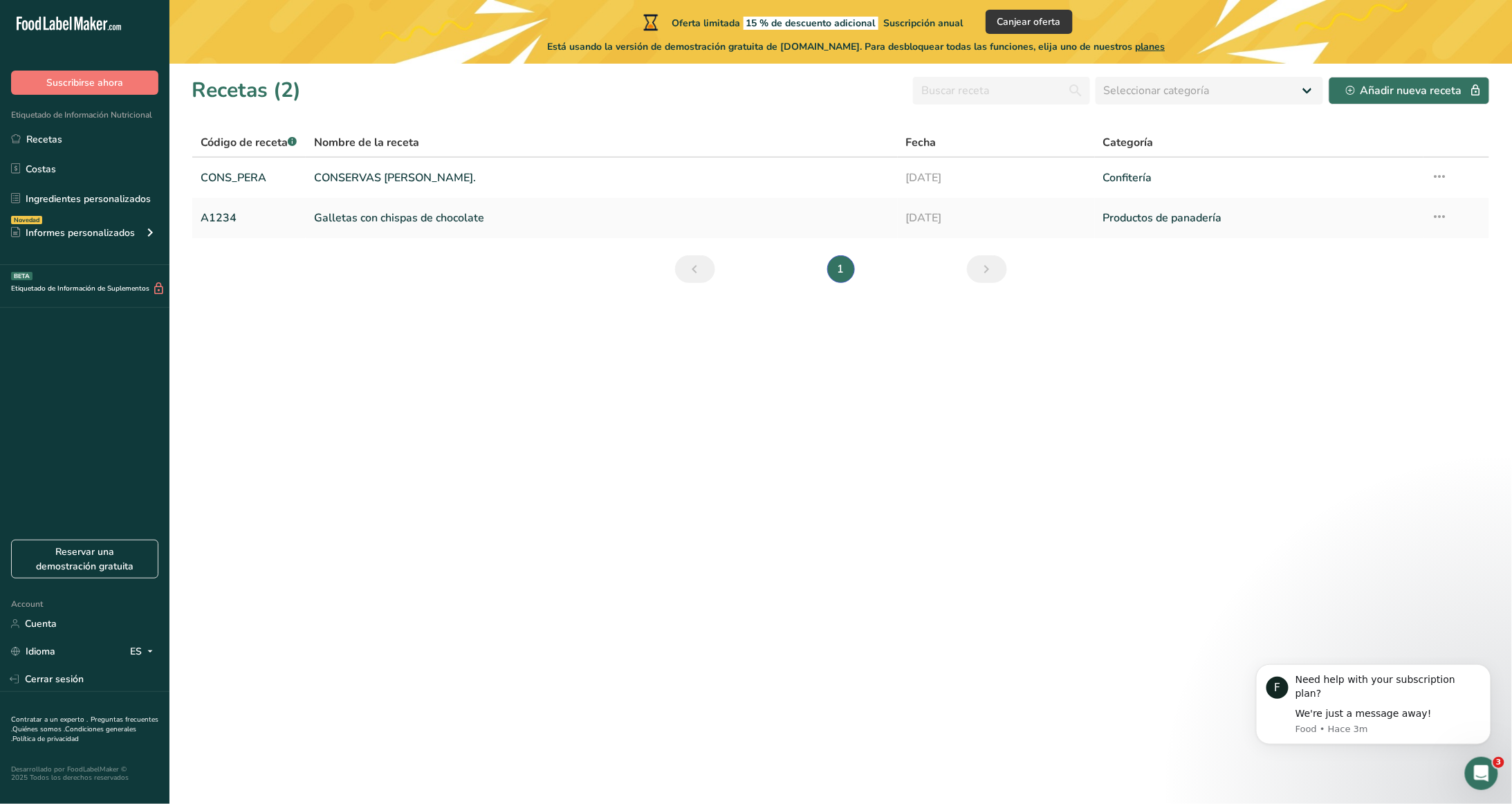
click at [1176, 104] on div "Recetas (2) Seleccionar categoría Todos Productos de panadería Bebidas Confiter…" at bounding box center [840, 90] width 1299 height 31
click at [110, 571] on link "Reservar una demostración gratuita" at bounding box center [85, 559] width 147 height 38
click at [1442, 215] on icon at bounding box center [1439, 216] width 16 height 25
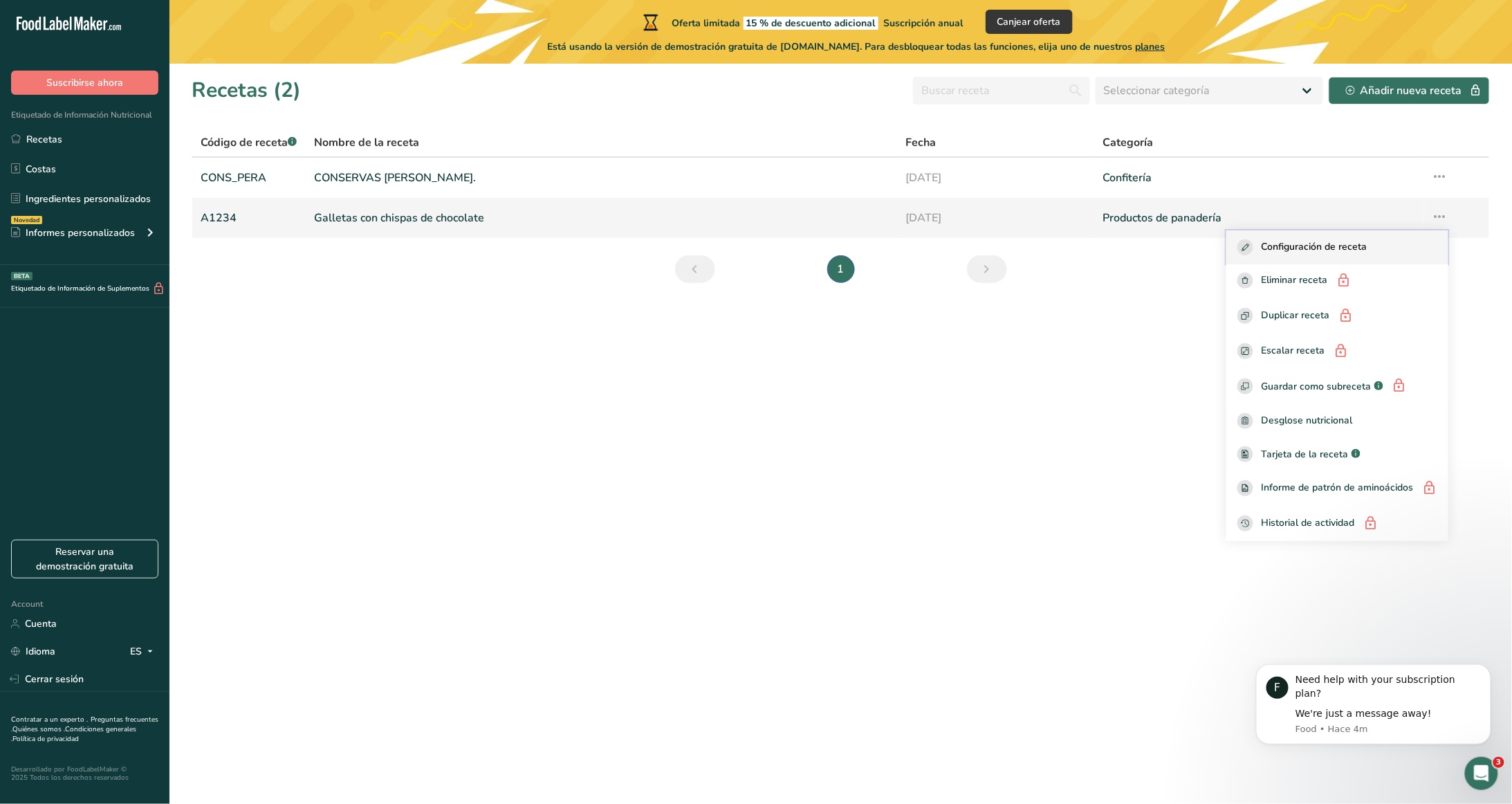
click at [1360, 253] on span "Configuración de receta" at bounding box center [1314, 247] width 106 height 16
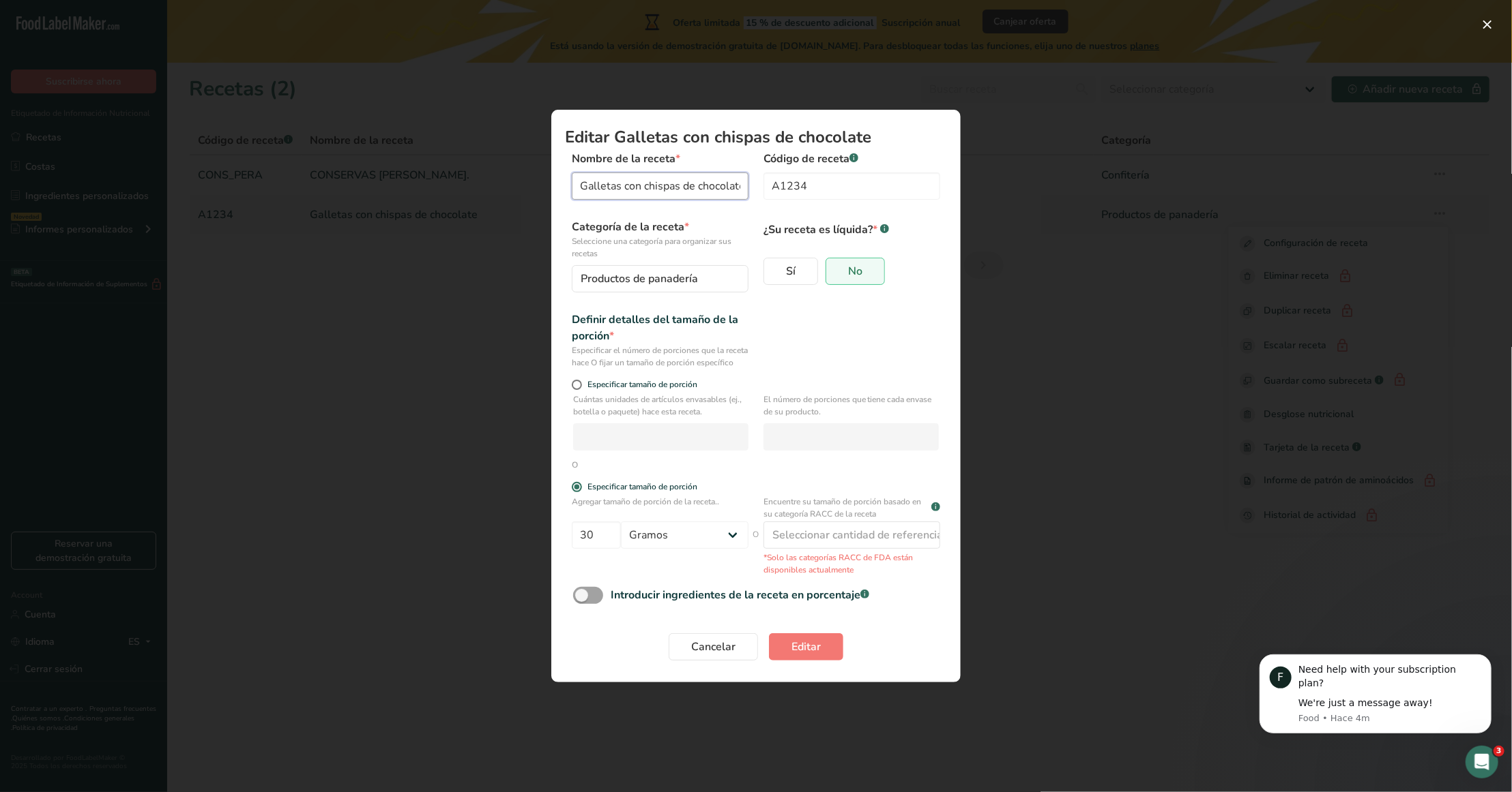
click at [717, 187] on input "Galletas con chispas de chocolate" at bounding box center [660, 186] width 176 height 27
drag, startPoint x: 580, startPoint y: 182, endPoint x: 1093, endPoint y: 201, distance: 513.4
click at [1093, 201] on div "Editar Galletas con chispas de chocolate Nombre de la receta * Galletas con chi…" at bounding box center [756, 396] width 1512 height 792
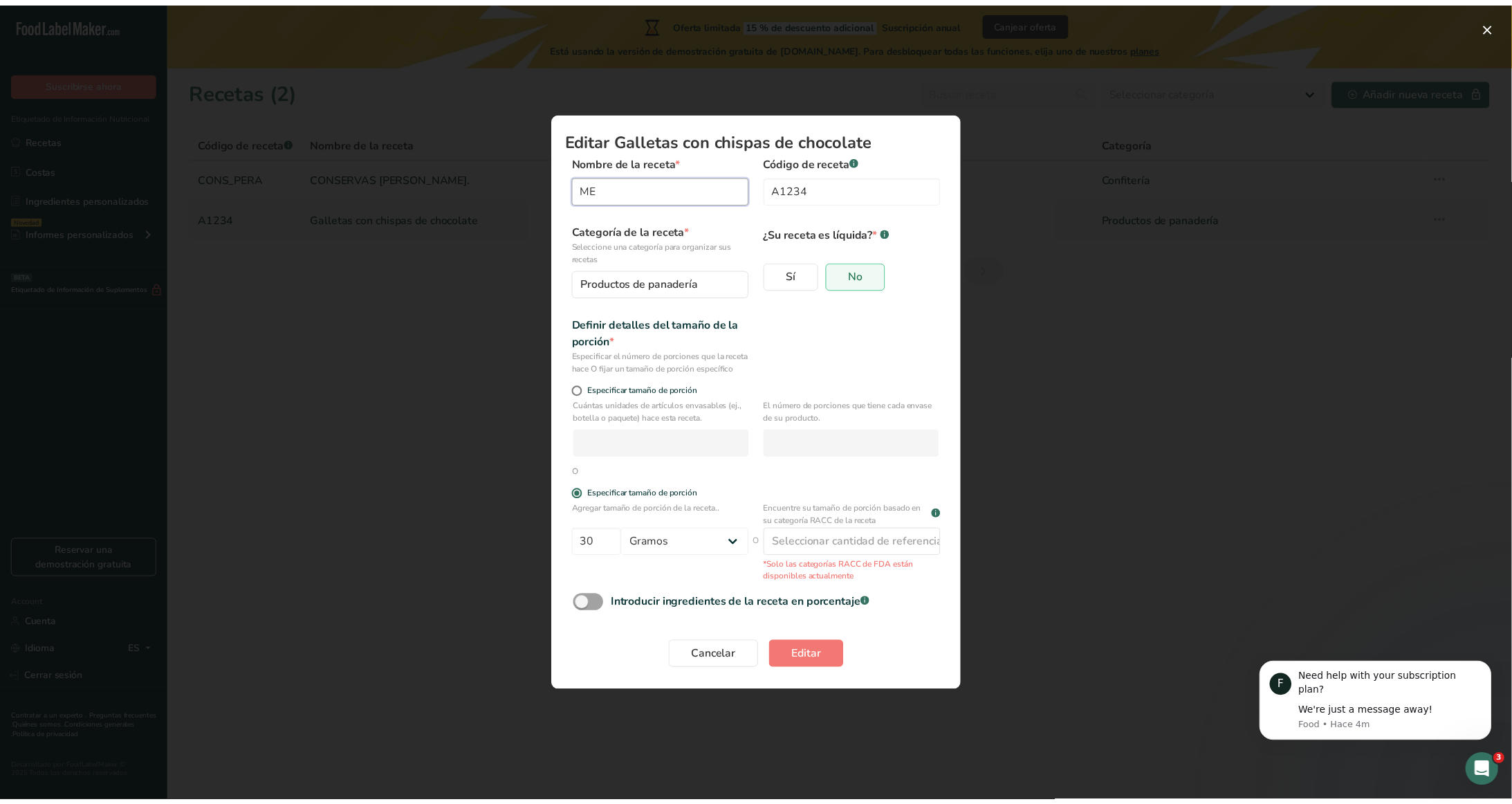
scroll to position [0, 0]
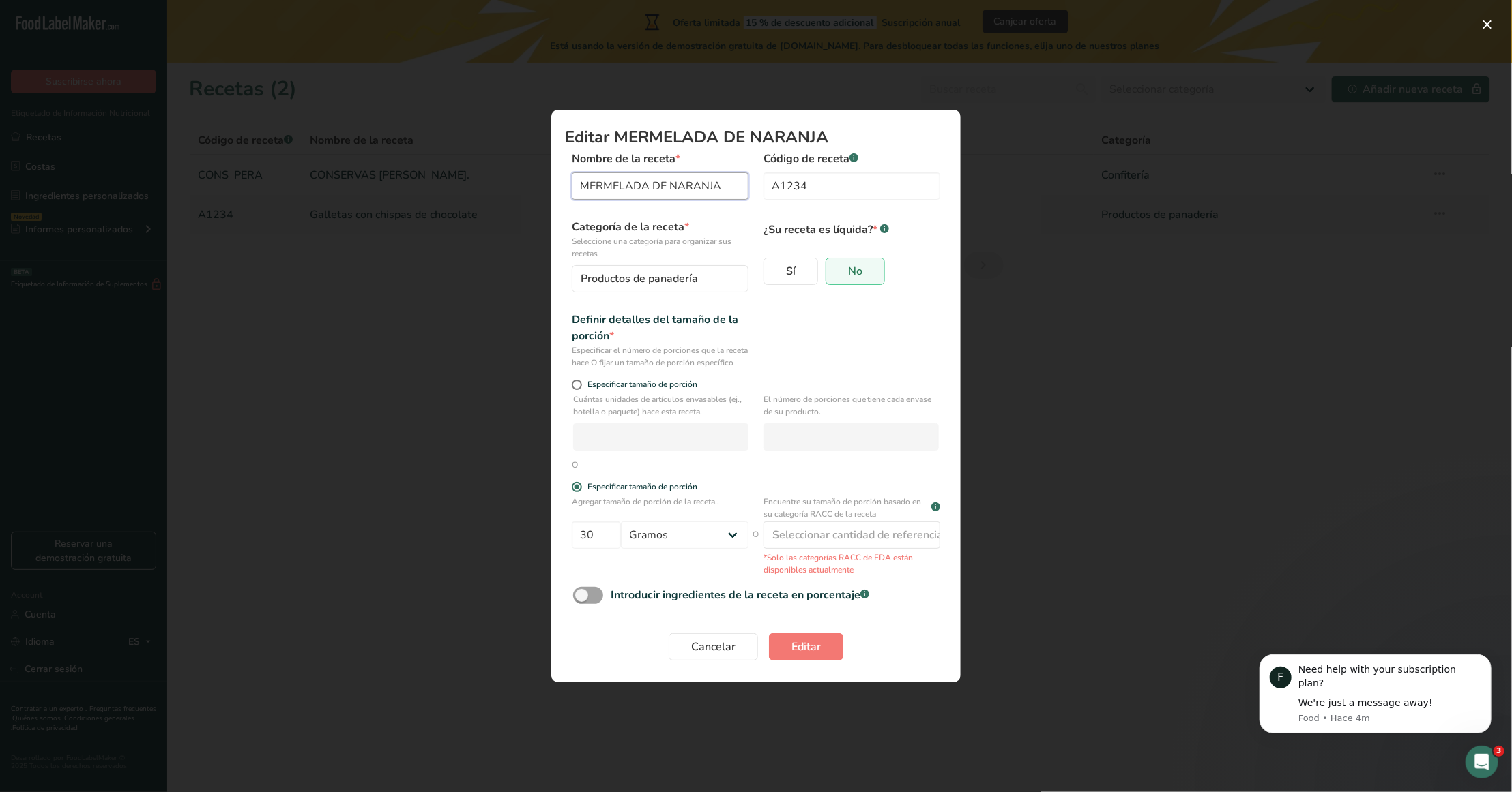
type input "MERMELADA DE NARANJA"
type input "m"
type input "MERM_NARANJA"
click at [798, 272] on label "Sí" at bounding box center [791, 271] width 55 height 27
click at [773, 272] on input "Sí" at bounding box center [768, 271] width 9 height 9
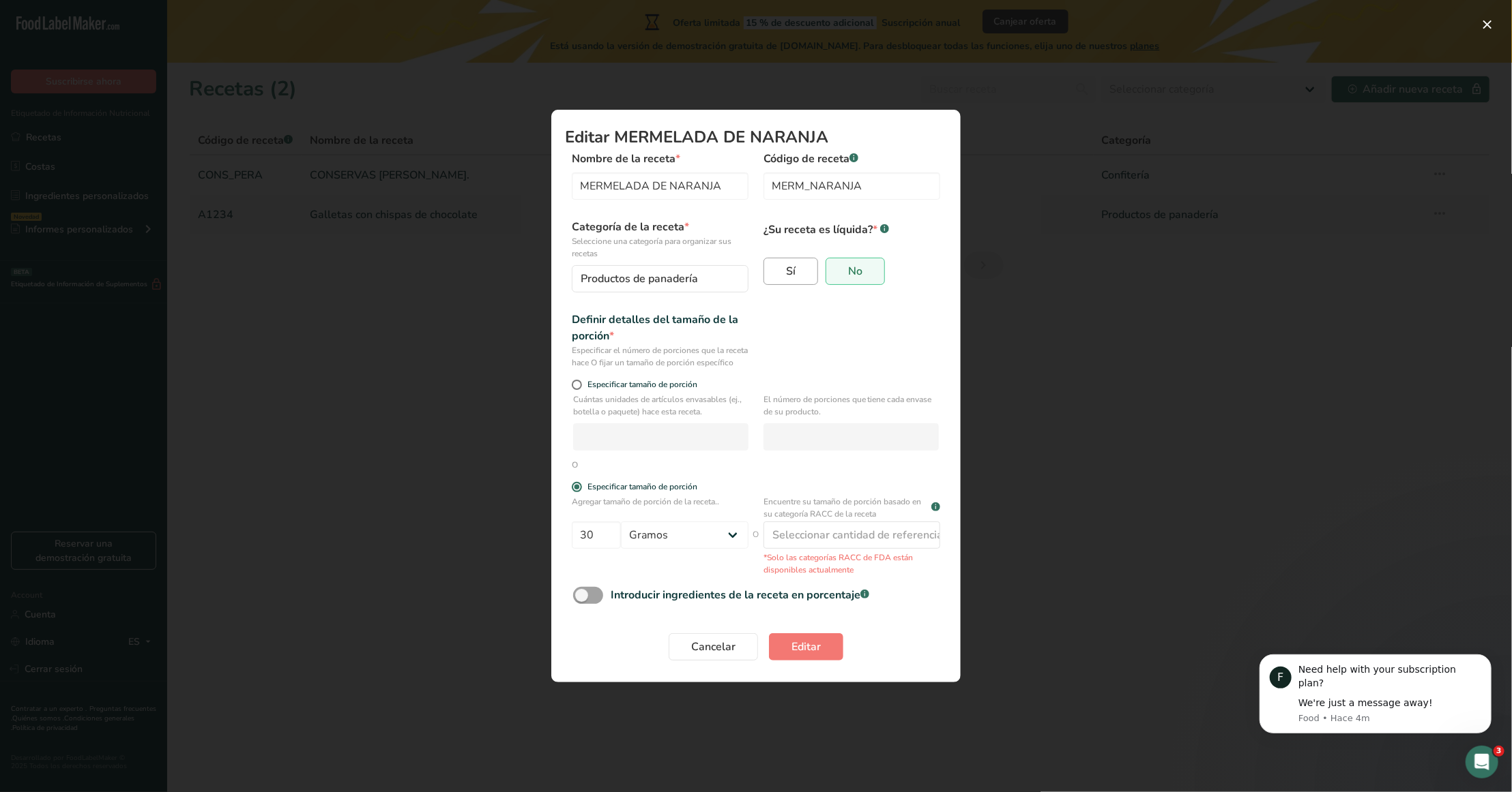
radio input "true"
radio input "false"
select select "22"
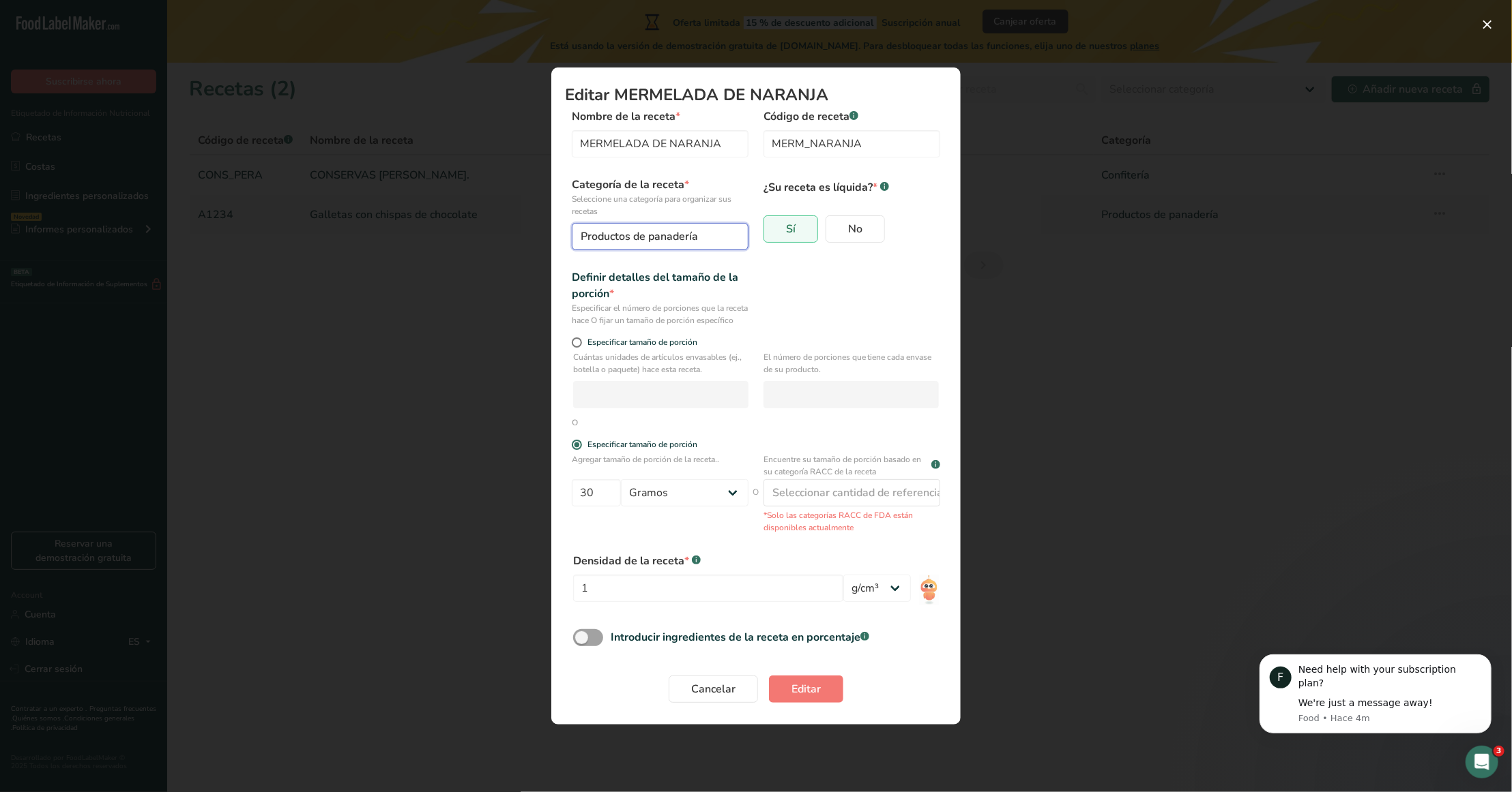
click at [677, 223] on button "Productos de panadería" at bounding box center [660, 236] width 176 height 27
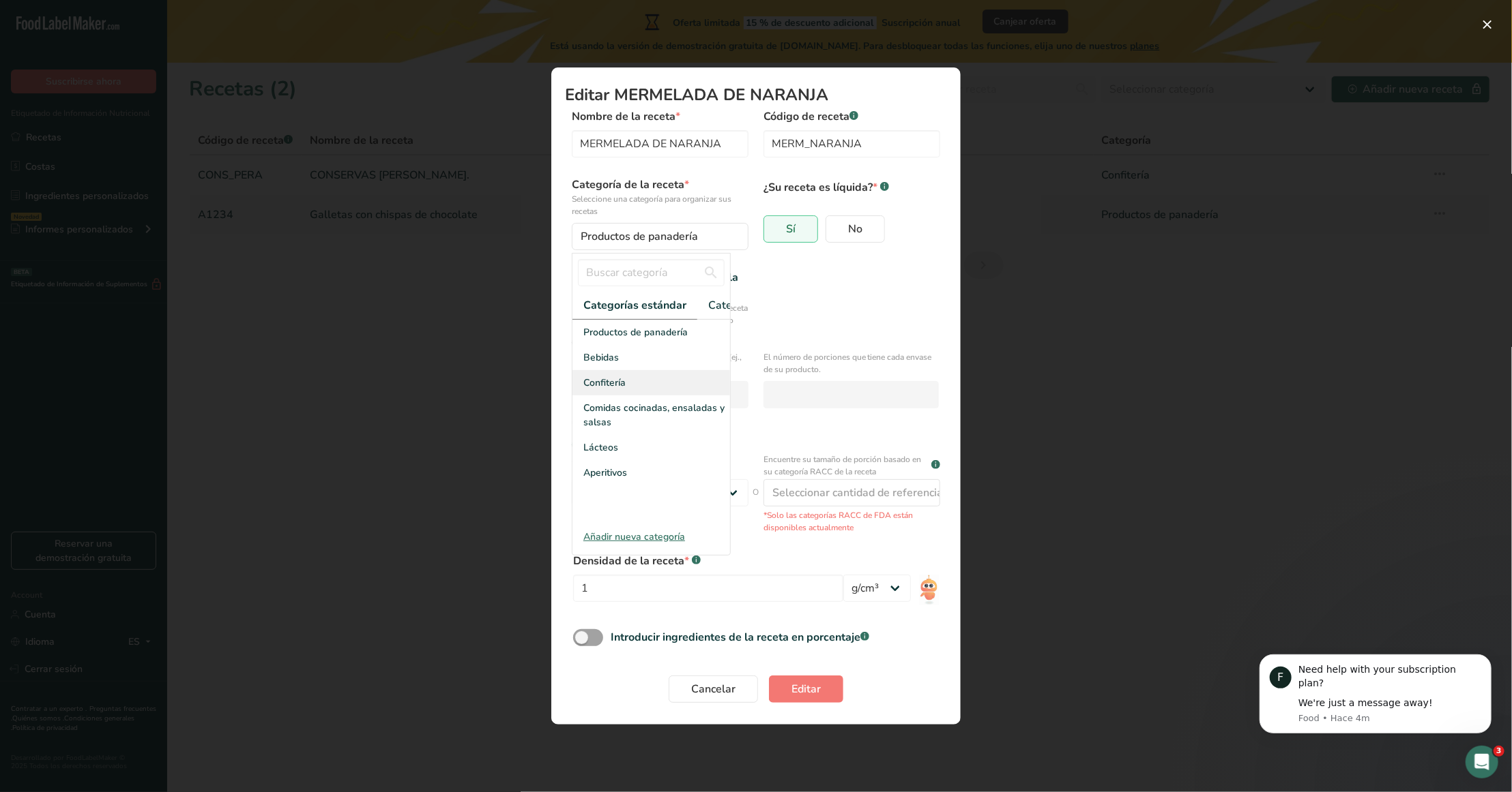
click at [698, 395] on div "Confitería" at bounding box center [651, 383] width 157 height 26
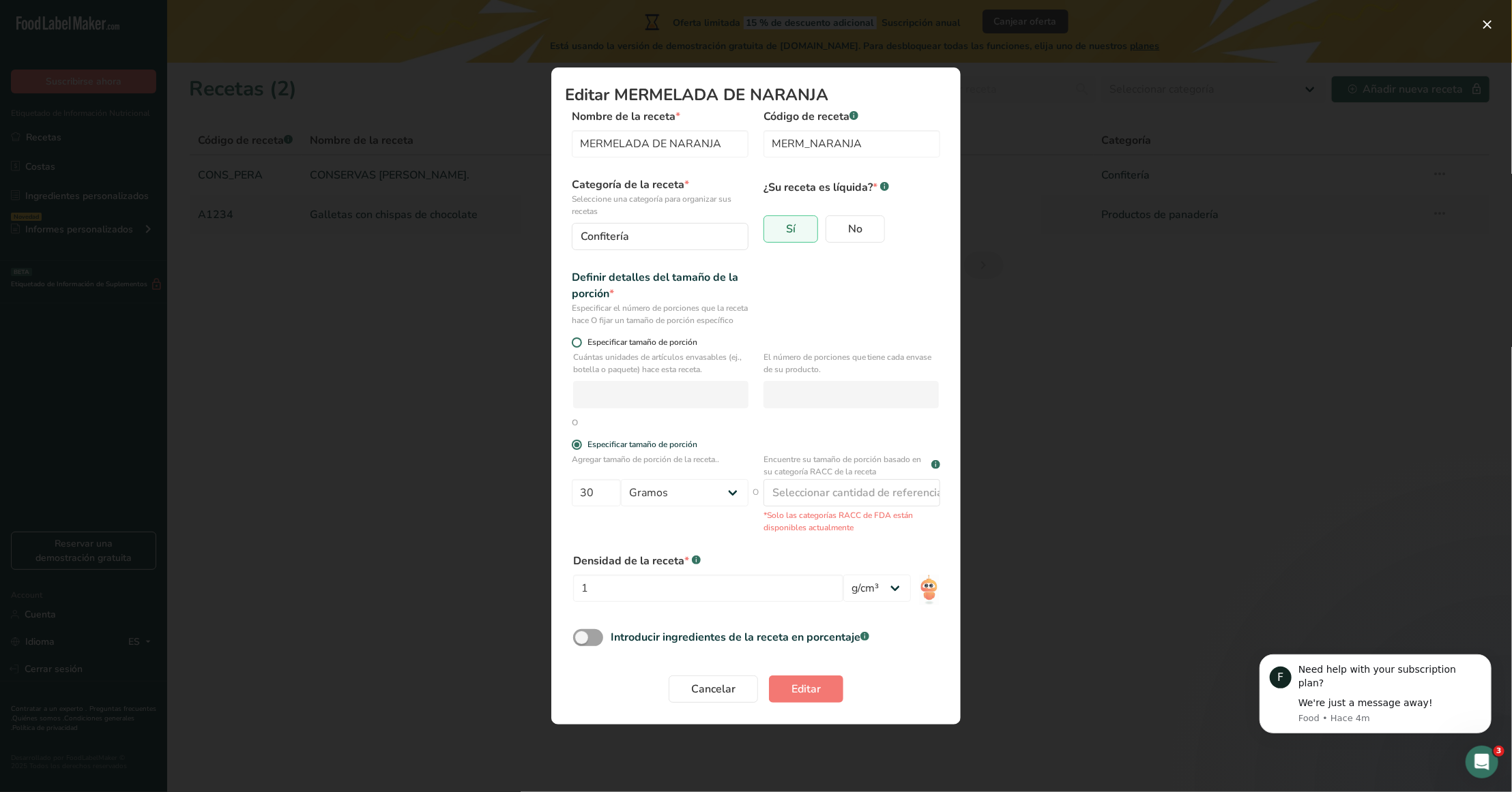
click at [577, 348] on span "Modal de edición de receta" at bounding box center [576, 342] width 10 height 10
click at [577, 347] on input "Especificar tamaño de porción" at bounding box center [575, 342] width 9 height 9
radio input "true"
radio input "false"
click at [430, 577] on div "Modal de edición de receta" at bounding box center [756, 396] width 1512 height 792
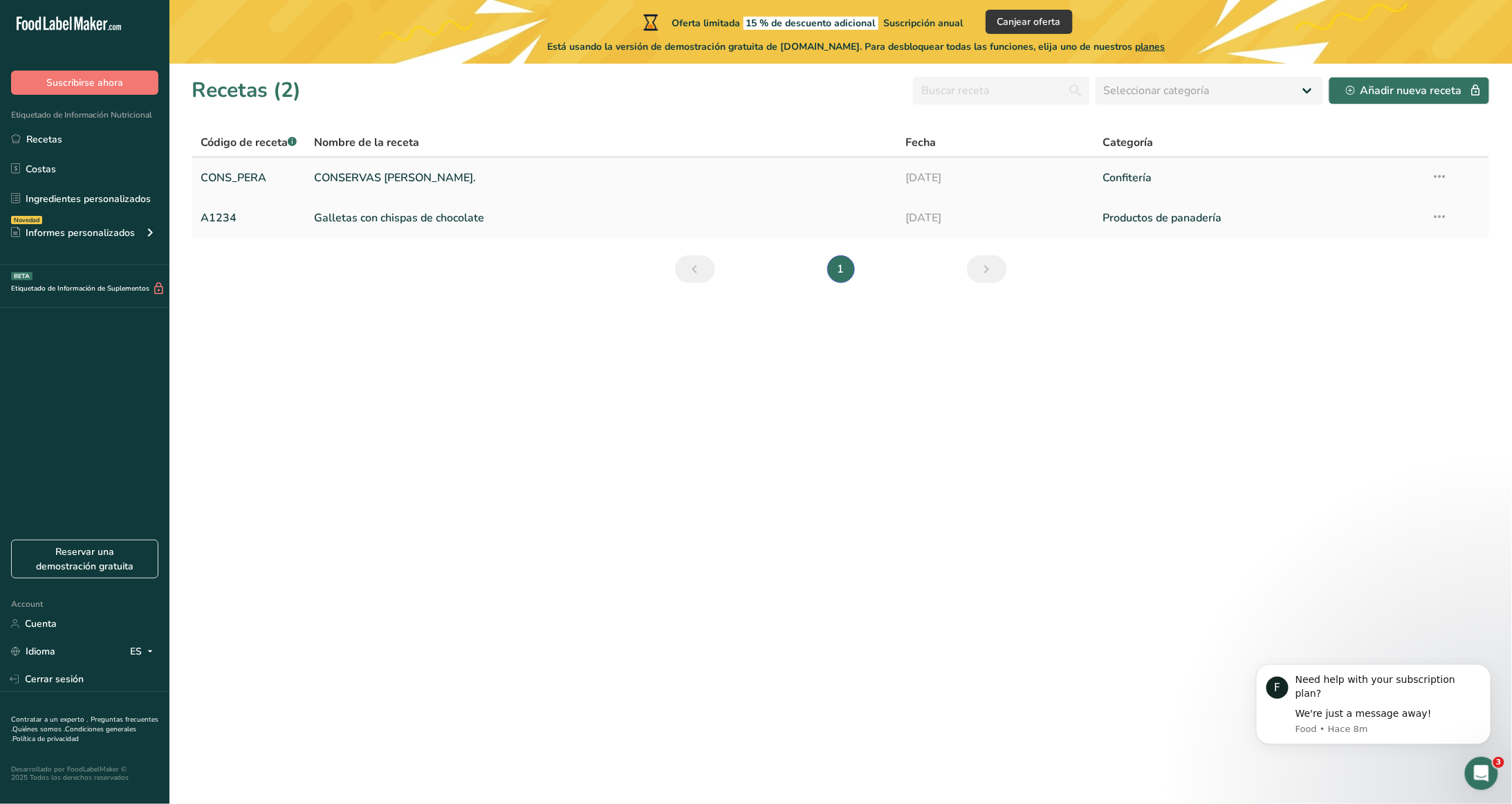
click at [394, 179] on link "CONSERVAS [PERSON_NAME]." at bounding box center [602, 178] width 575 height 29
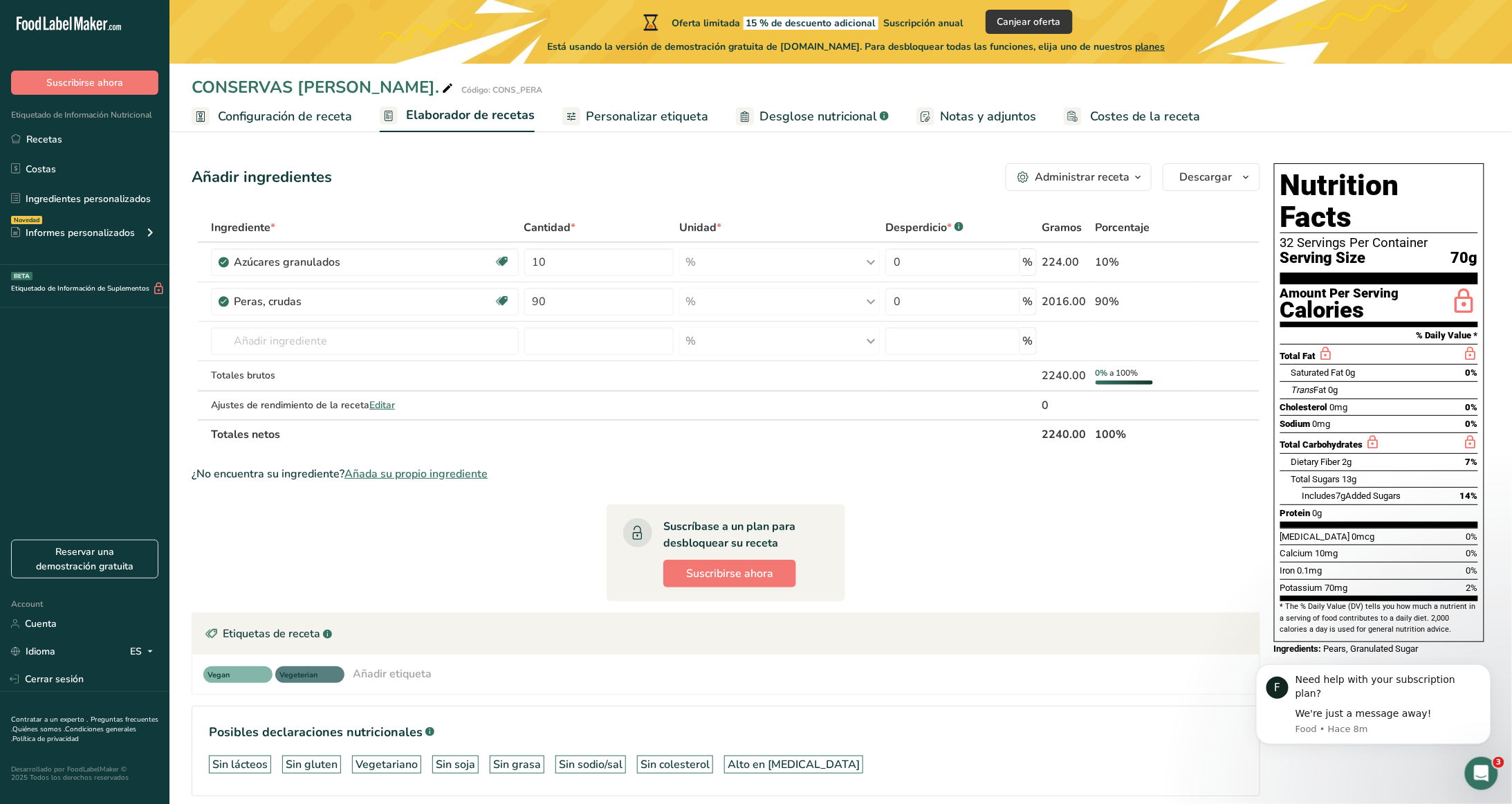
click at [930, 107] on link "Notas y adjuntos" at bounding box center [976, 116] width 119 height 31
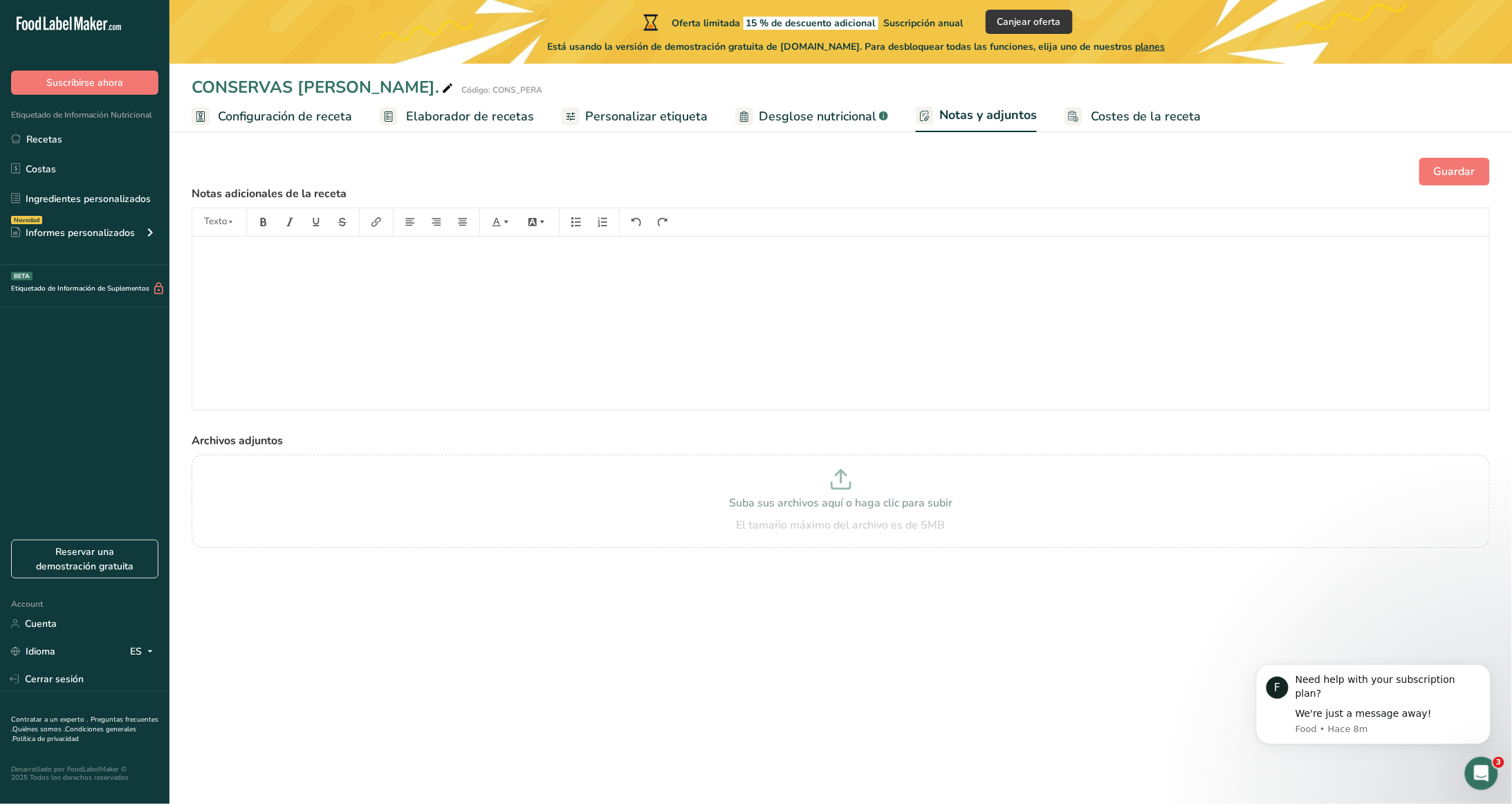
click at [1116, 108] on span "Costes de la receta" at bounding box center [1146, 116] width 111 height 18
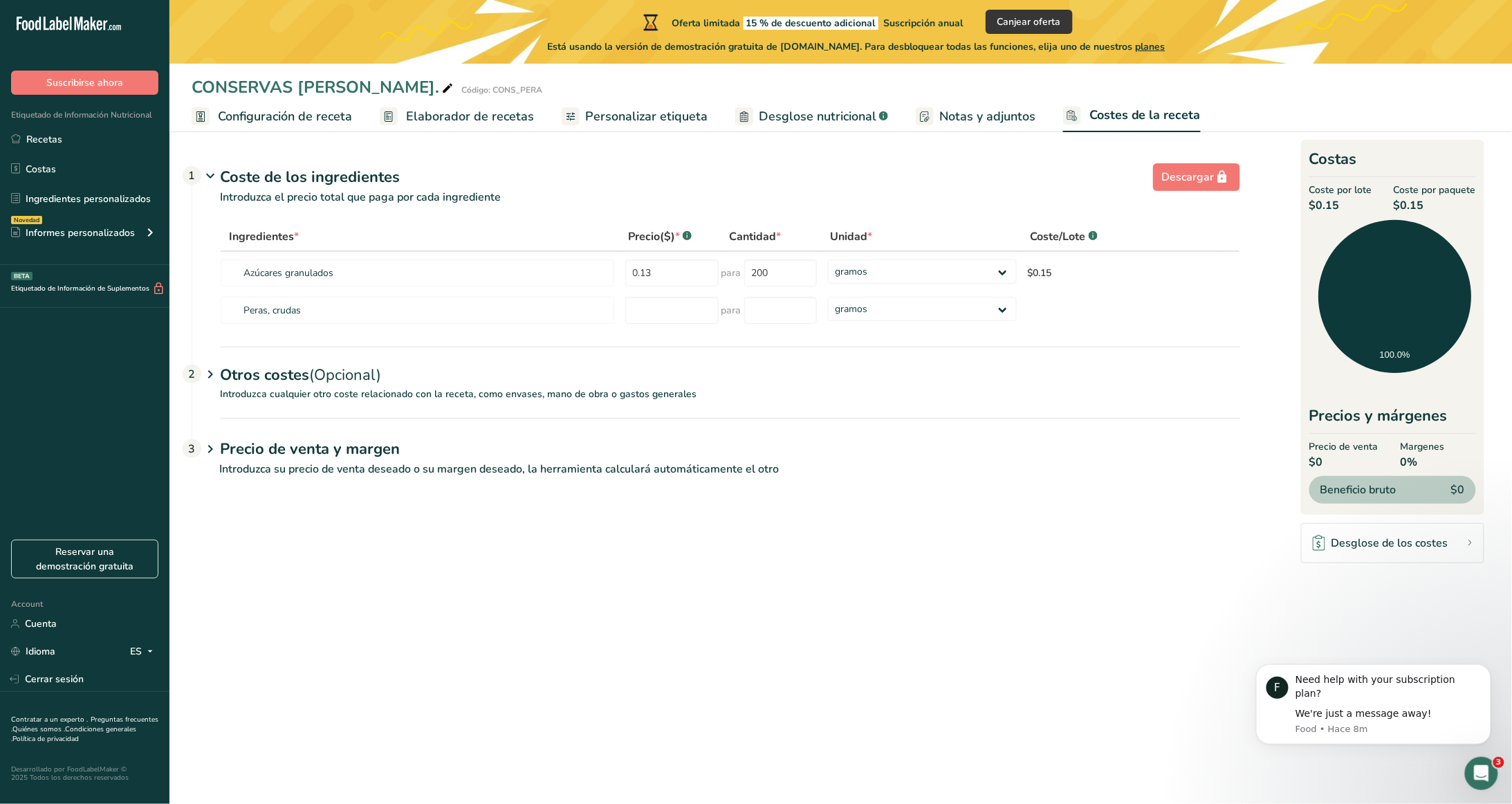
click at [656, 117] on span "Personalizar etiqueta" at bounding box center [646, 116] width 122 height 18
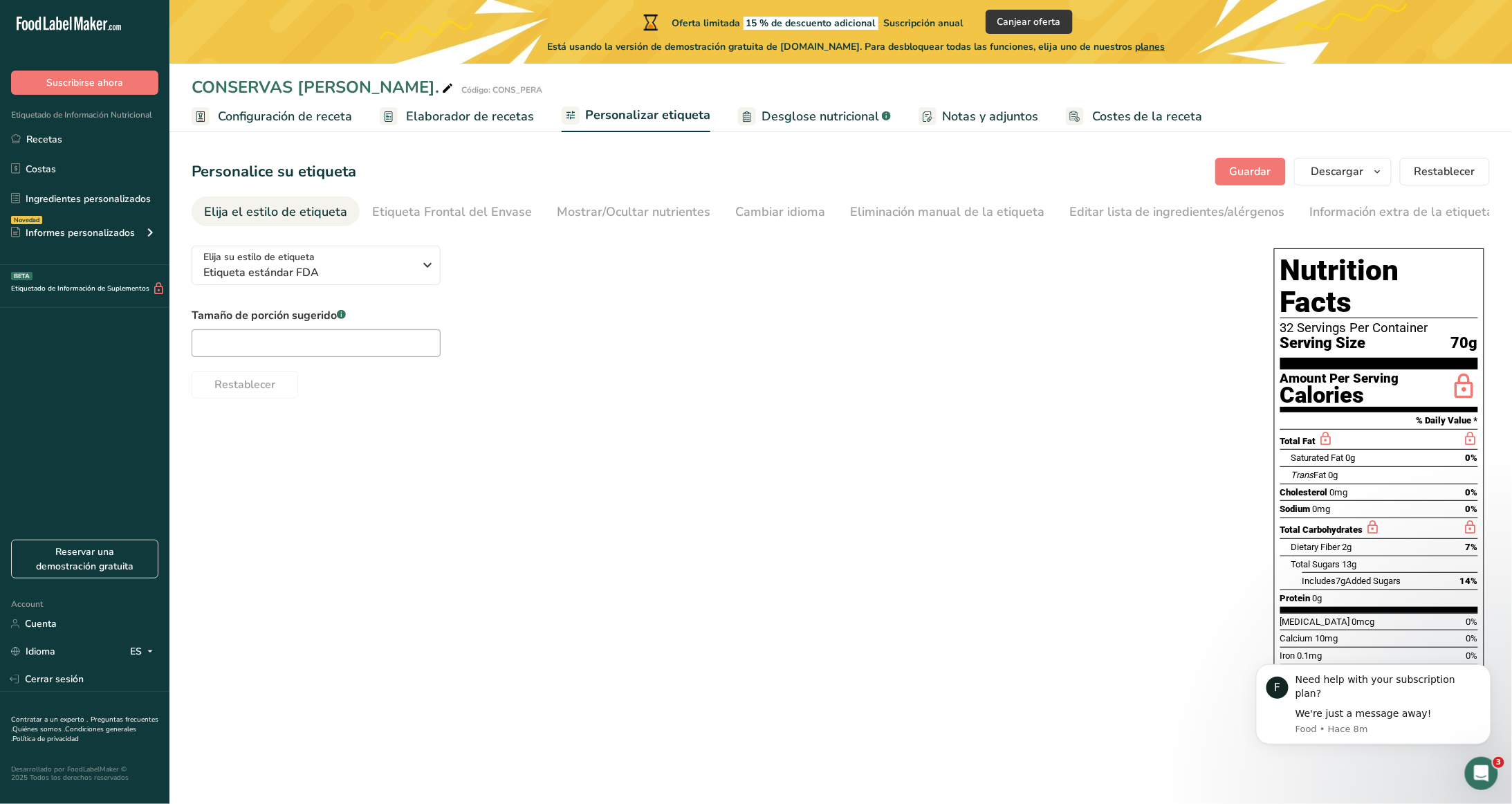
click at [422, 110] on span "Elaborador de recetas" at bounding box center [469, 116] width 128 height 18
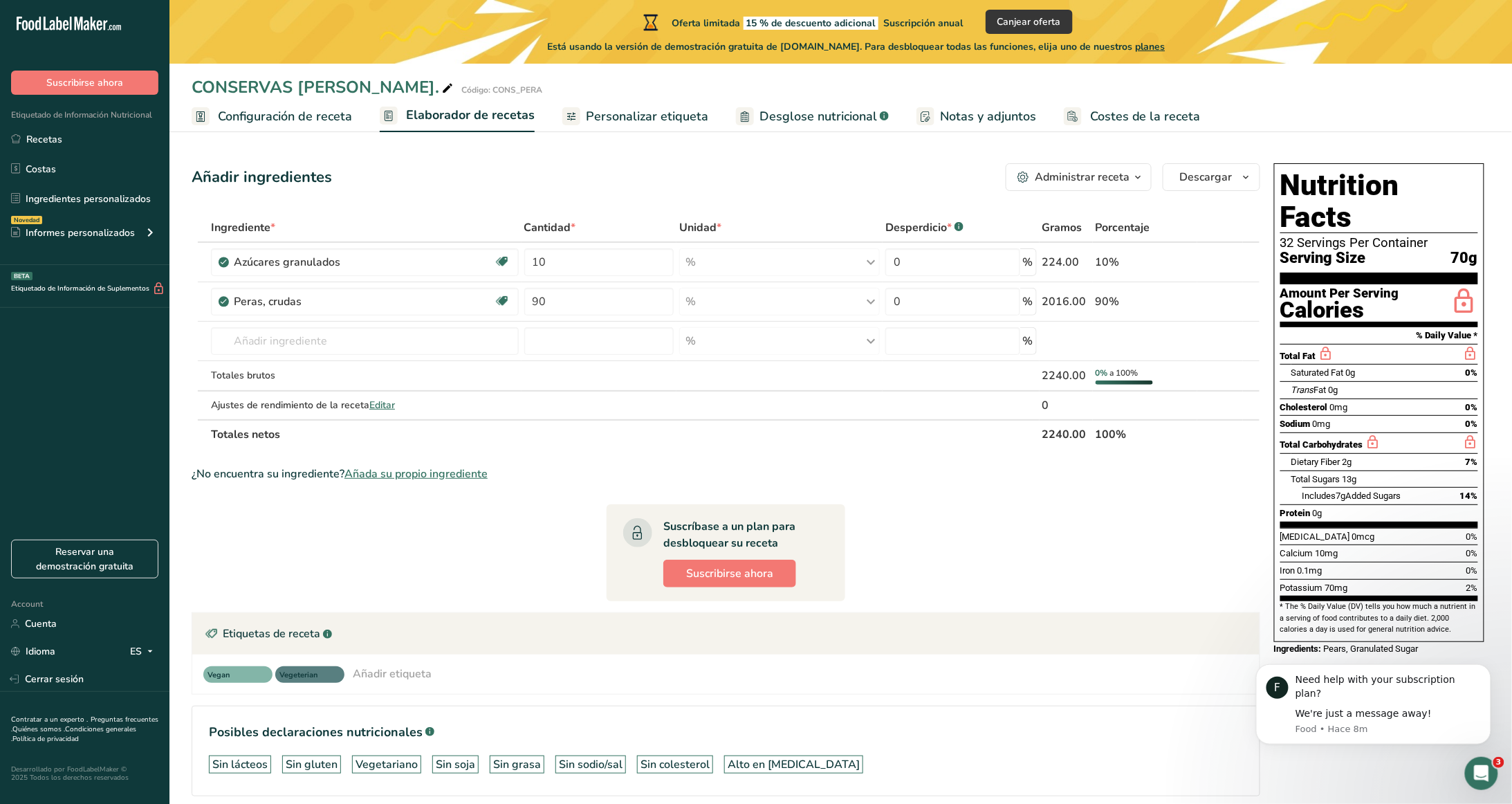
click at [272, 113] on span "Configuración de receta" at bounding box center [285, 116] width 135 height 18
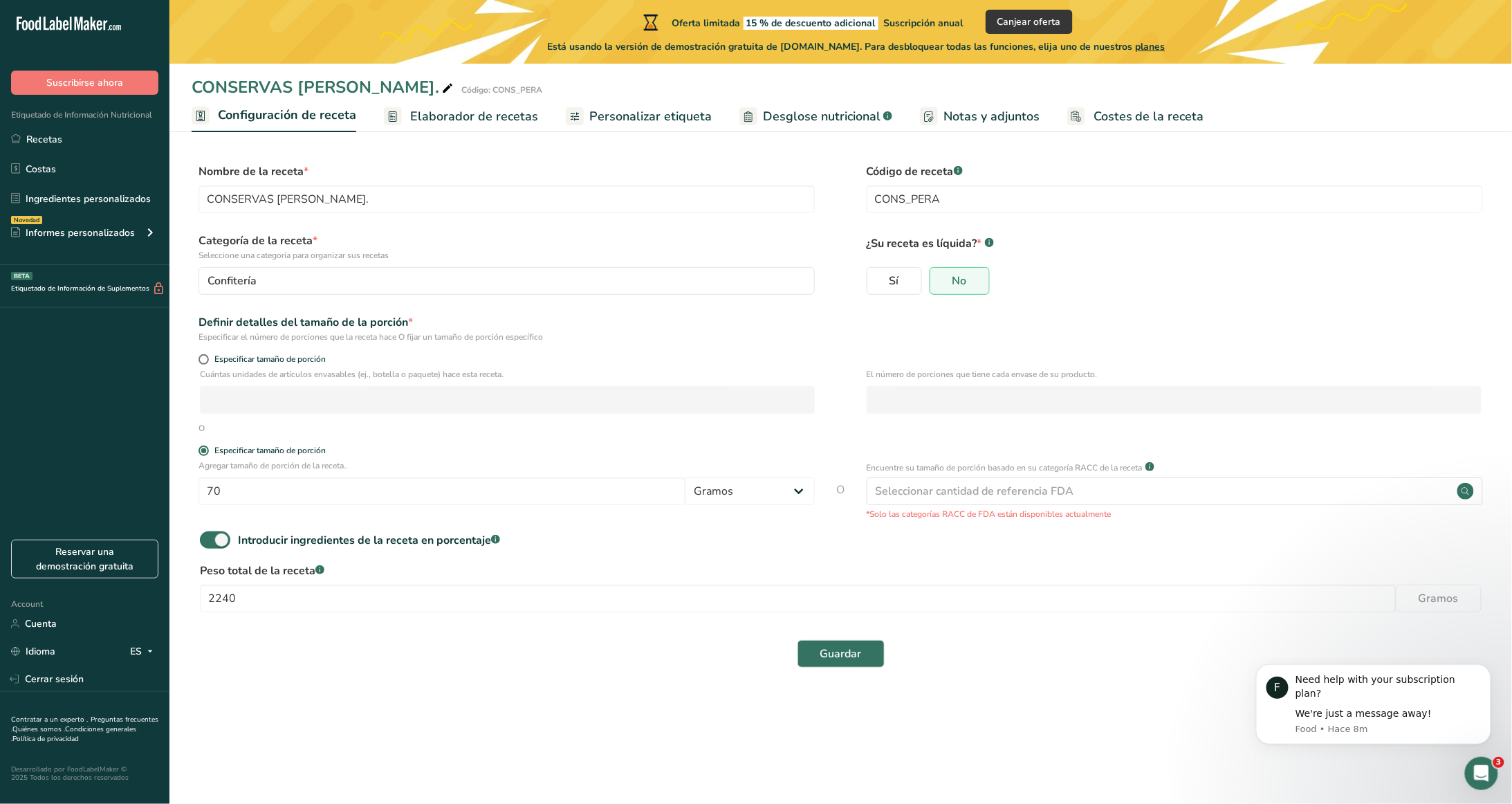
click at [494, 121] on span "Elaborador de recetas" at bounding box center [474, 116] width 128 height 18
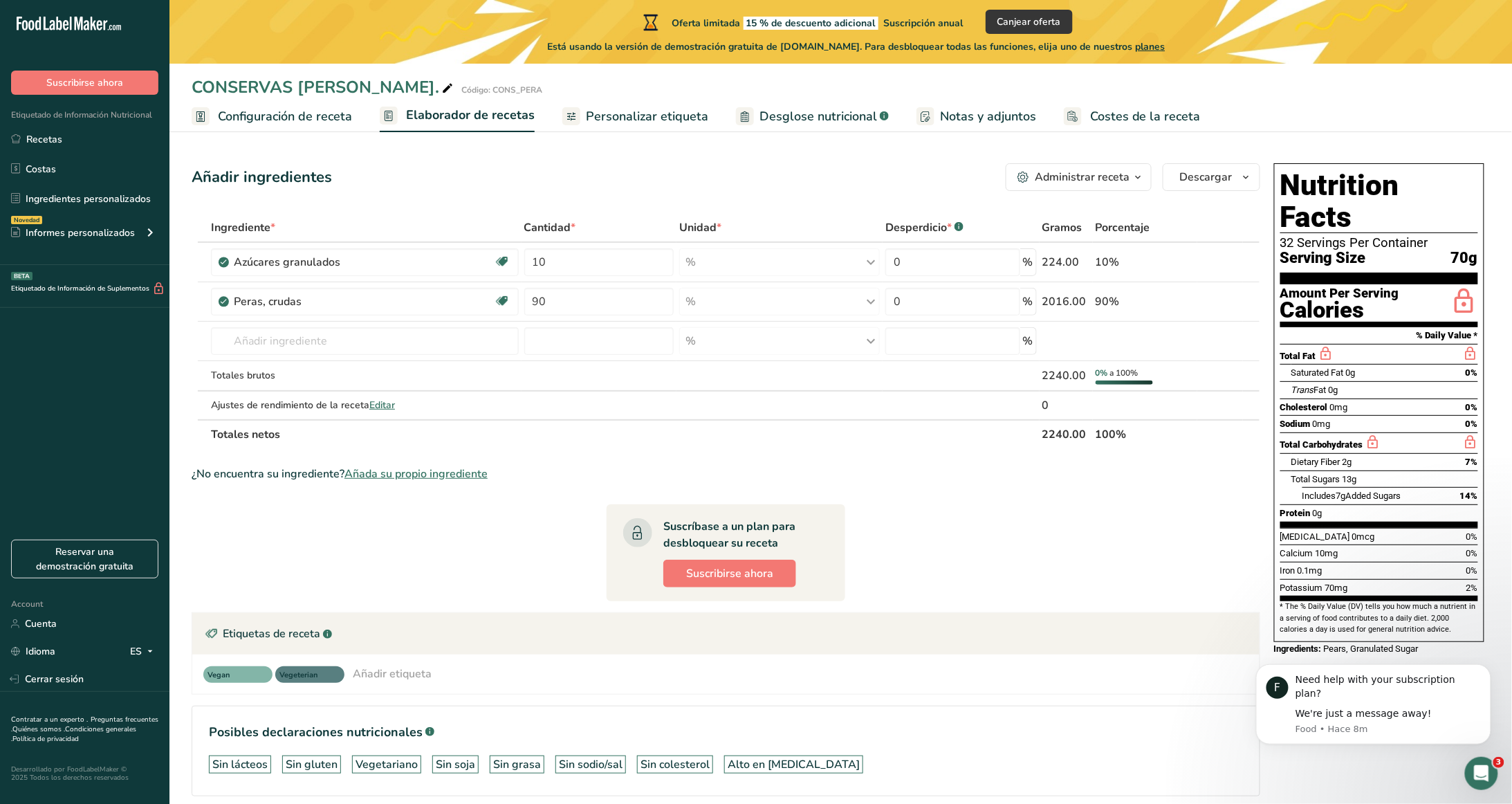
click at [608, 114] on span "Personalizar etiqueta" at bounding box center [646, 116] width 122 height 18
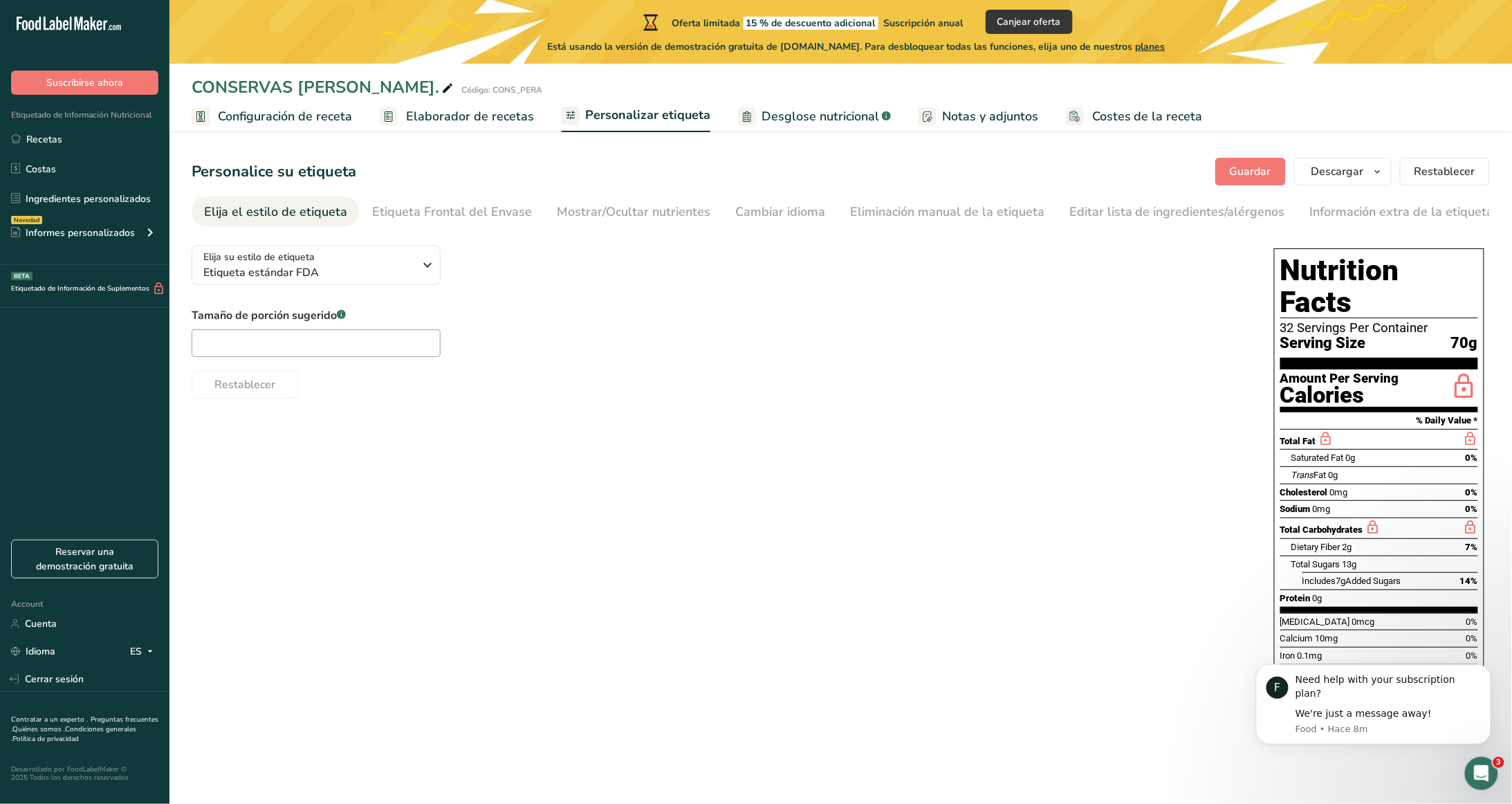
click at [1421, 614] on div "Vitamin D 0mcg 0%" at bounding box center [1379, 622] width 198 height 17
